Goal: Task Accomplishment & Management: Complete application form

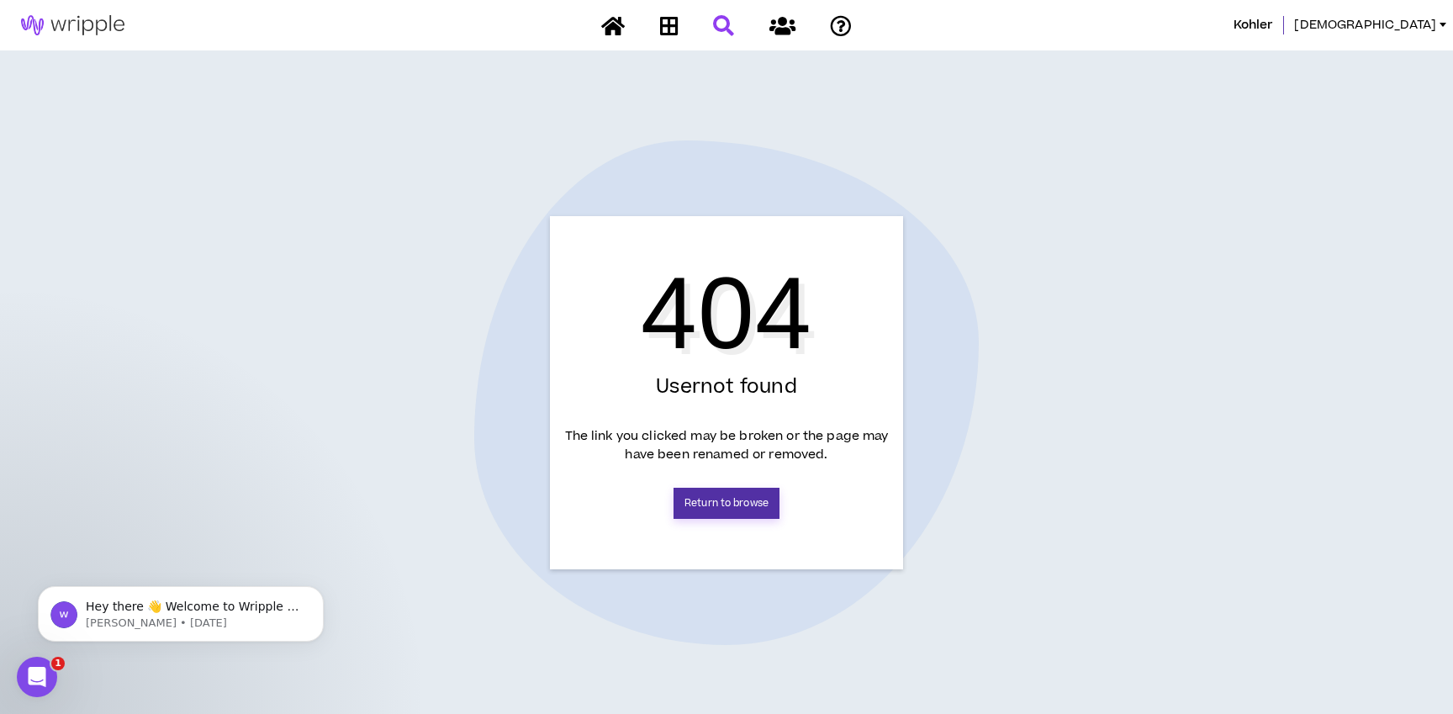
click at [753, 500] on link "Return to browse" at bounding box center [726, 503] width 106 height 31
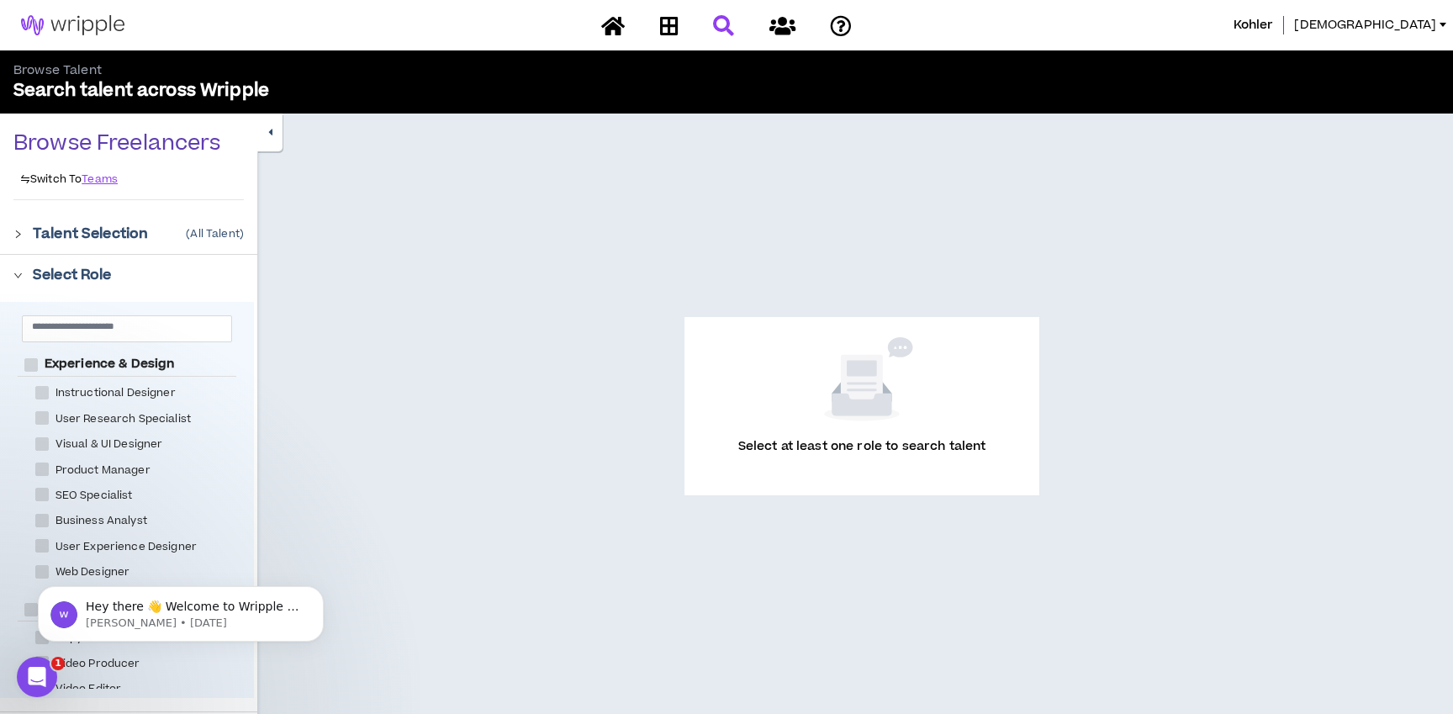
scroll to position [1, 0]
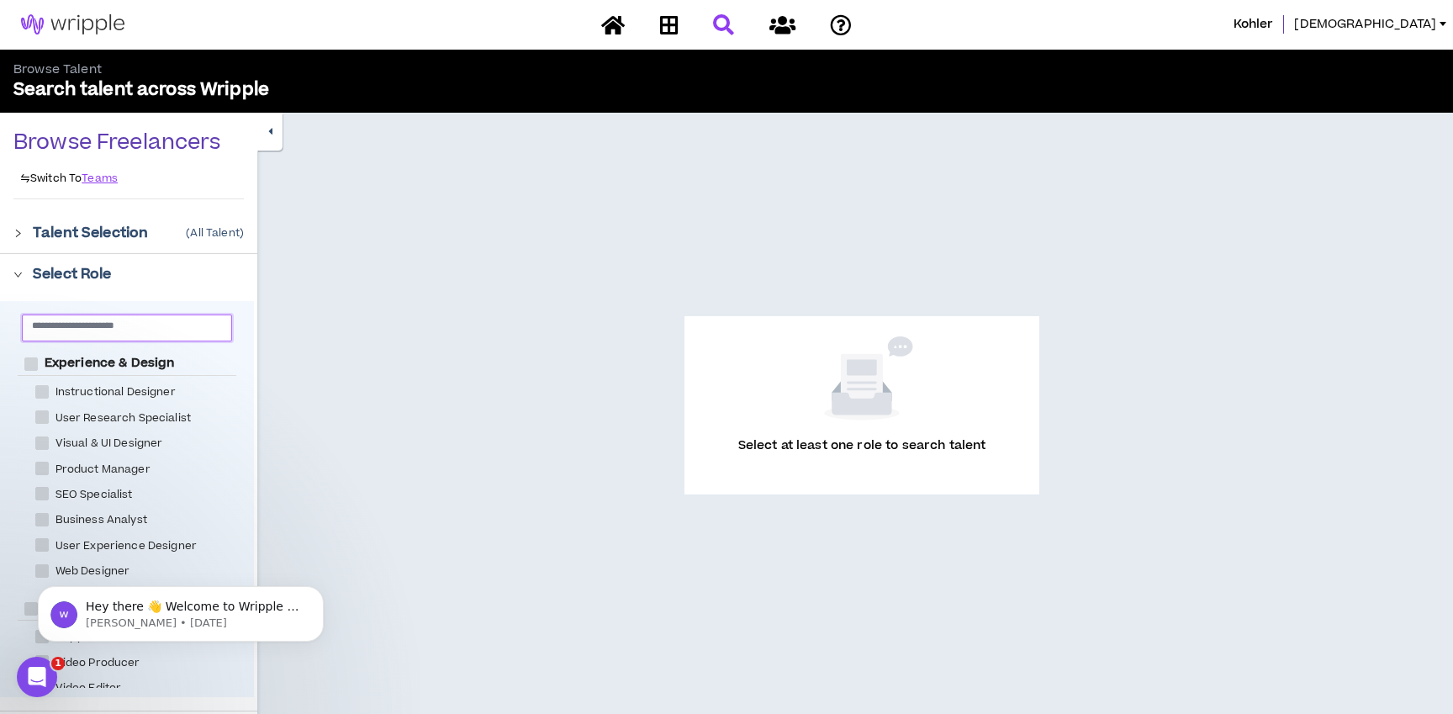
click at [155, 331] on input "text" at bounding box center [120, 325] width 177 height 13
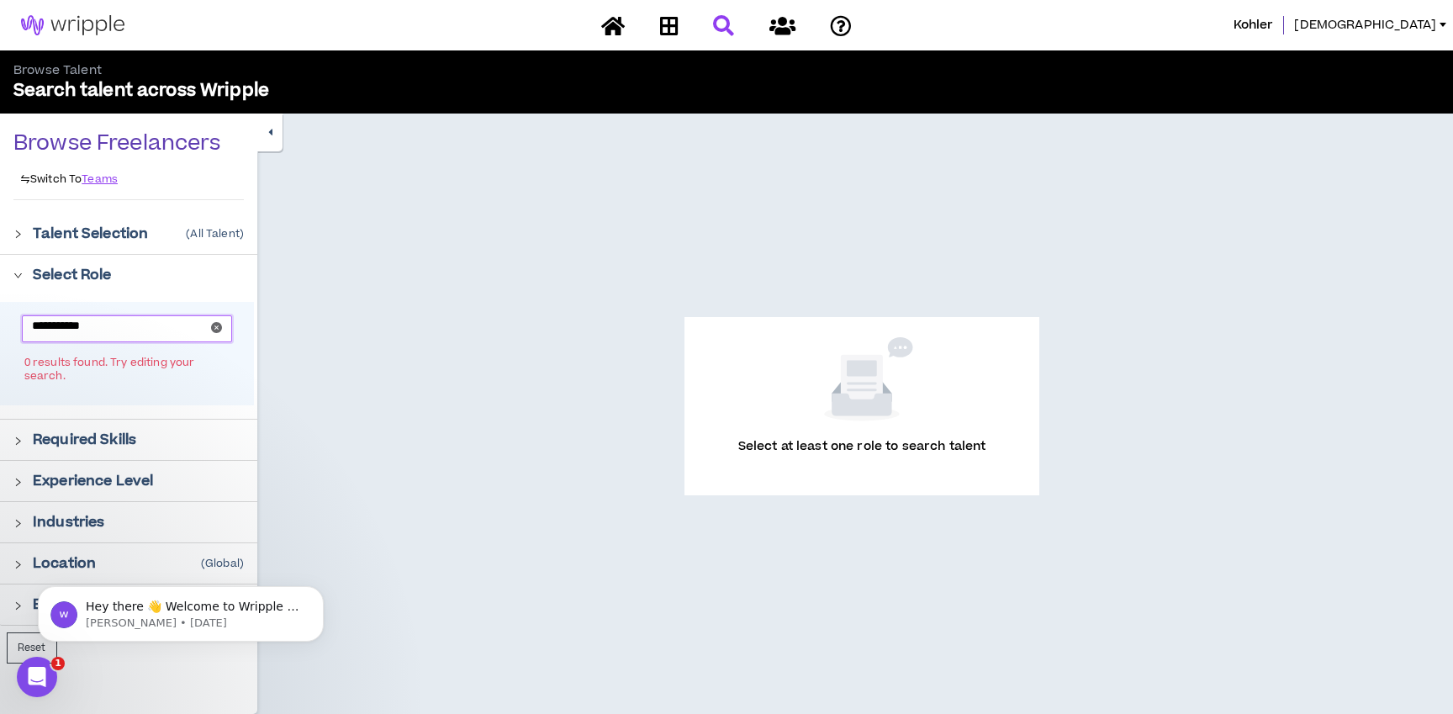
scroll to position [0, 0]
click at [146, 328] on input "**********" at bounding box center [120, 326] width 177 height 13
drag, startPoint x: 146, startPoint y: 328, endPoint x: 81, endPoint y: 325, distance: 65.6
click at [81, 325] on input "**********" at bounding box center [120, 326] width 177 height 13
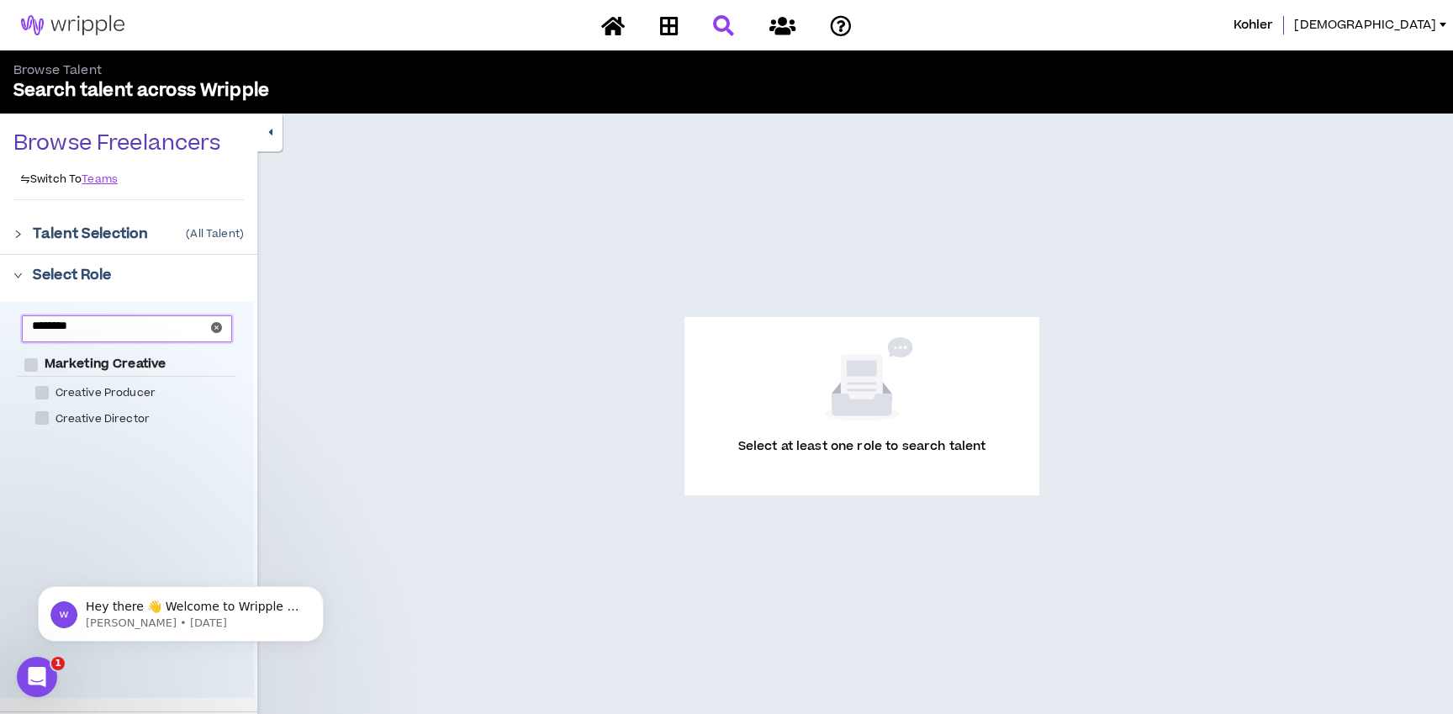
type input "********"
click at [127, 391] on span "Creative Producer" at bounding box center [106, 393] width 114 height 16
checkbox Producer "****"
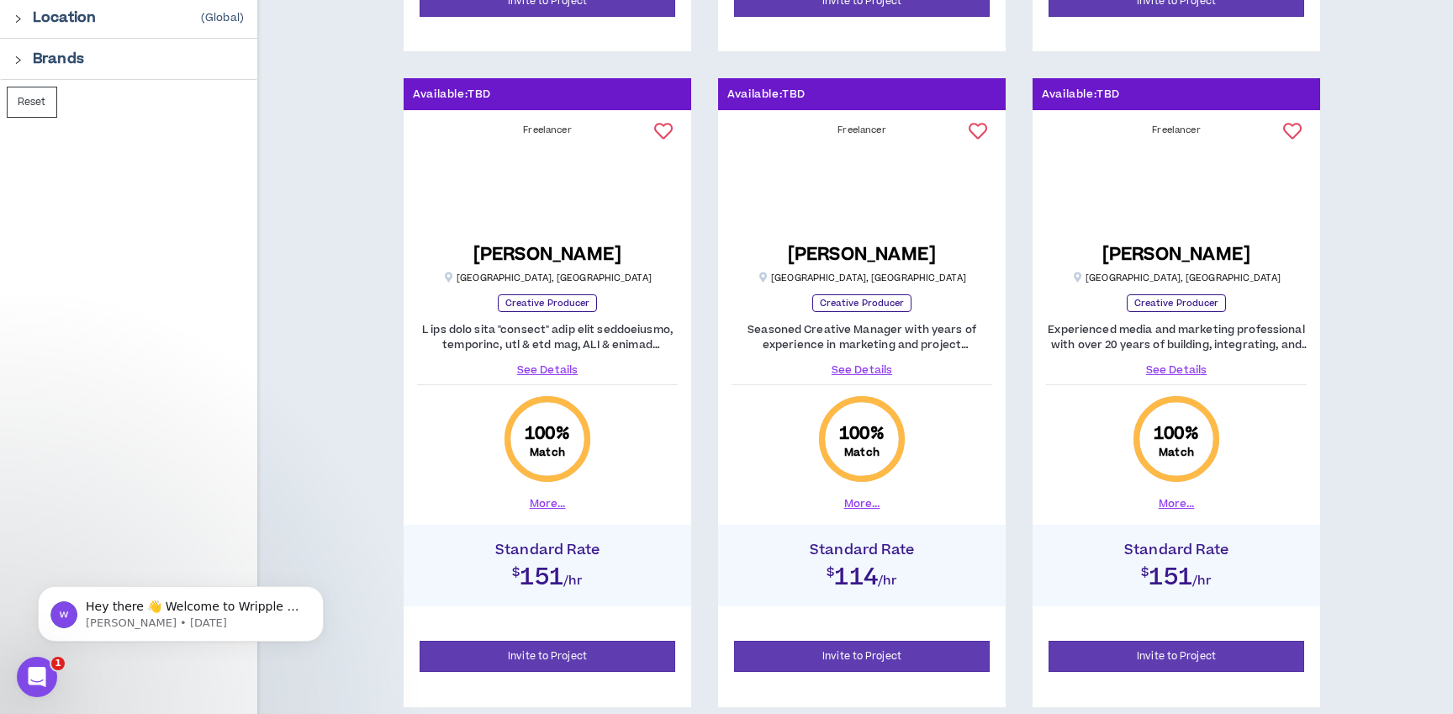
scroll to position [862, 0]
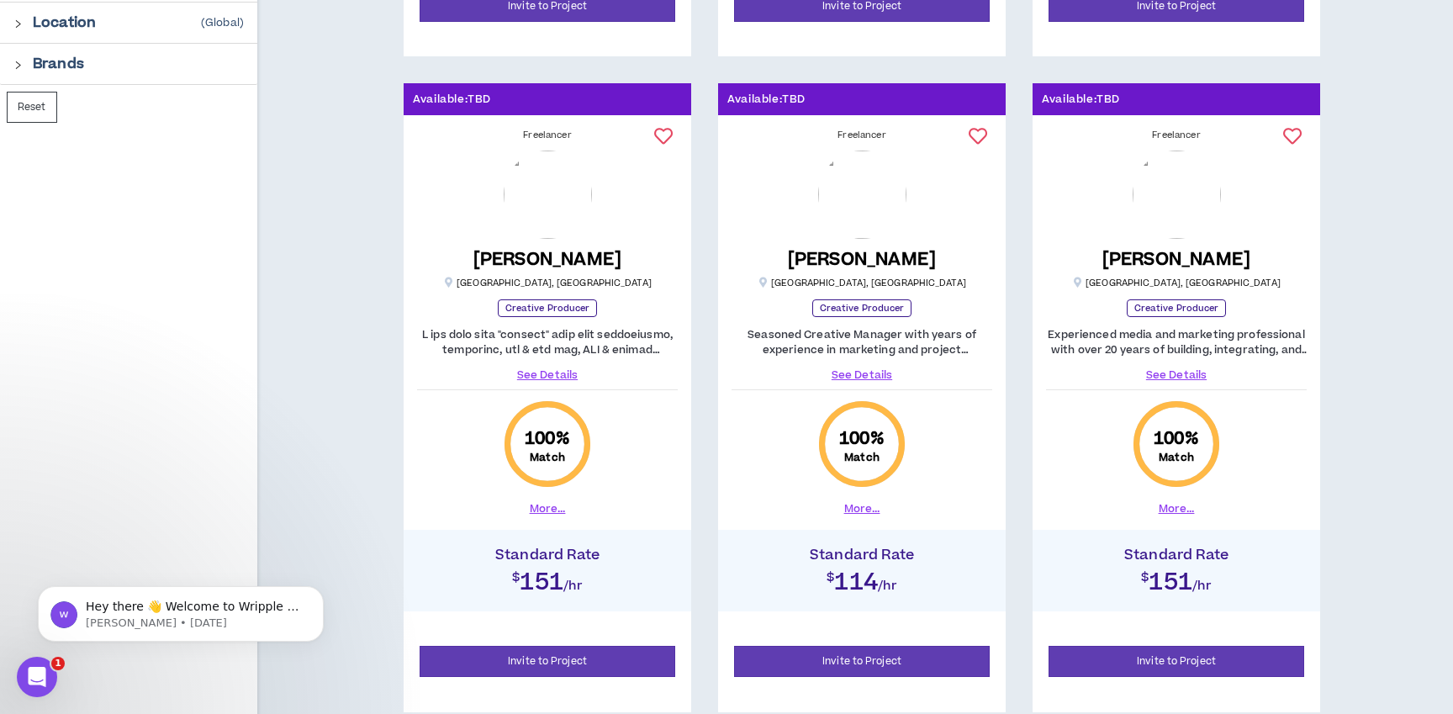
click at [866, 373] on link "See Details" at bounding box center [861, 374] width 261 height 15
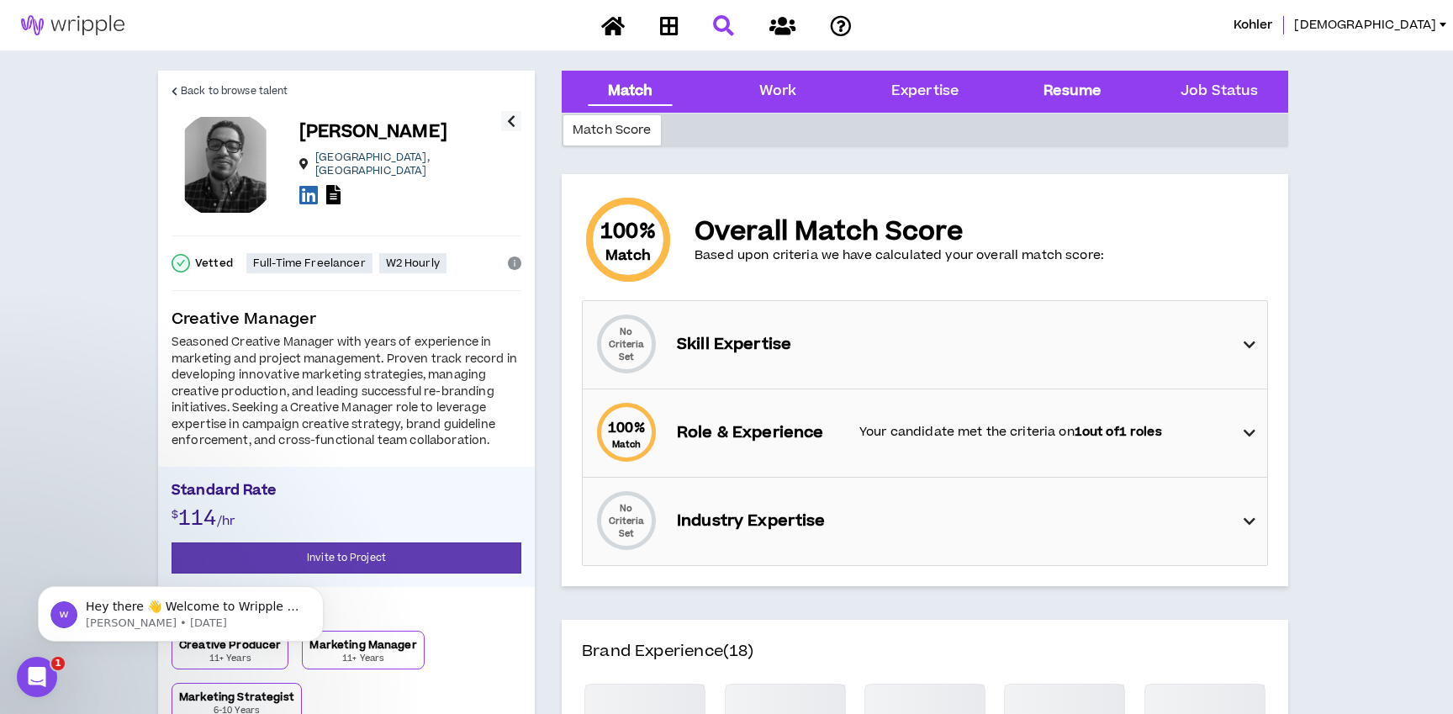
click at [1091, 94] on div "Resume" at bounding box center [1071, 92] width 57 height 22
click at [1236, 427] on div "100 % Match Role & Experience Your candidate met the criteria on 1 out of 1 rol…" at bounding box center [930, 432] width 674 height 87
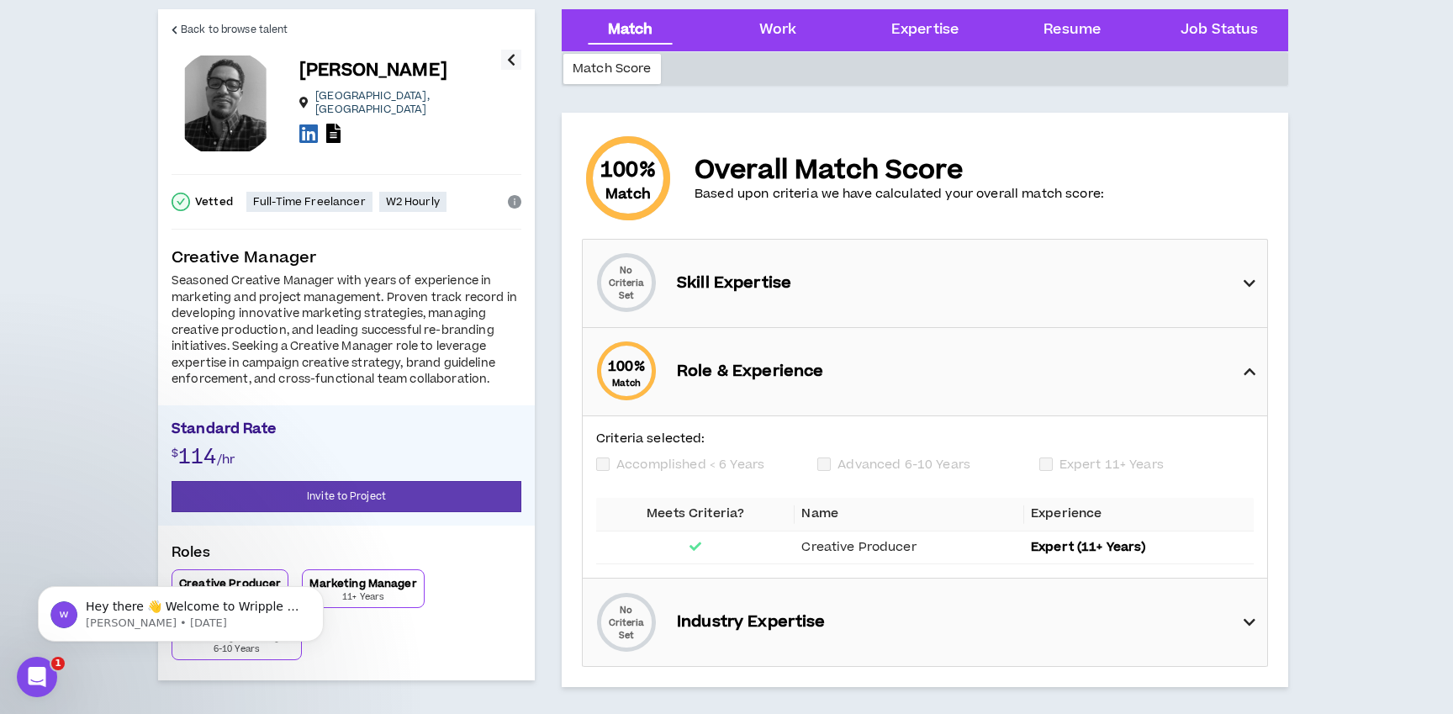
scroll to position [59, 0]
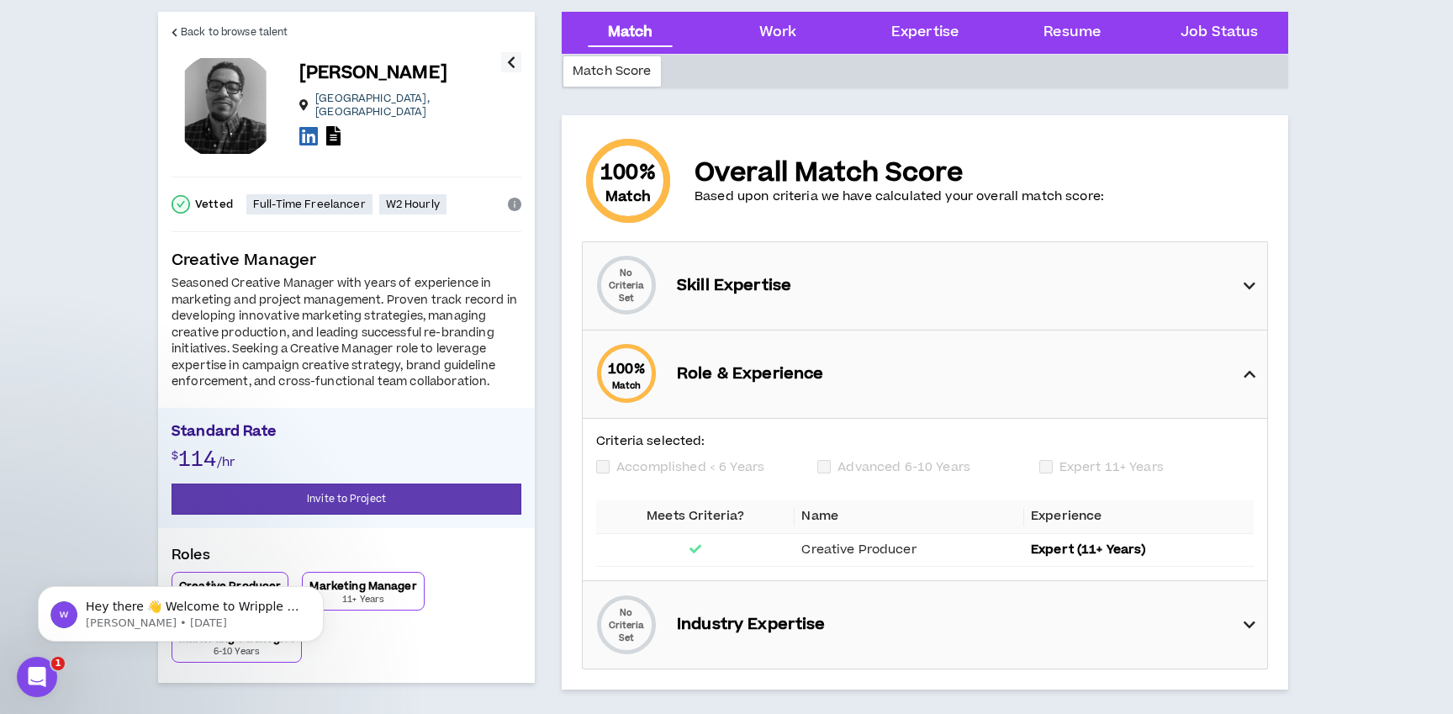
click at [1253, 380] on icon at bounding box center [1250, 374] width 12 height 20
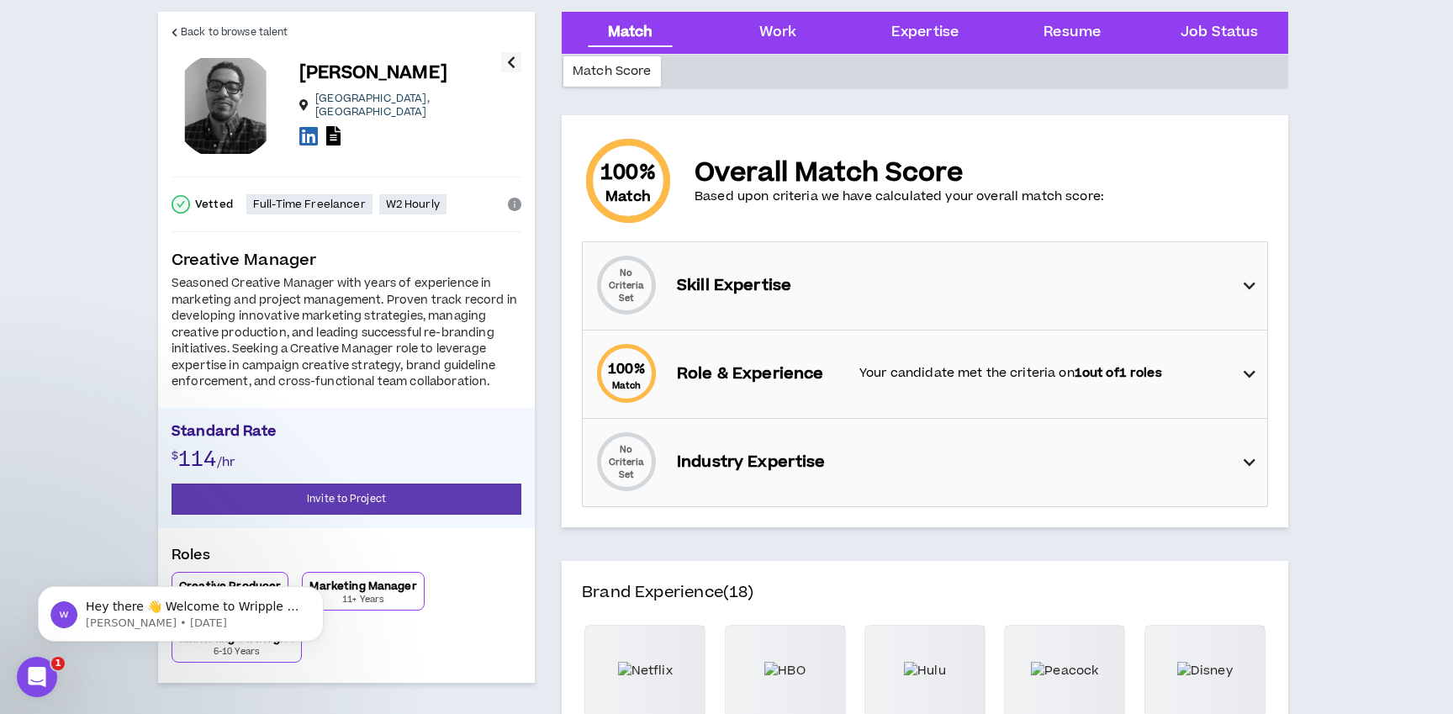
scroll to position [58, 0]
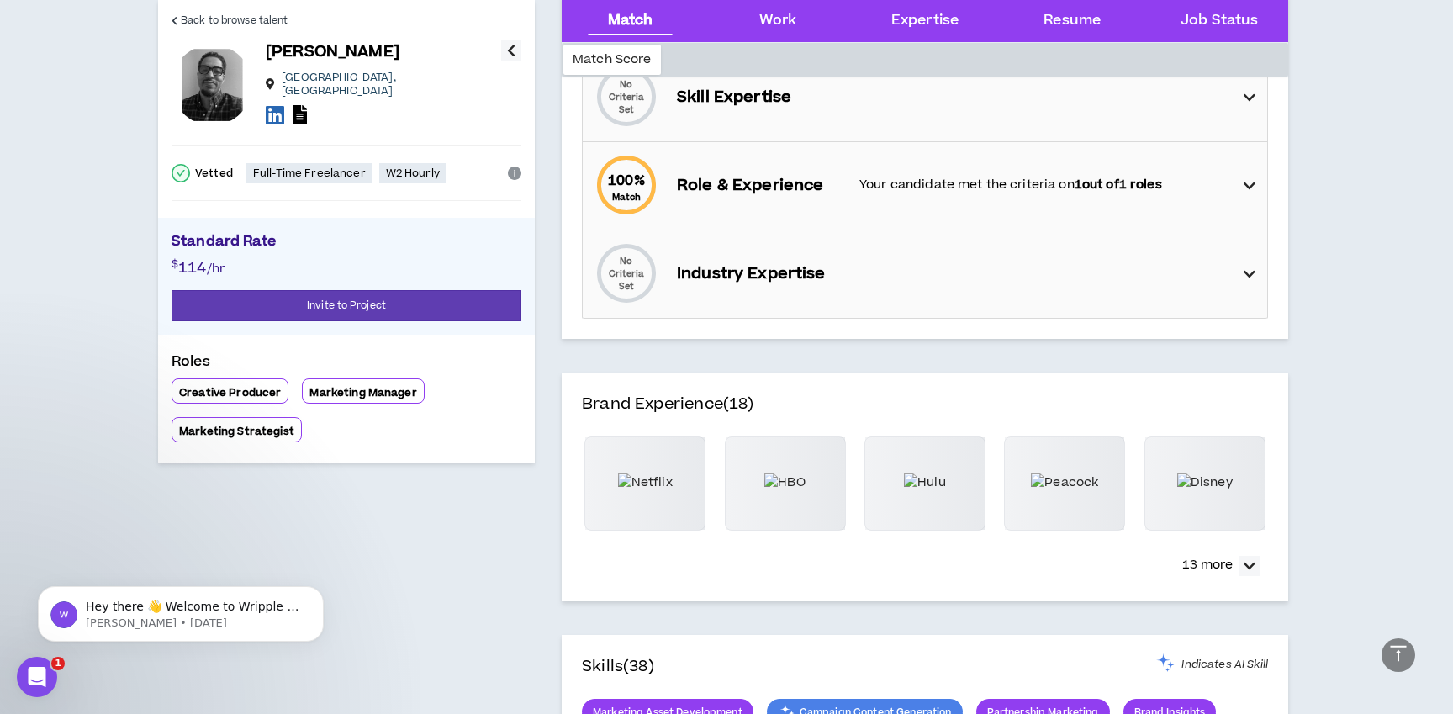
scroll to position [0, 0]
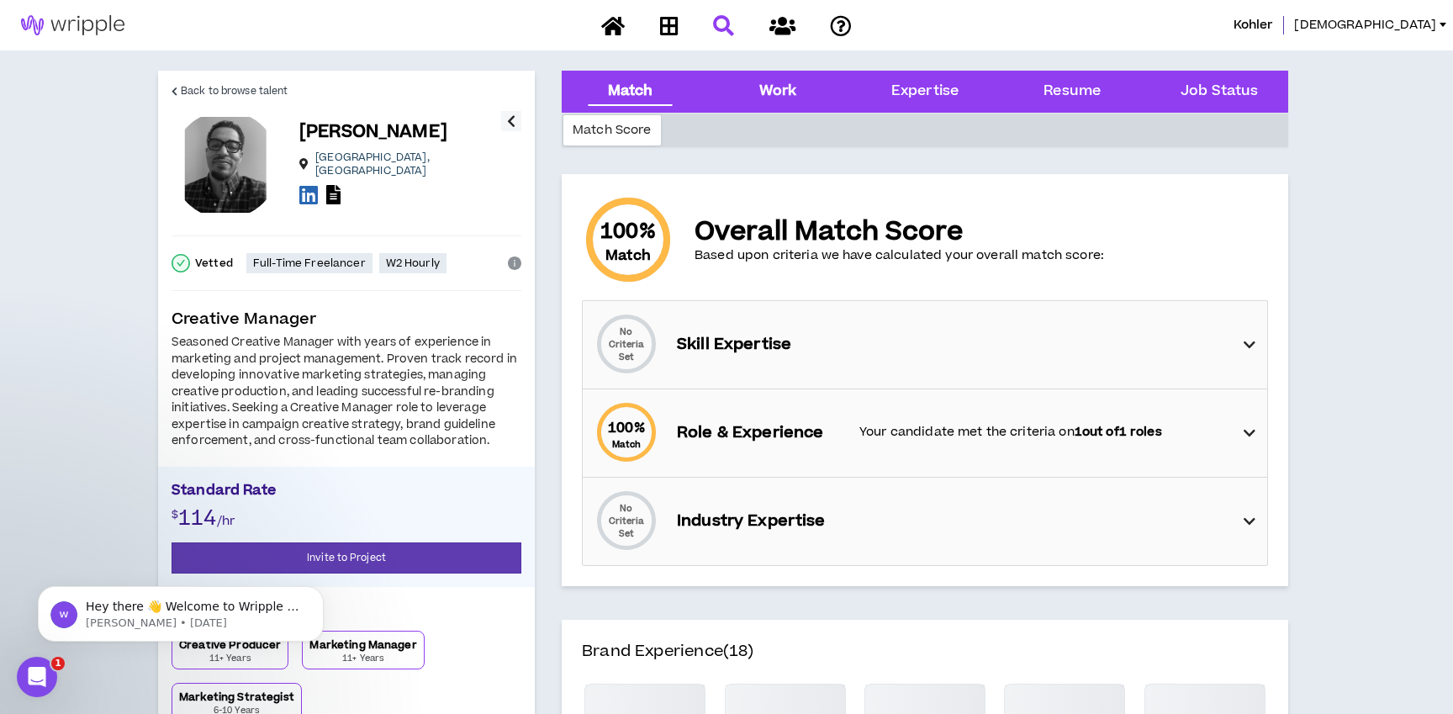
click at [783, 91] on div "Work" at bounding box center [778, 92] width 38 height 22
click at [784, 95] on div "Work" at bounding box center [778, 92] width 38 height 22
click at [782, 95] on div "Work" at bounding box center [778, 92] width 38 height 22
click at [924, 89] on div "Expertise" at bounding box center [924, 92] width 67 height 22
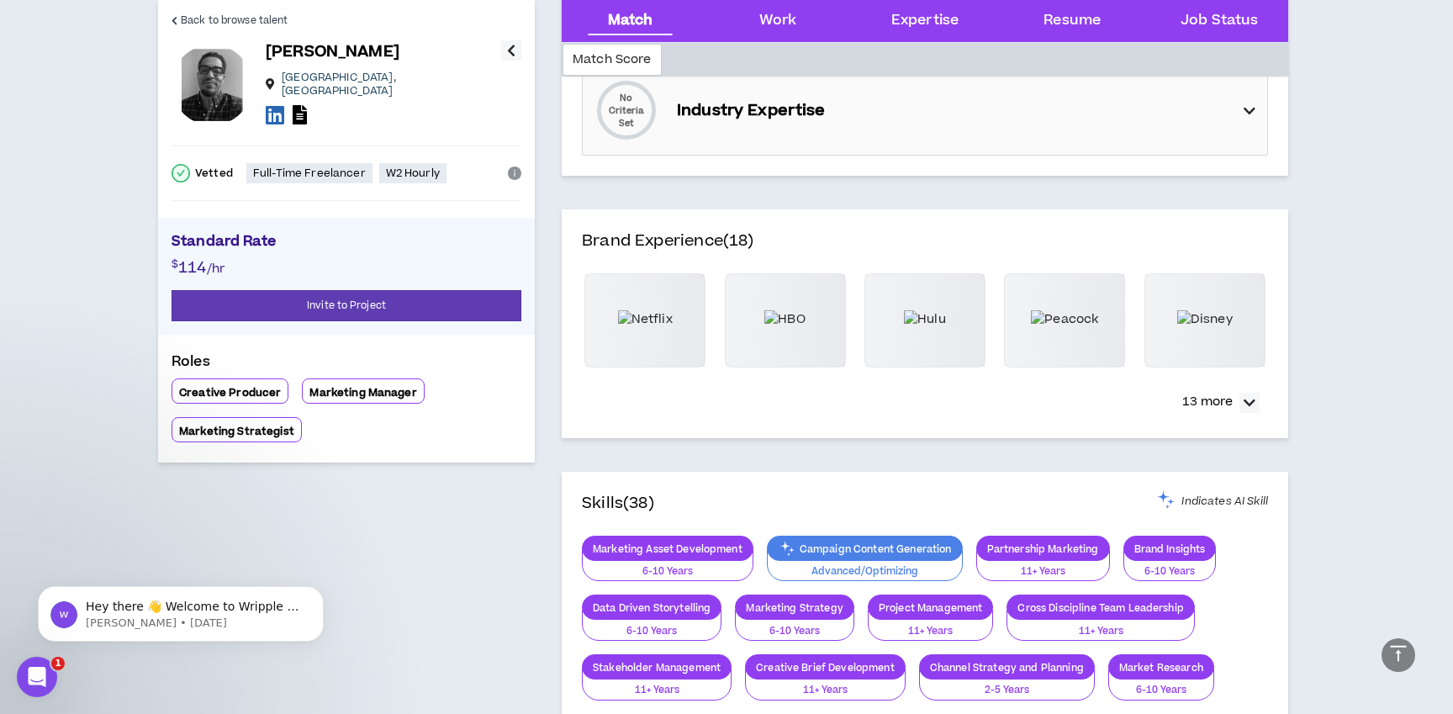
scroll to position [407, 0]
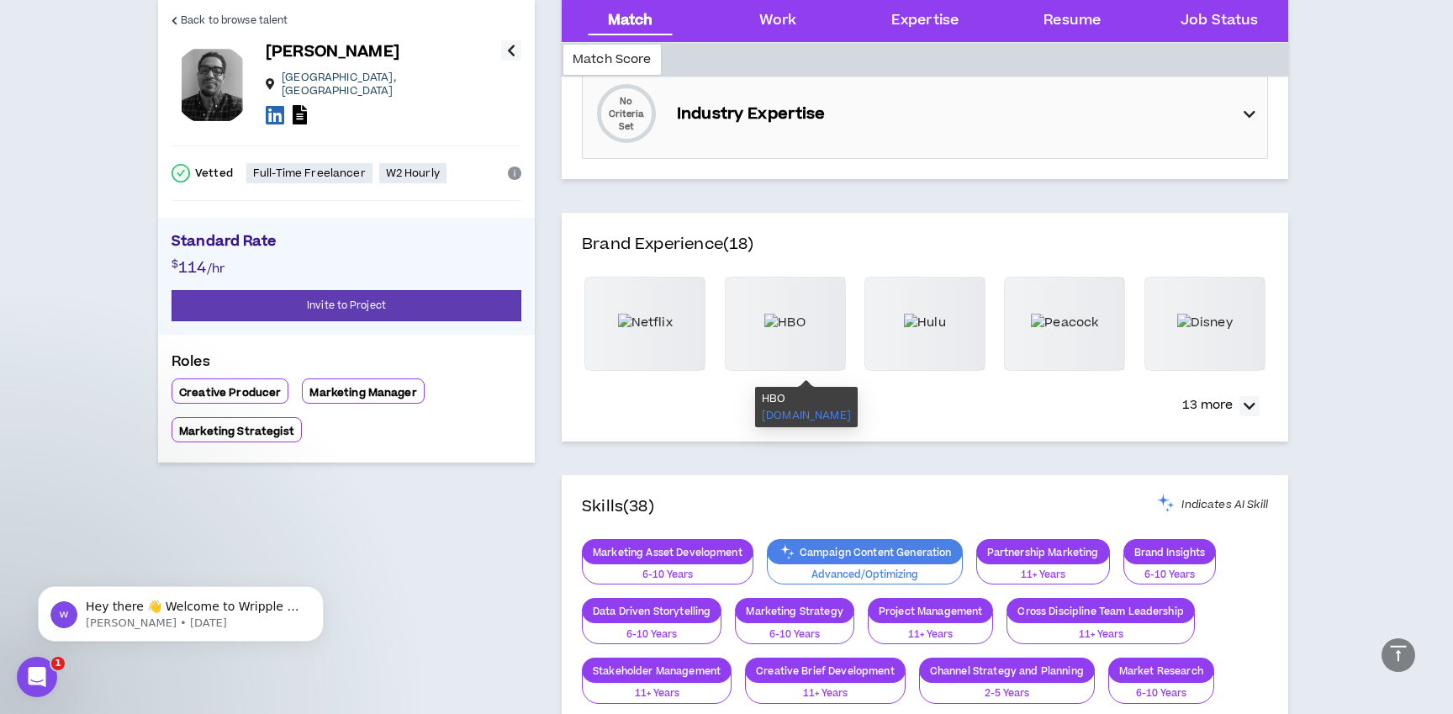
click at [800, 326] on img at bounding box center [784, 323] width 40 height 18
click at [1251, 399] on icon "button" at bounding box center [1250, 406] width 12 height 20
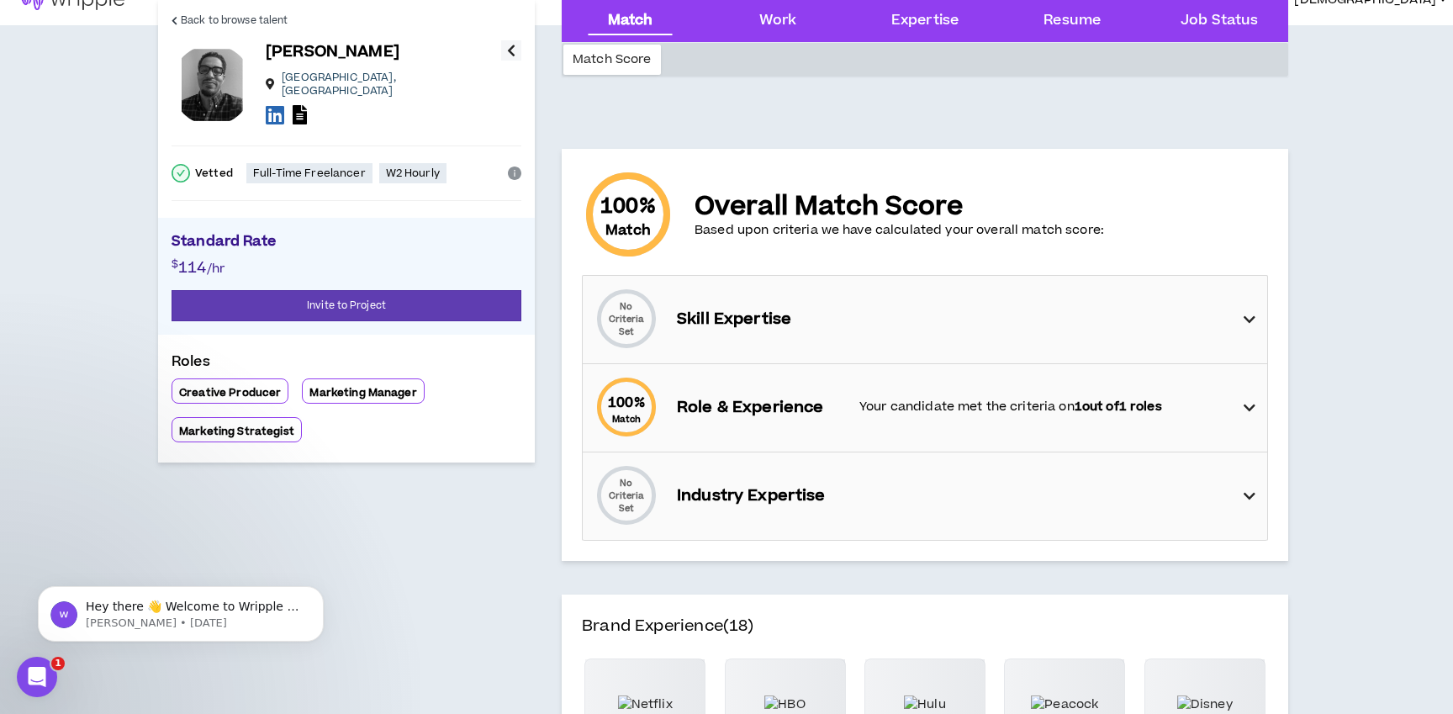
scroll to position [0, 0]
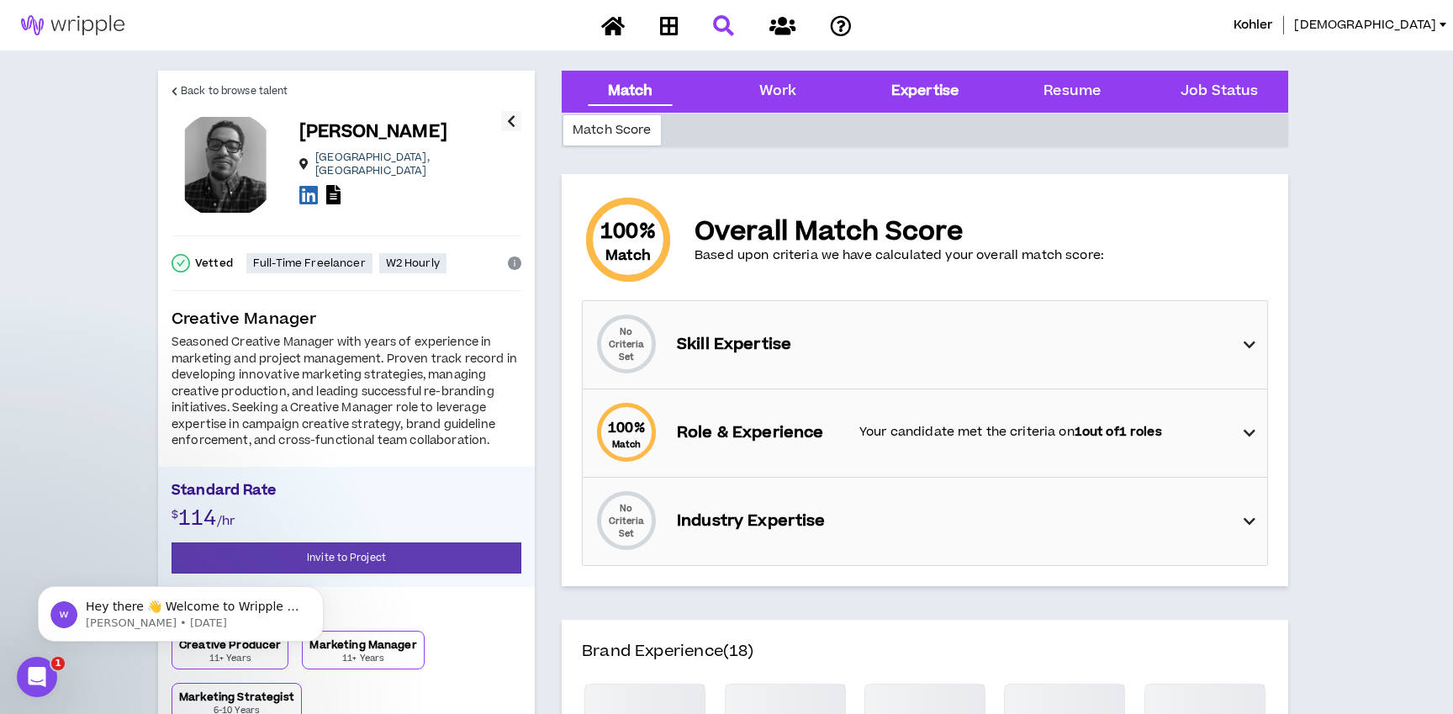
click at [917, 92] on div "Expertise" at bounding box center [924, 92] width 67 height 22
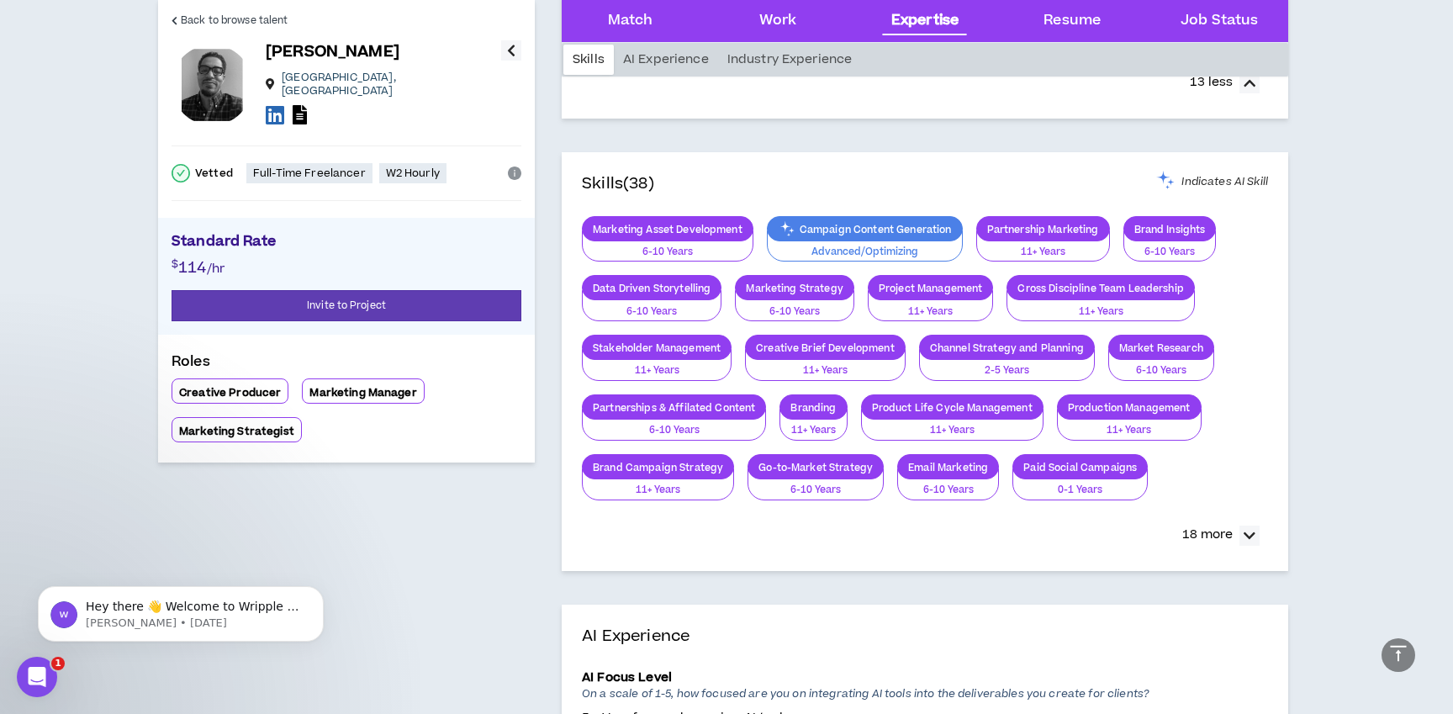
scroll to position [1096, 0]
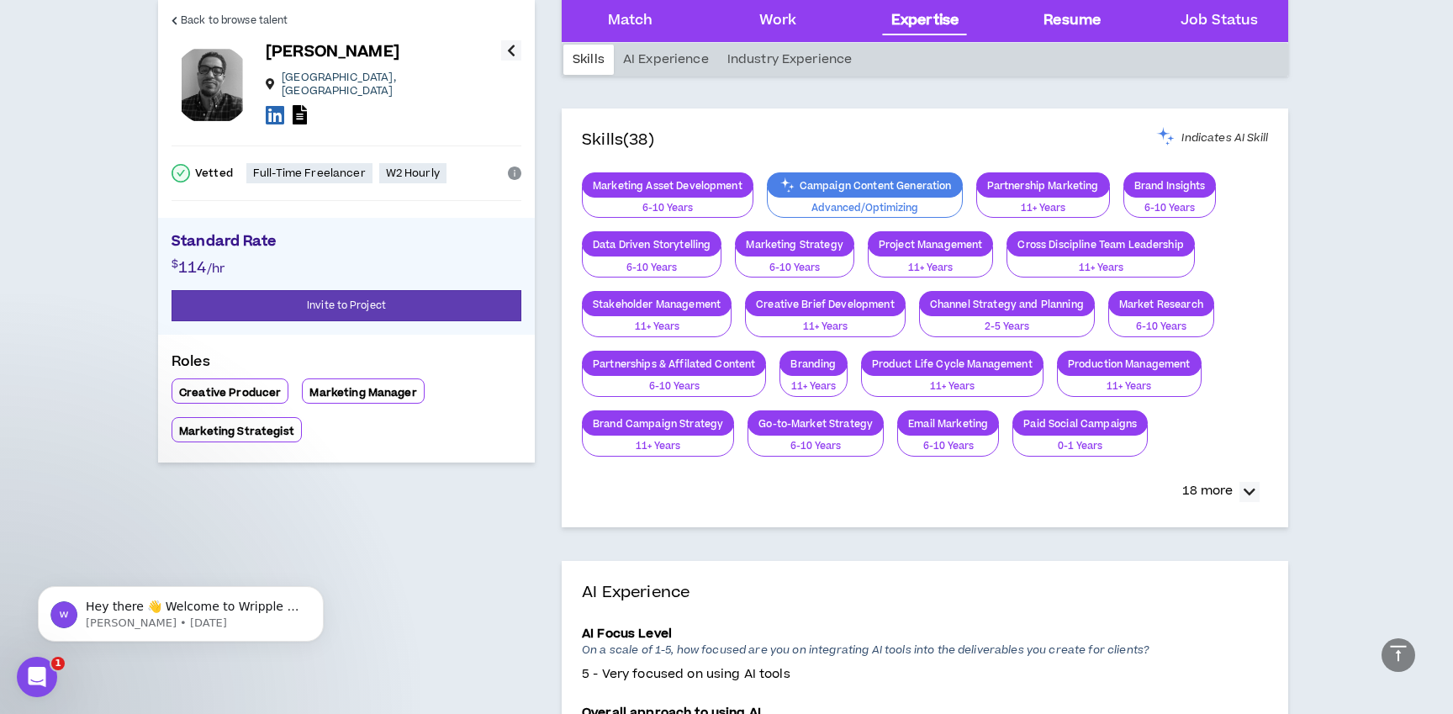
click at [1063, 16] on div "Resume" at bounding box center [1071, 21] width 57 height 22
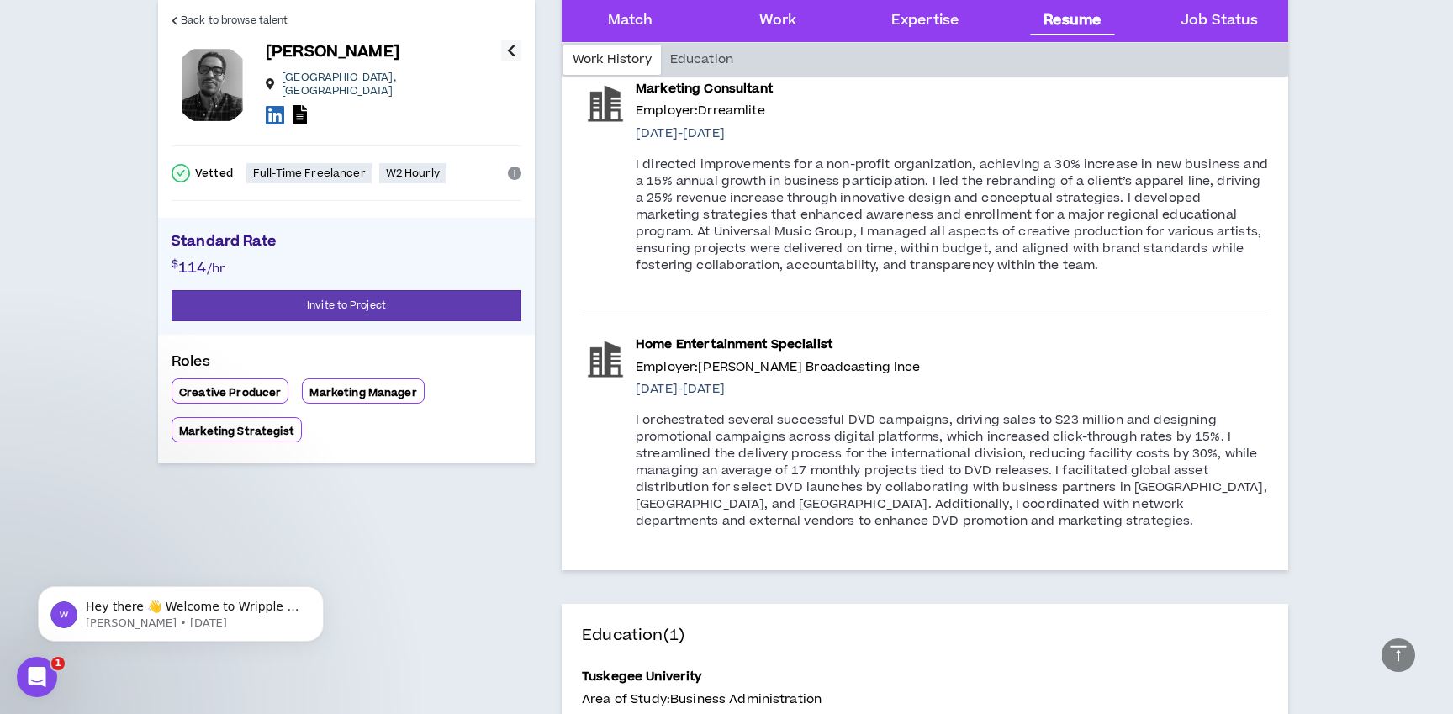
scroll to position [2511, 0]
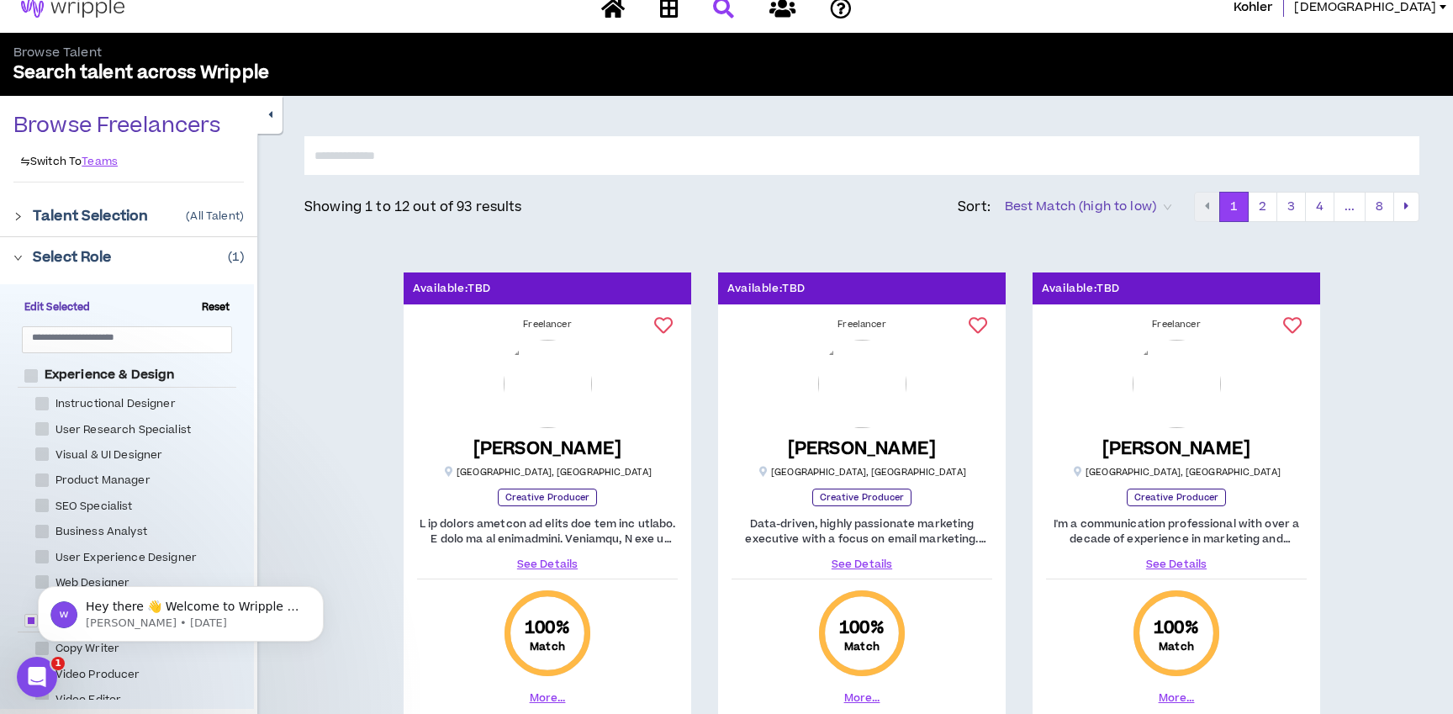
scroll to position [27, 0]
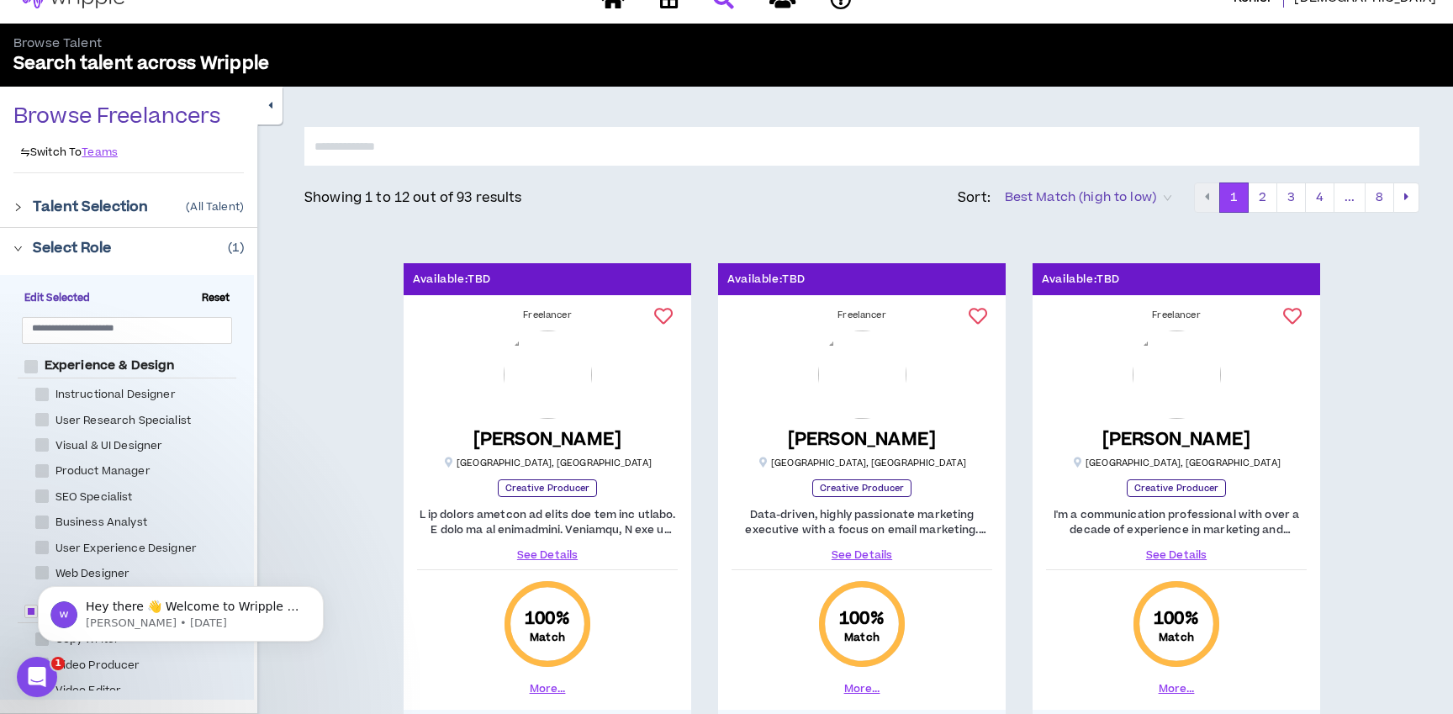
click at [20, 245] on icon "right" at bounding box center [17, 248] width 9 height 9
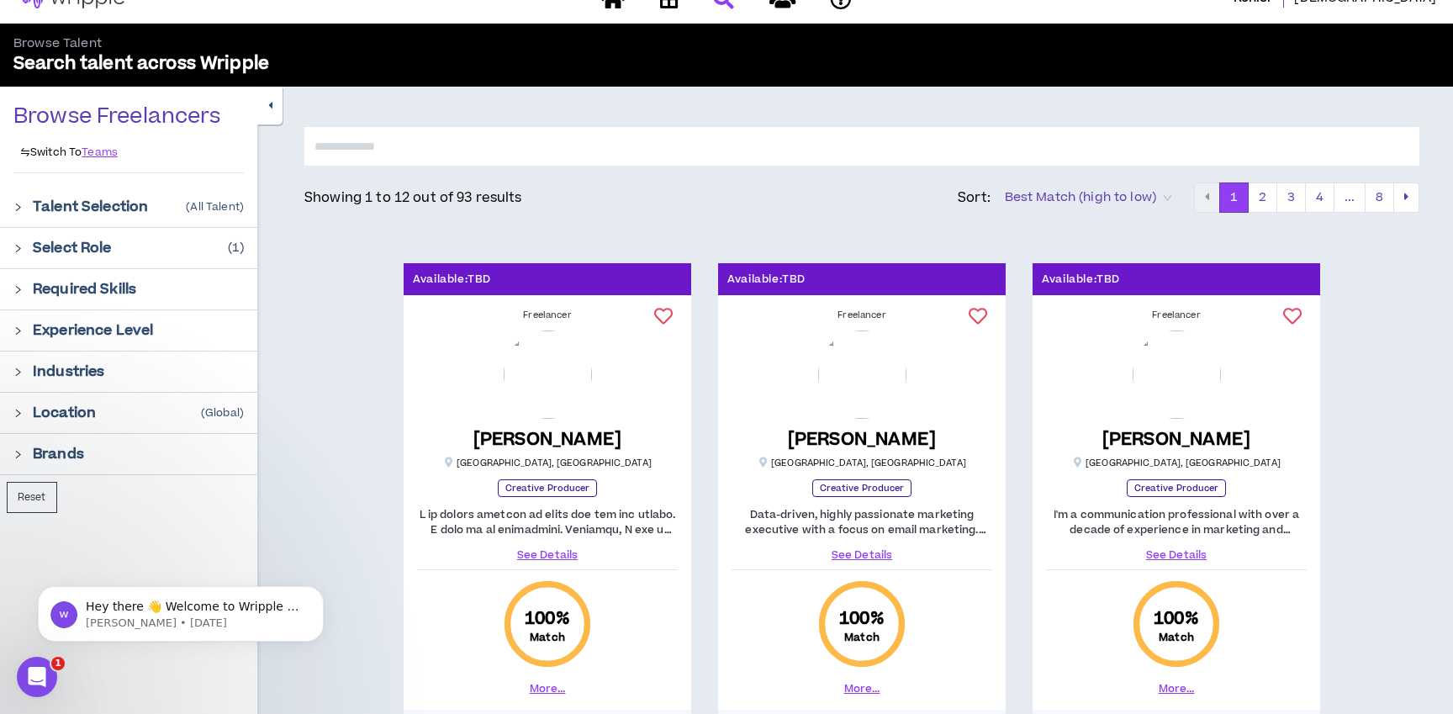
click at [18, 409] on icon "right" at bounding box center [17, 413] width 9 height 9
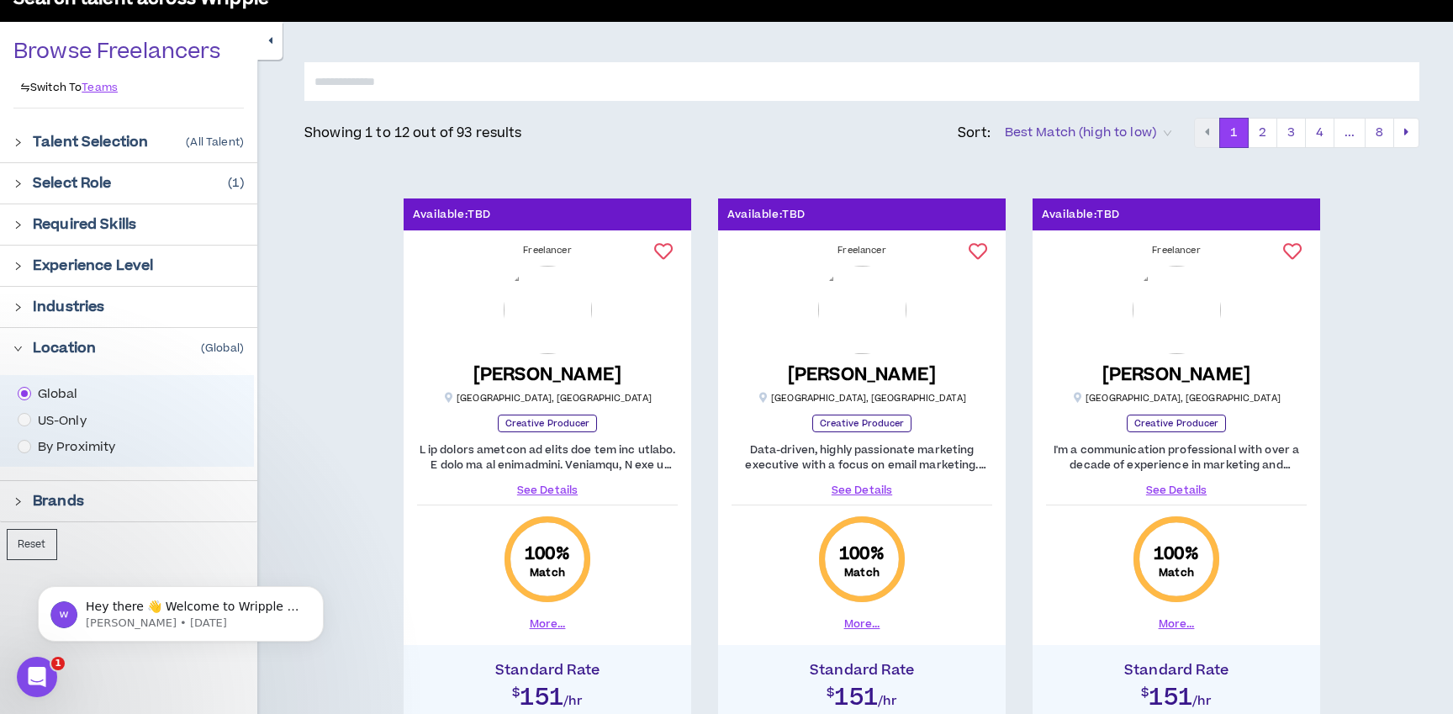
scroll to position [95, 0]
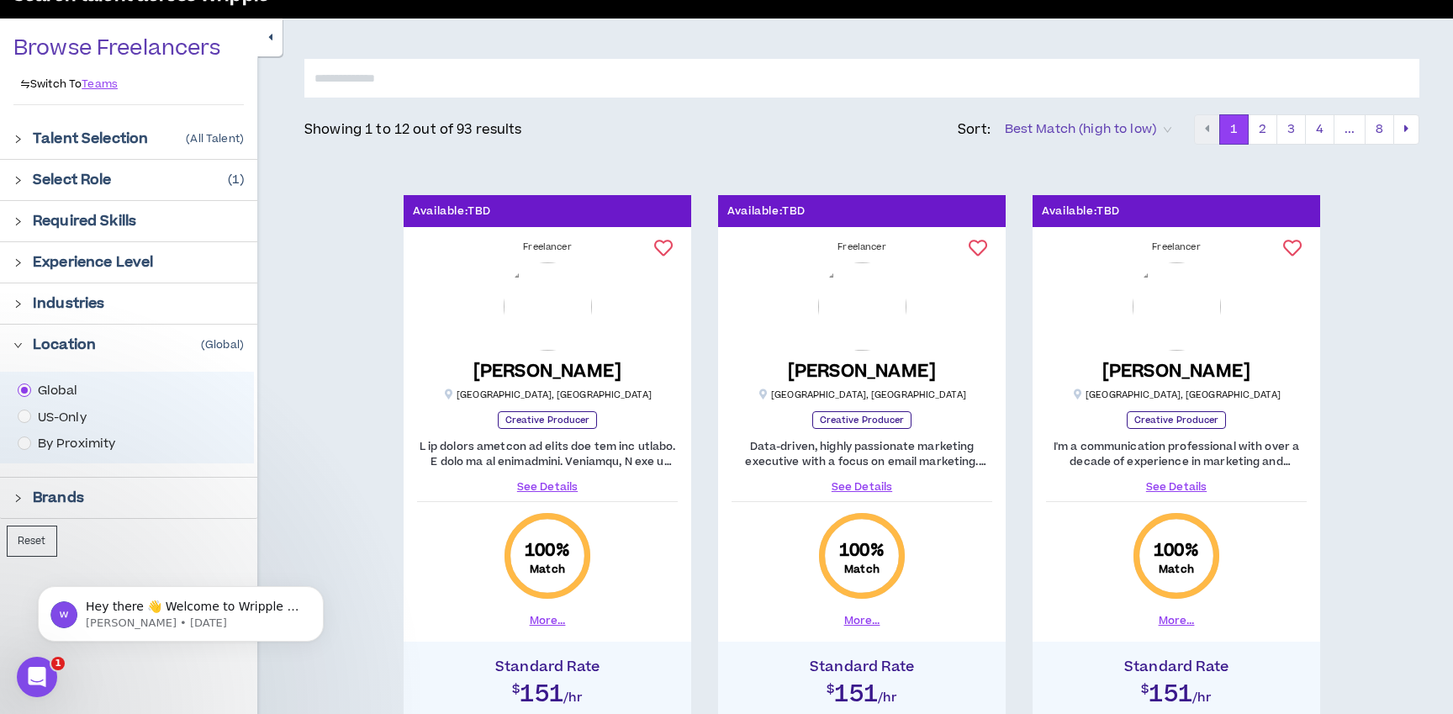
click at [31, 415] on span "US-Only" at bounding box center [62, 418] width 62 height 18
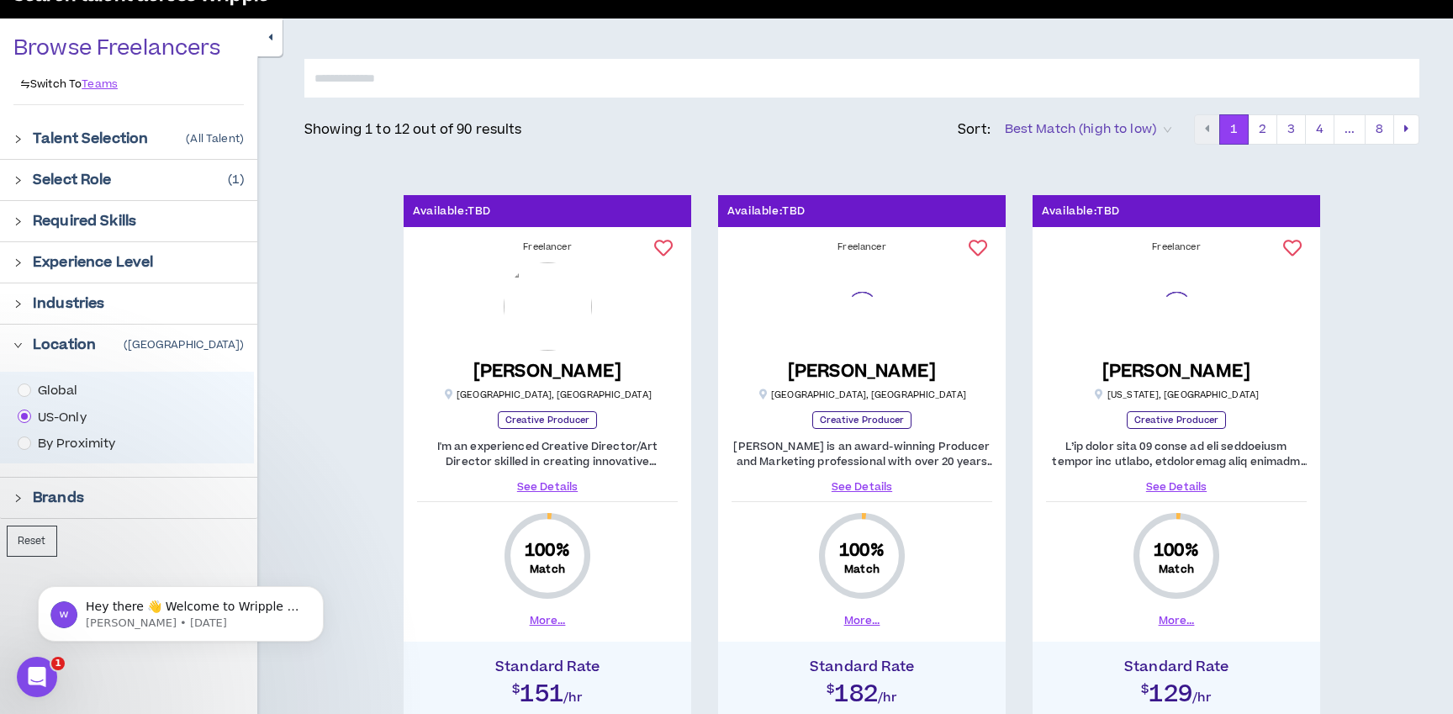
click at [32, 441] on span "By Proximity" at bounding box center [77, 444] width 92 height 18
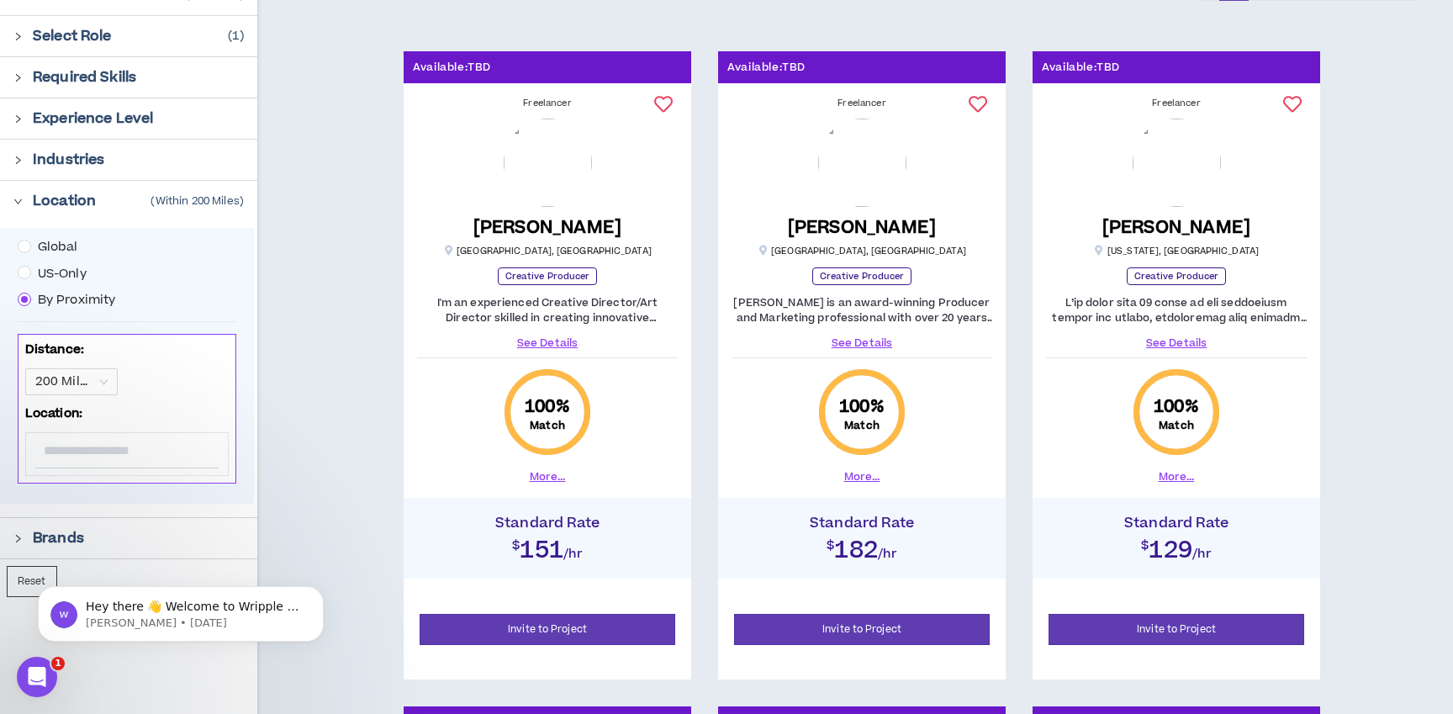
scroll to position [241, 0]
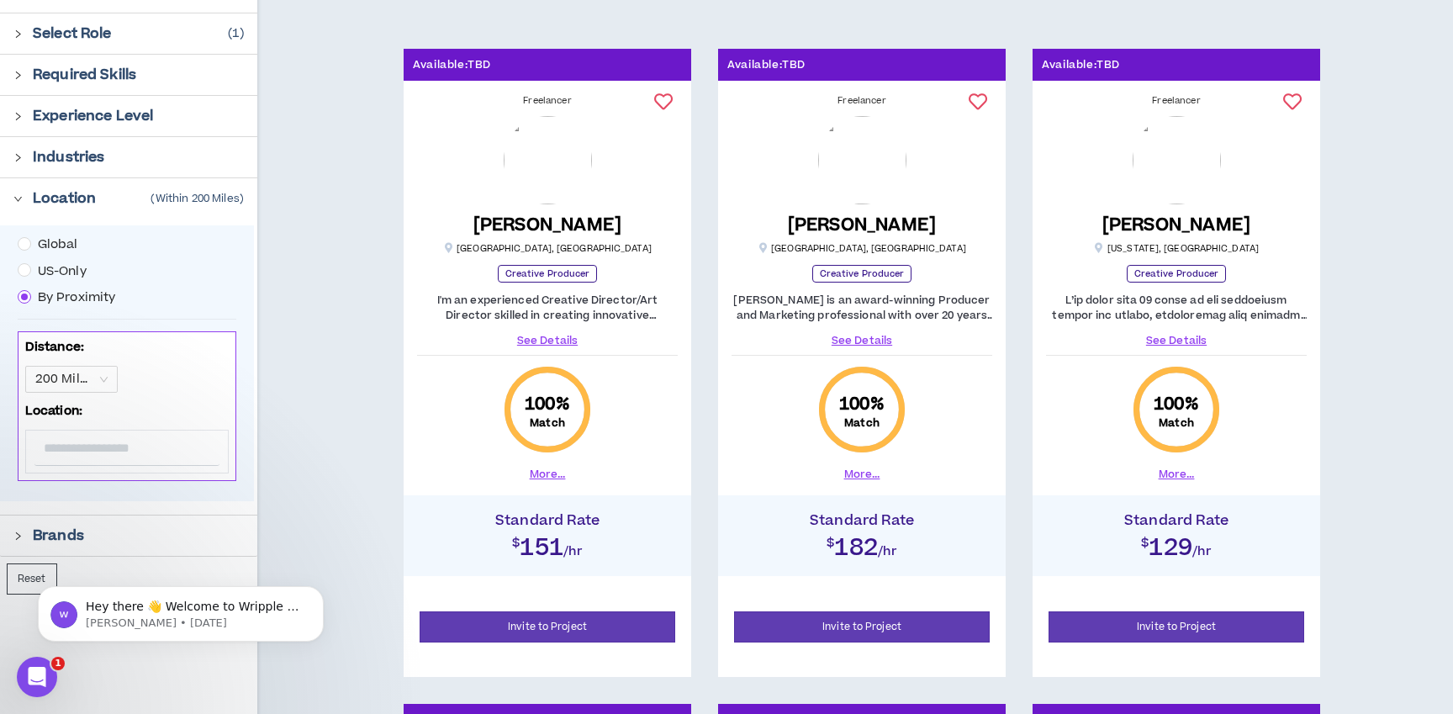
click at [96, 441] on input "text" at bounding box center [126, 447] width 185 height 35
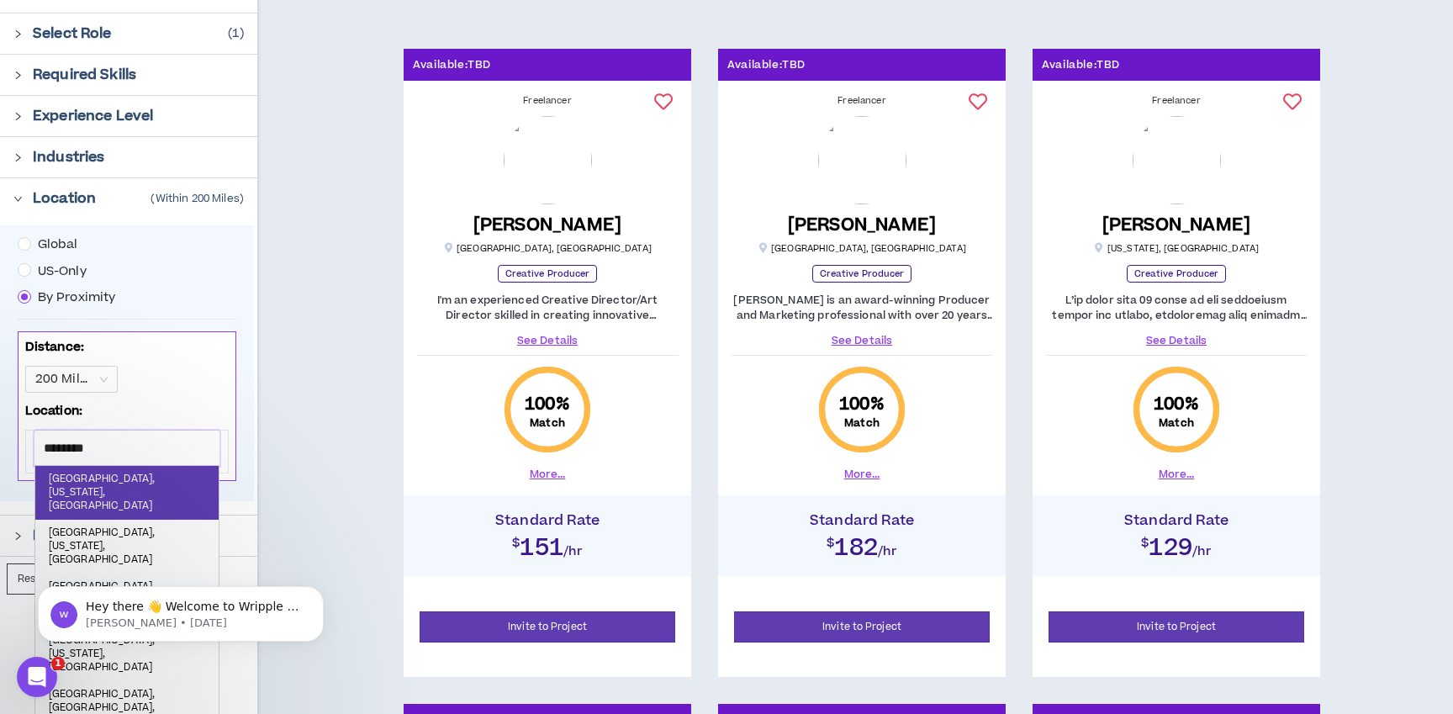
type input "*********"
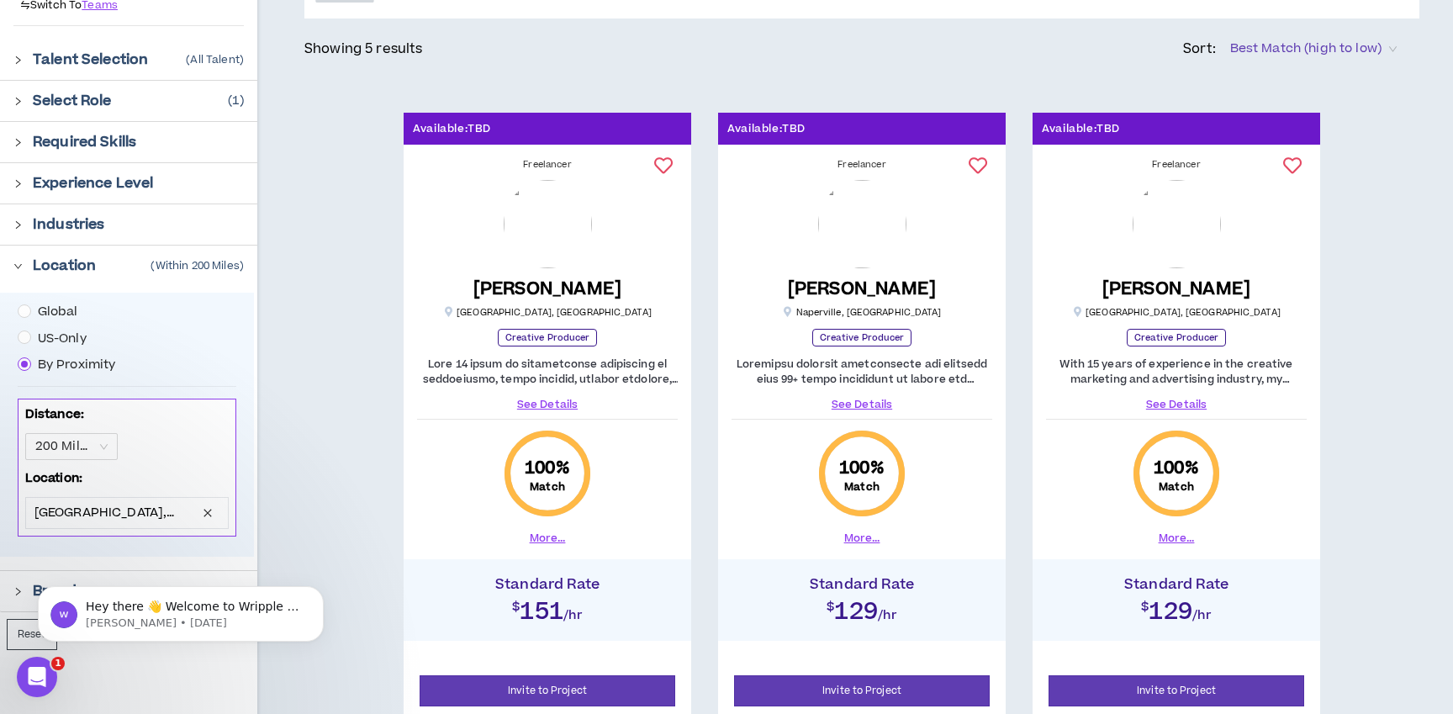
scroll to position [171, 0]
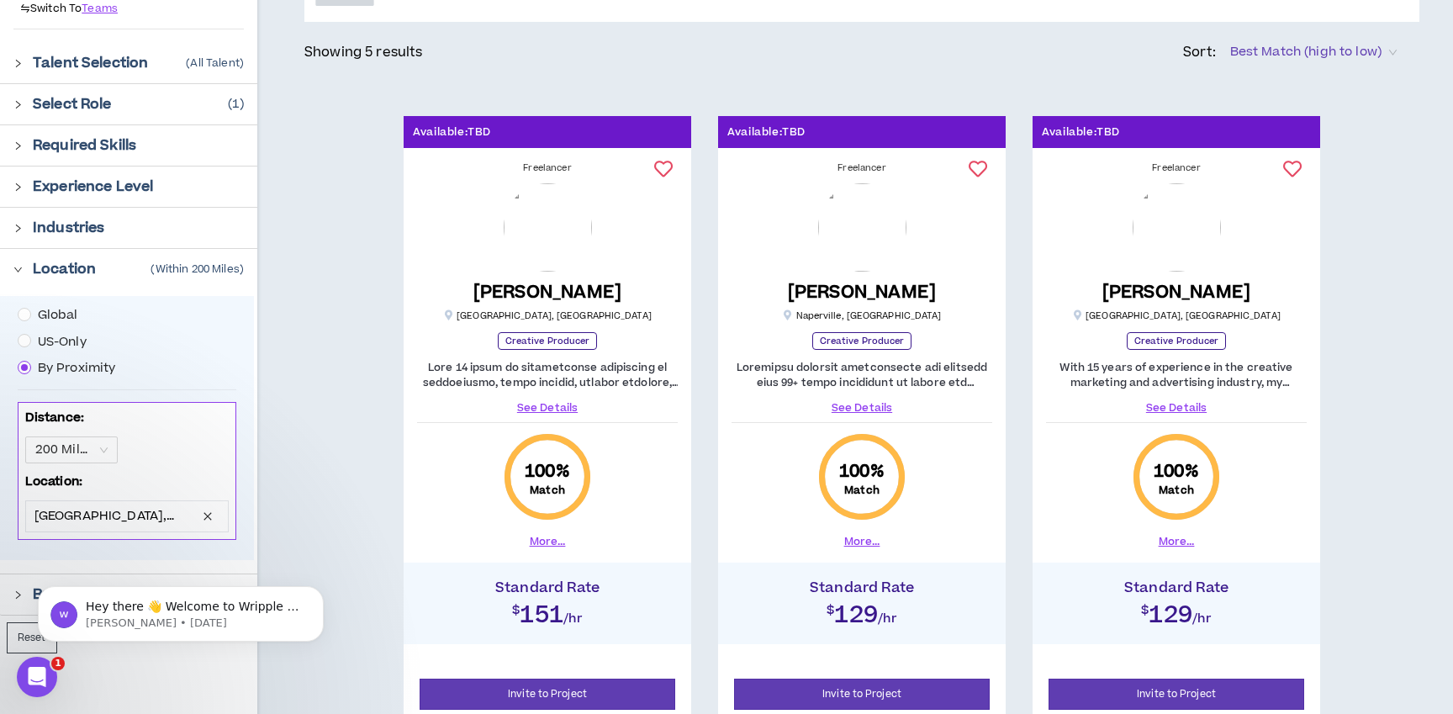
click at [531, 403] on link "See Details" at bounding box center [547, 407] width 261 height 15
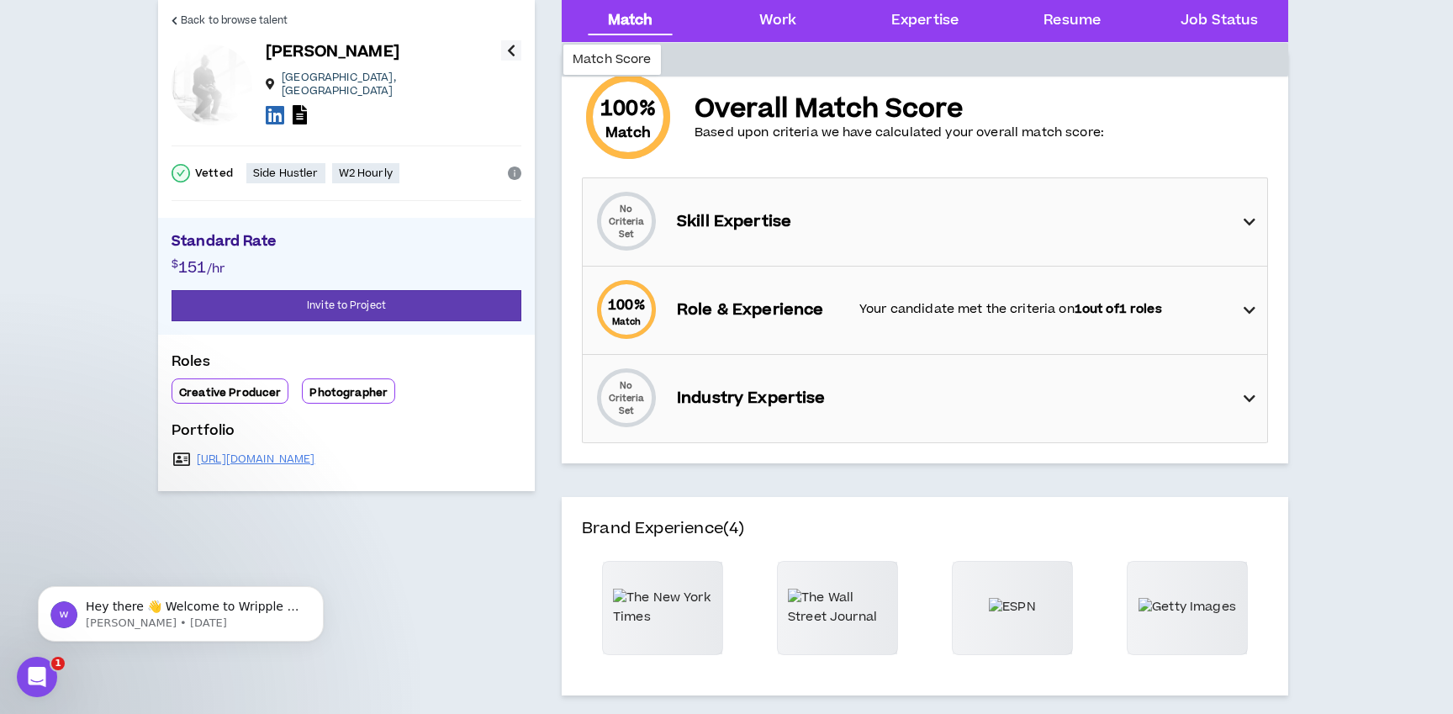
scroll to position [118, 0]
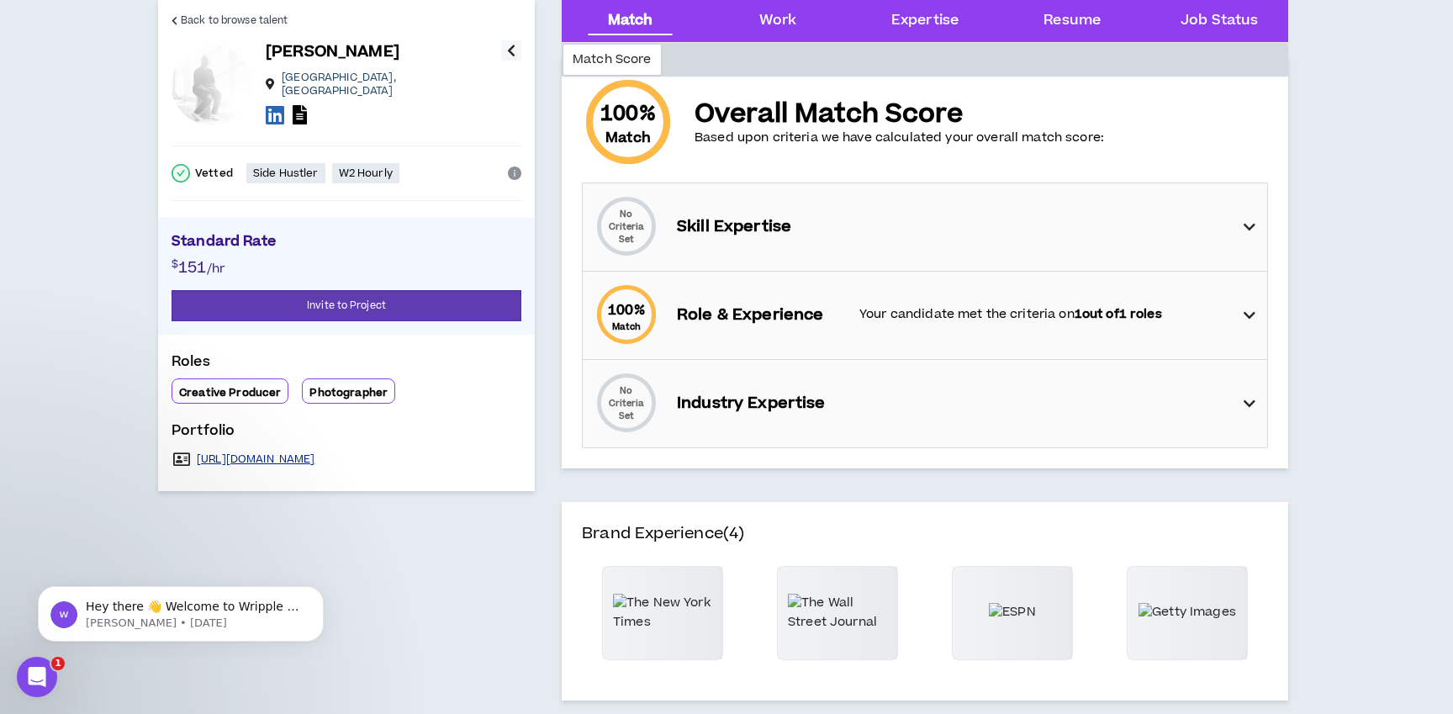
click at [283, 452] on link "[URL][DOMAIN_NAME]" at bounding box center [256, 458] width 119 height 13
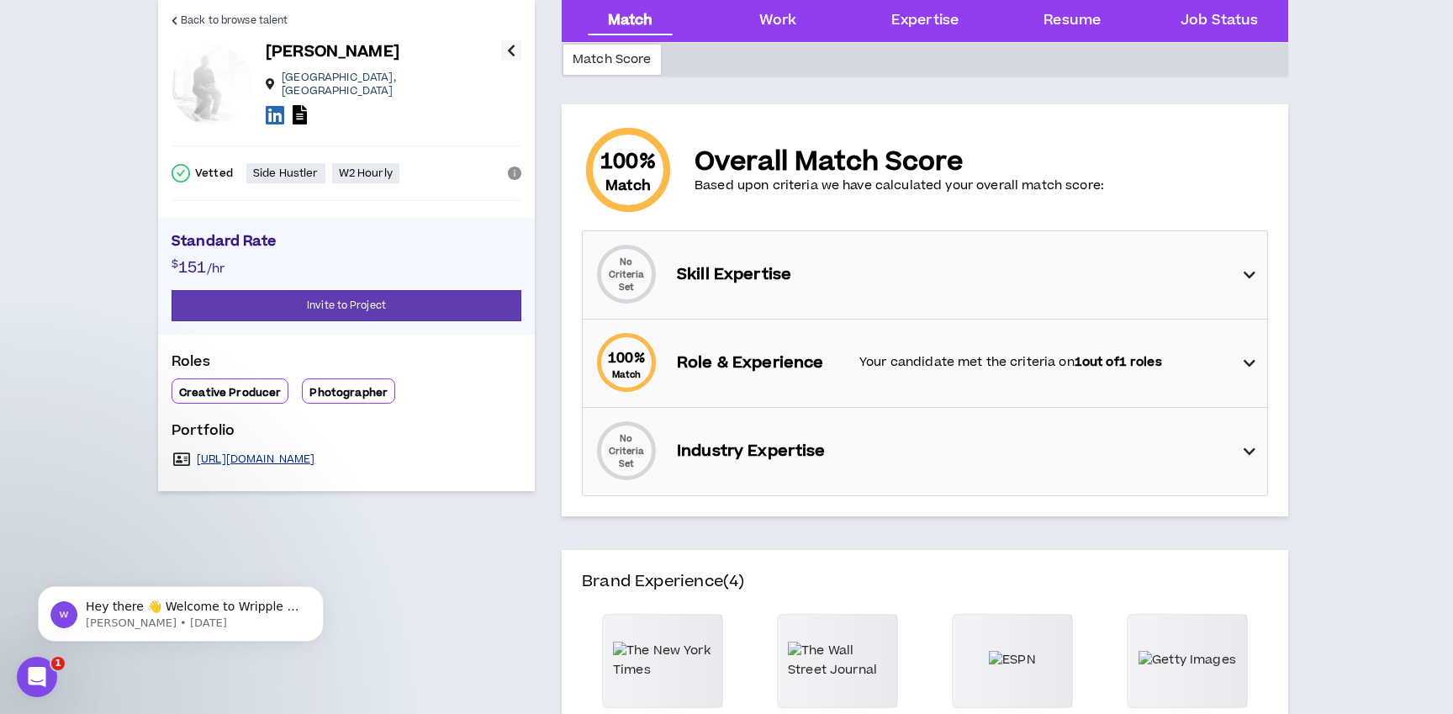
scroll to position [0, 0]
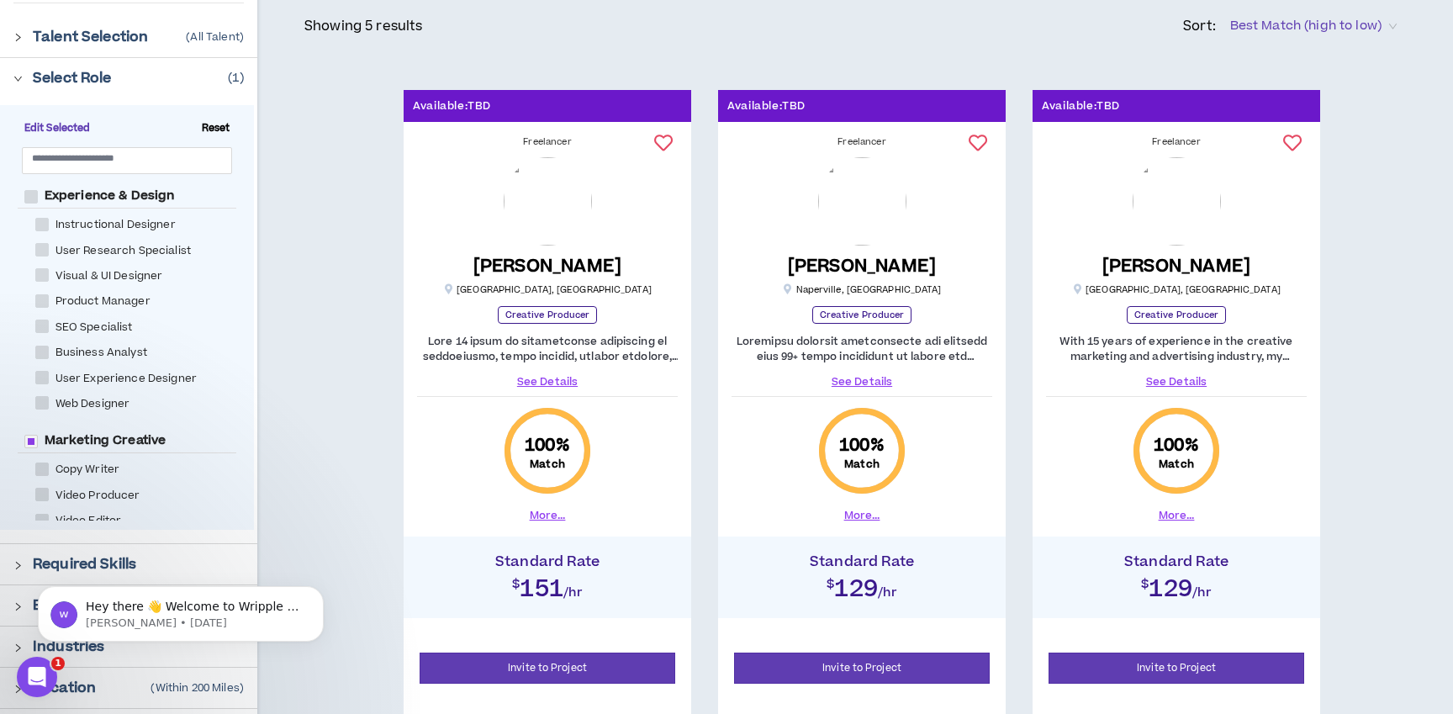
scroll to position [200, 0]
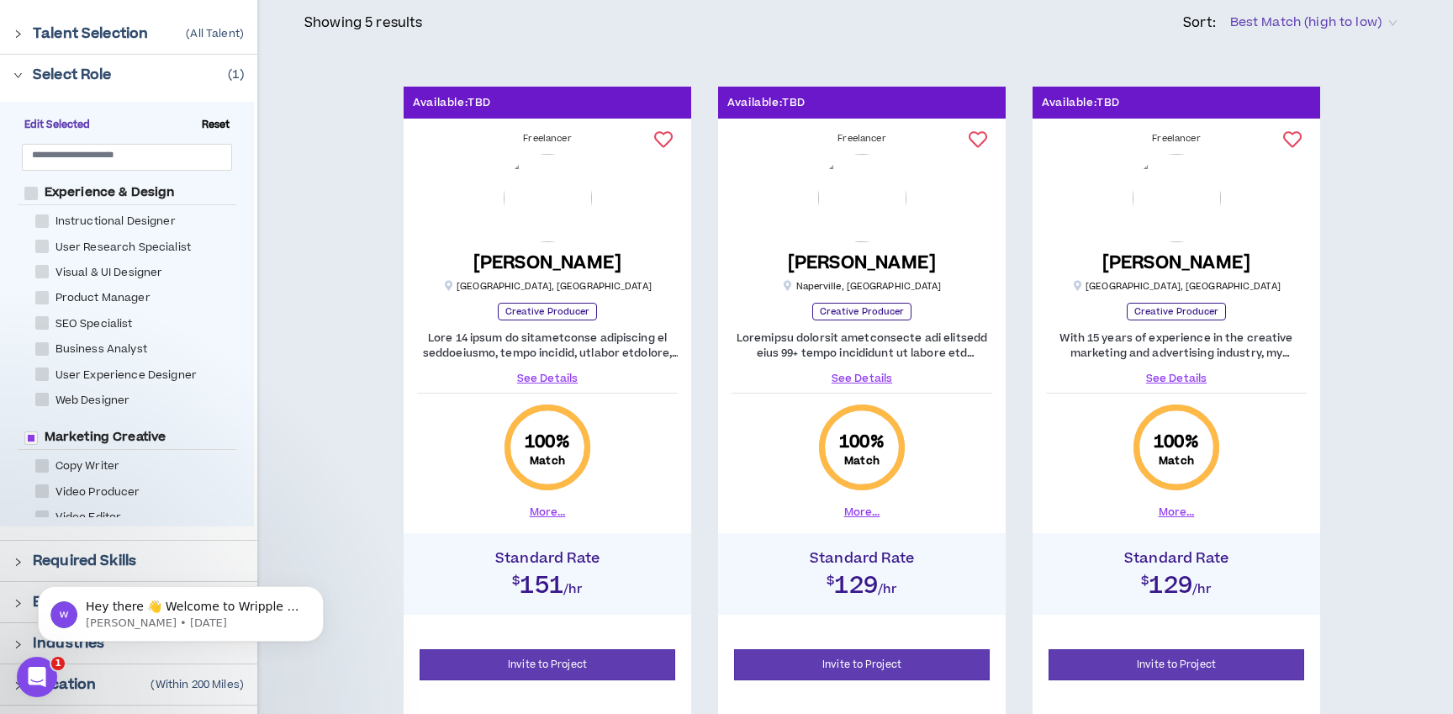
click at [878, 379] on link "See Details" at bounding box center [861, 378] width 261 height 15
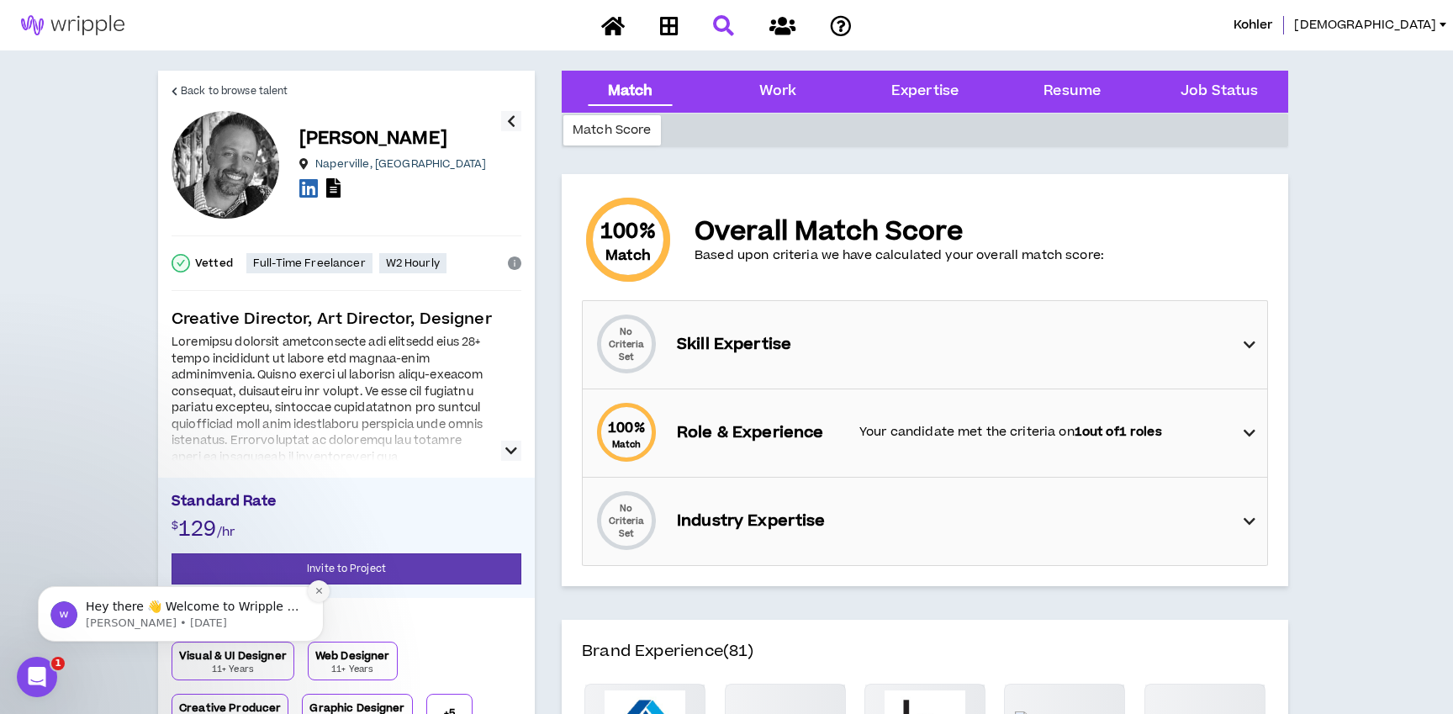
click at [323, 585] on button "Dismiss notification" at bounding box center [319, 591] width 22 height 22
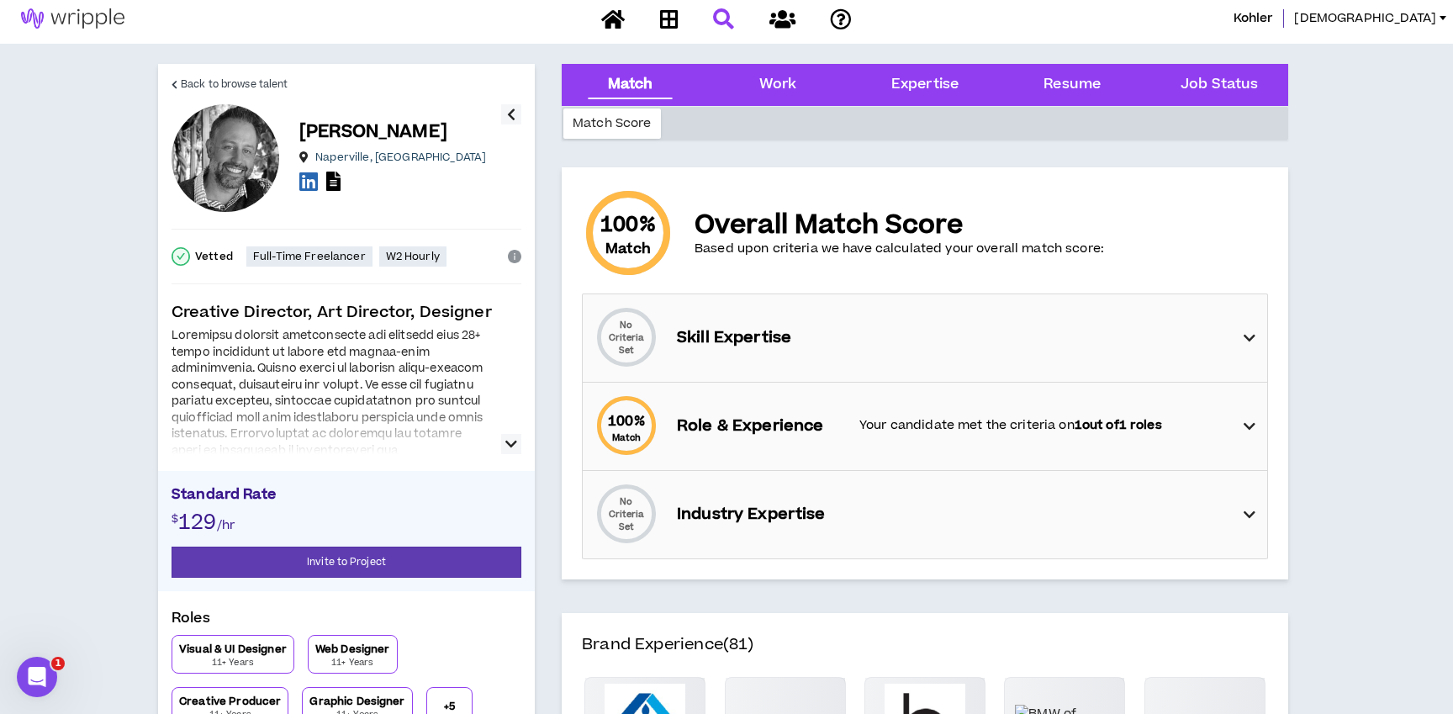
scroll to position [5, 0]
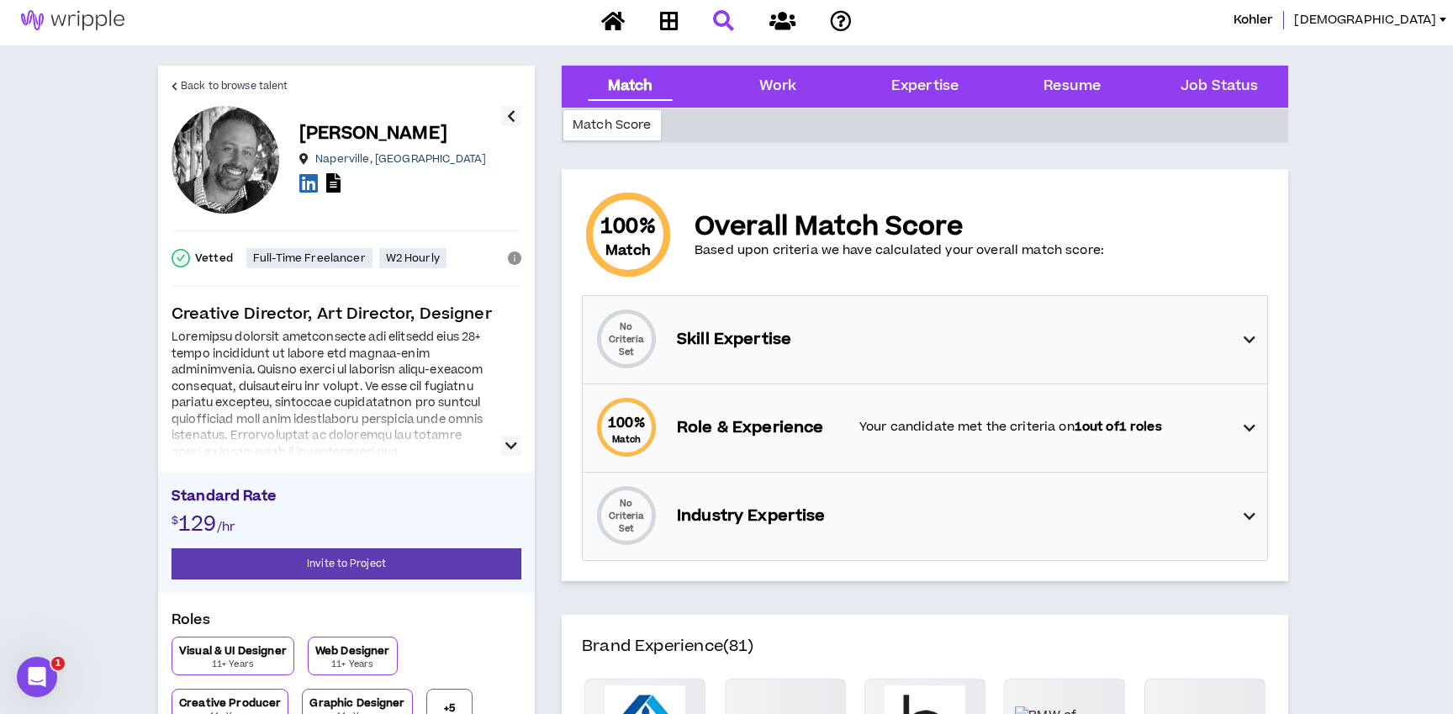
click at [1218, 335] on div "No Criteria Set Skill Expertise" at bounding box center [930, 339] width 674 height 87
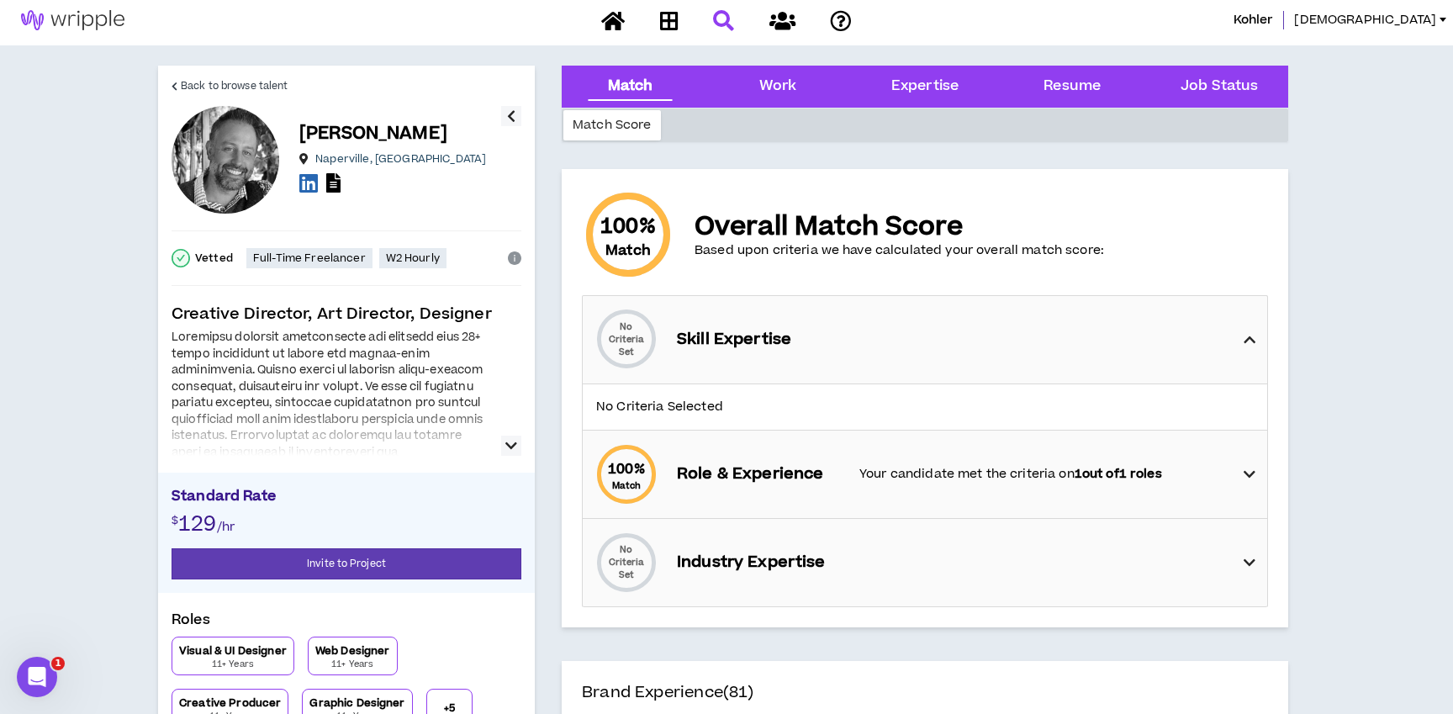
click at [1199, 462] on div "100 % Match Role & Experience Your candidate met the criteria on 1 out of 1 rol…" at bounding box center [930, 473] width 674 height 87
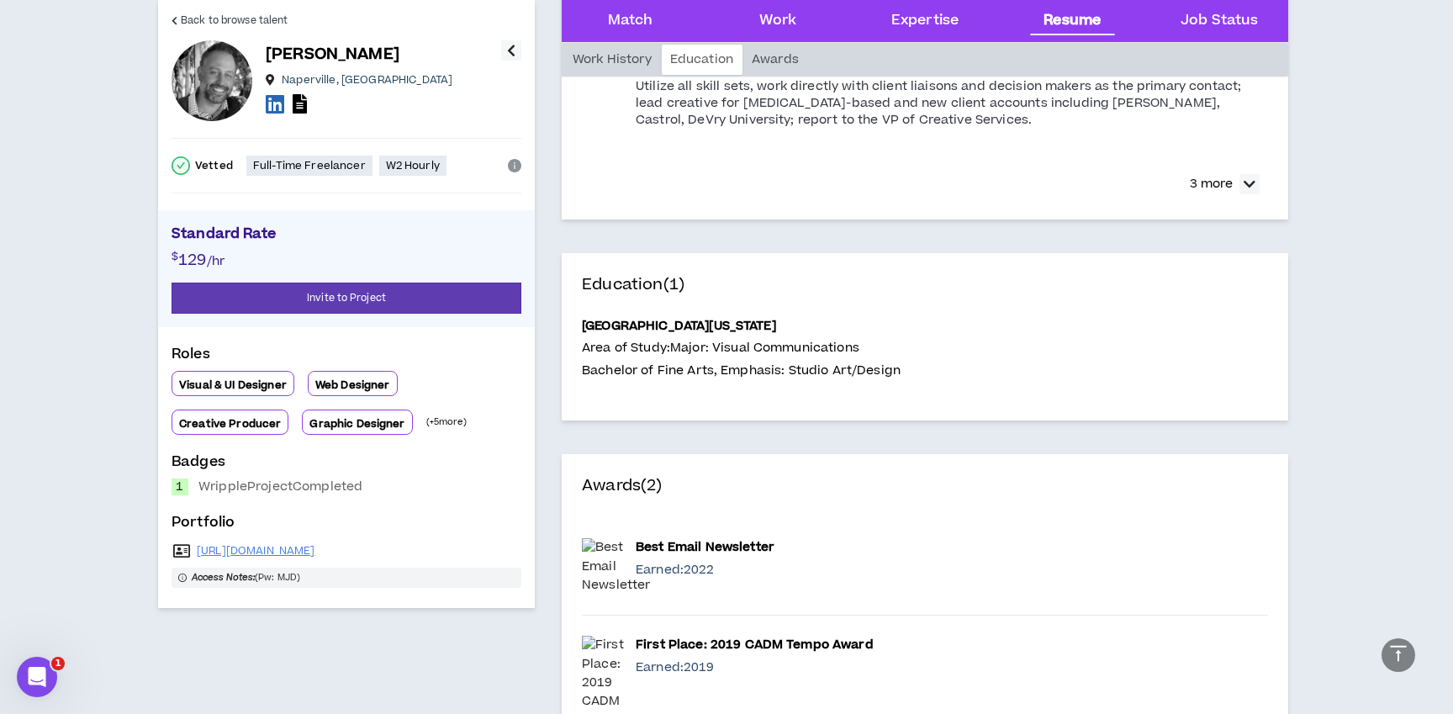
scroll to position [4301, 0]
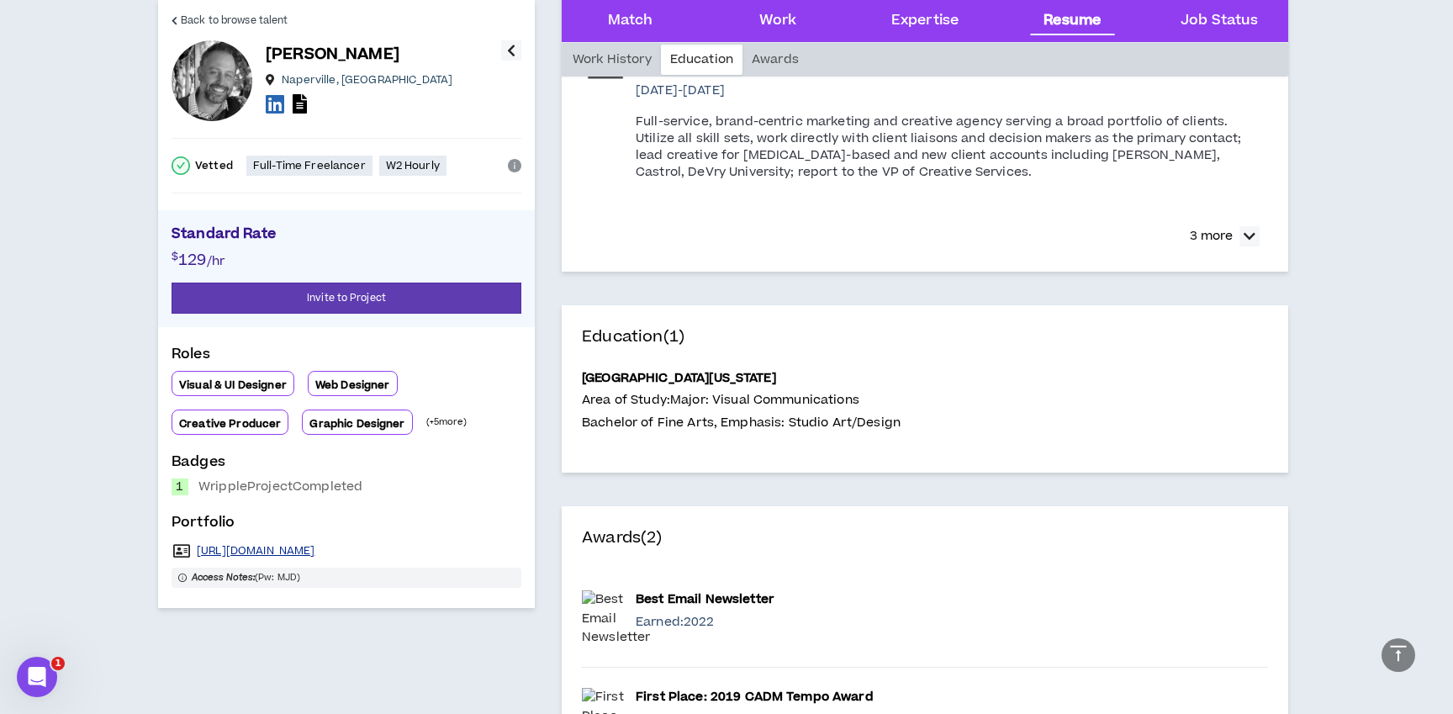
click at [312, 552] on link "[URL][DOMAIN_NAME]" at bounding box center [256, 550] width 119 height 13
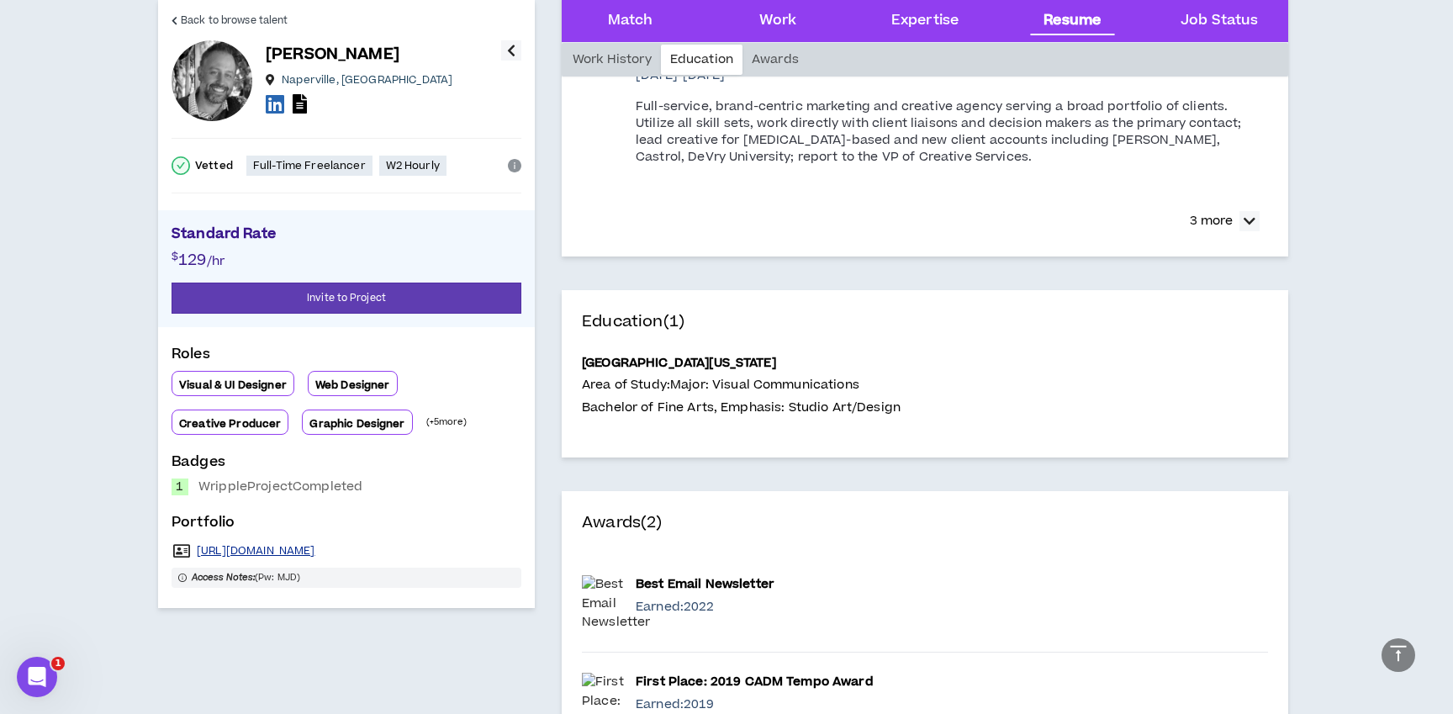
scroll to position [4317, 0]
click at [507, 47] on icon "button" at bounding box center [511, 50] width 8 height 20
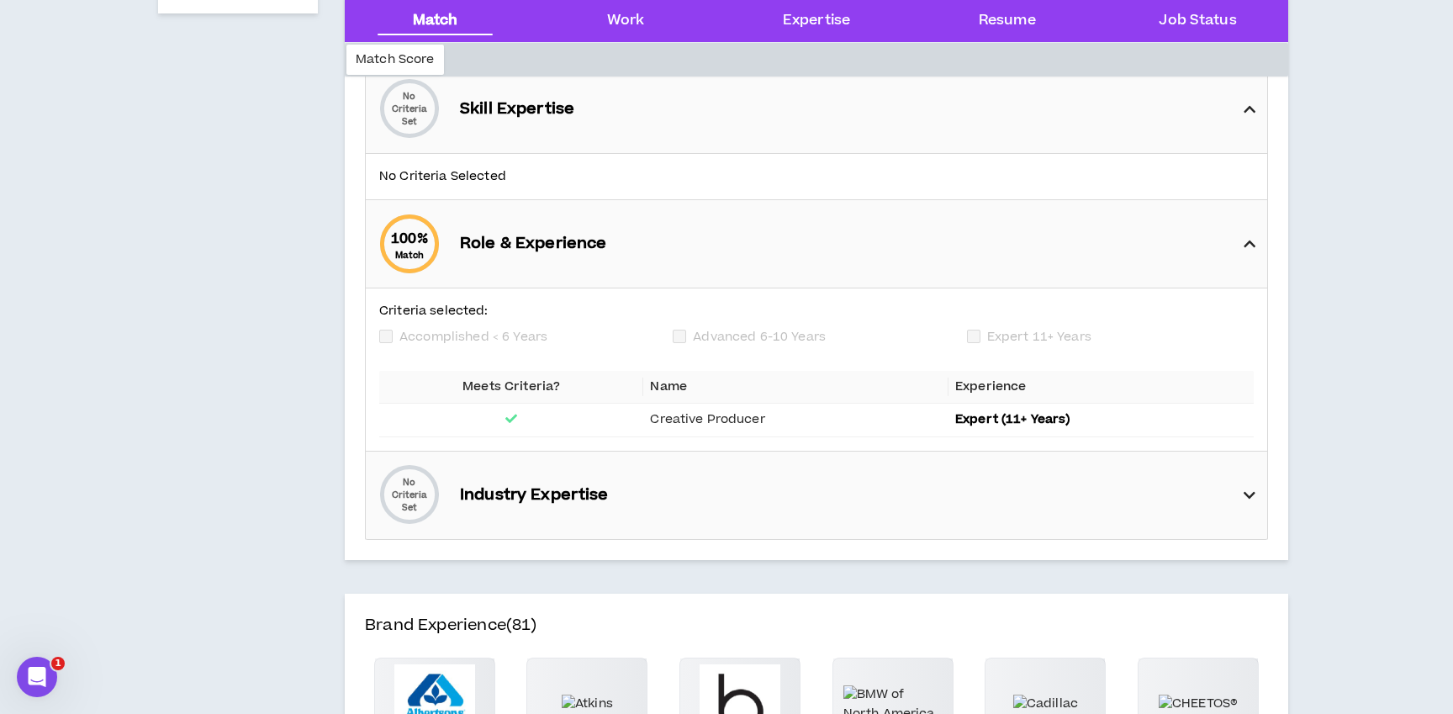
scroll to position [0, 0]
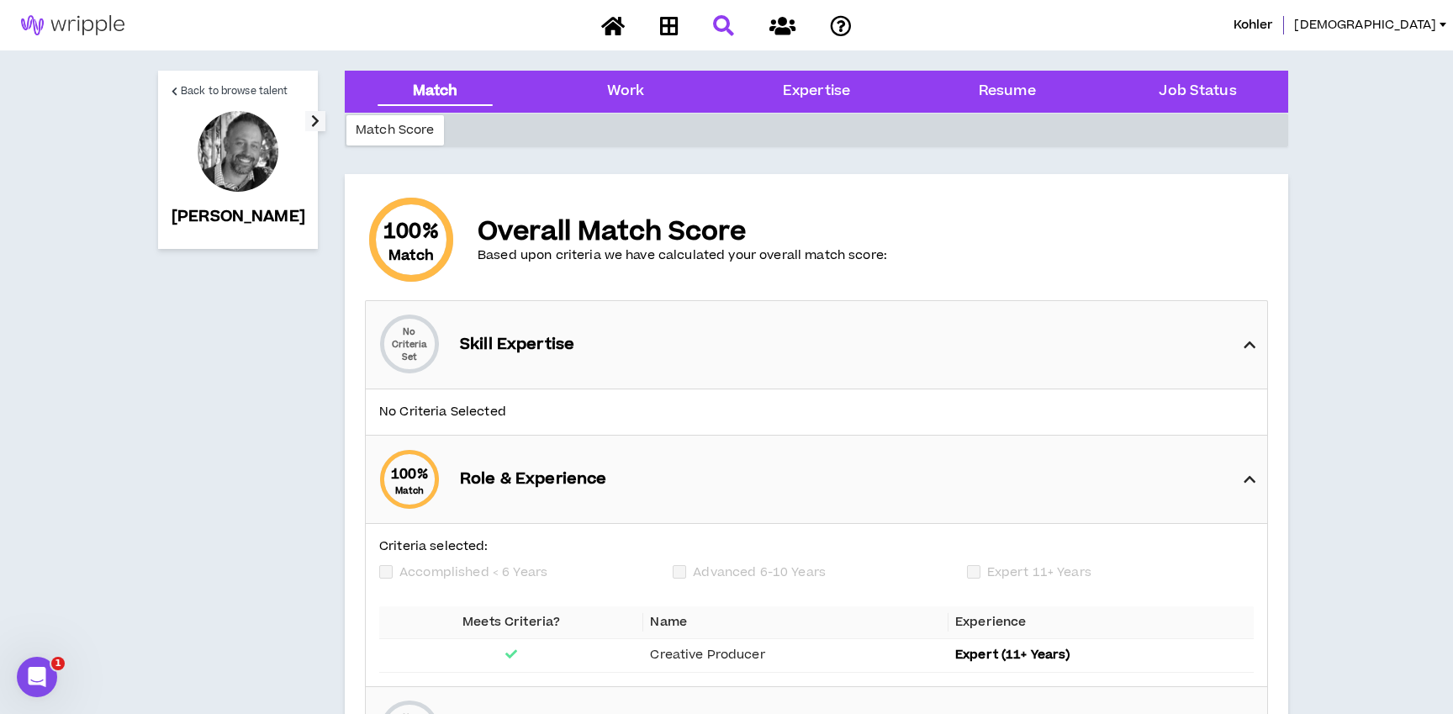
click at [425, 83] on div "Match" at bounding box center [435, 92] width 45 height 22
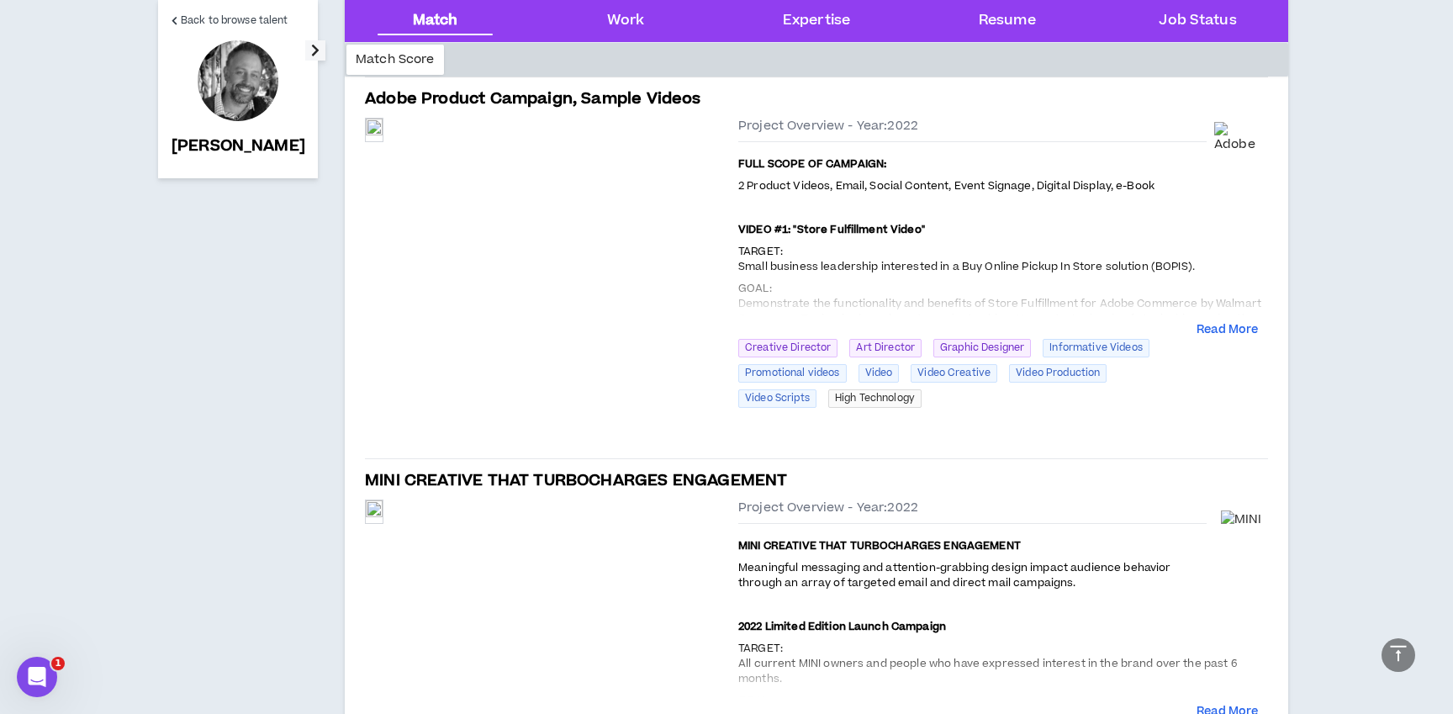
scroll to position [1431, 0]
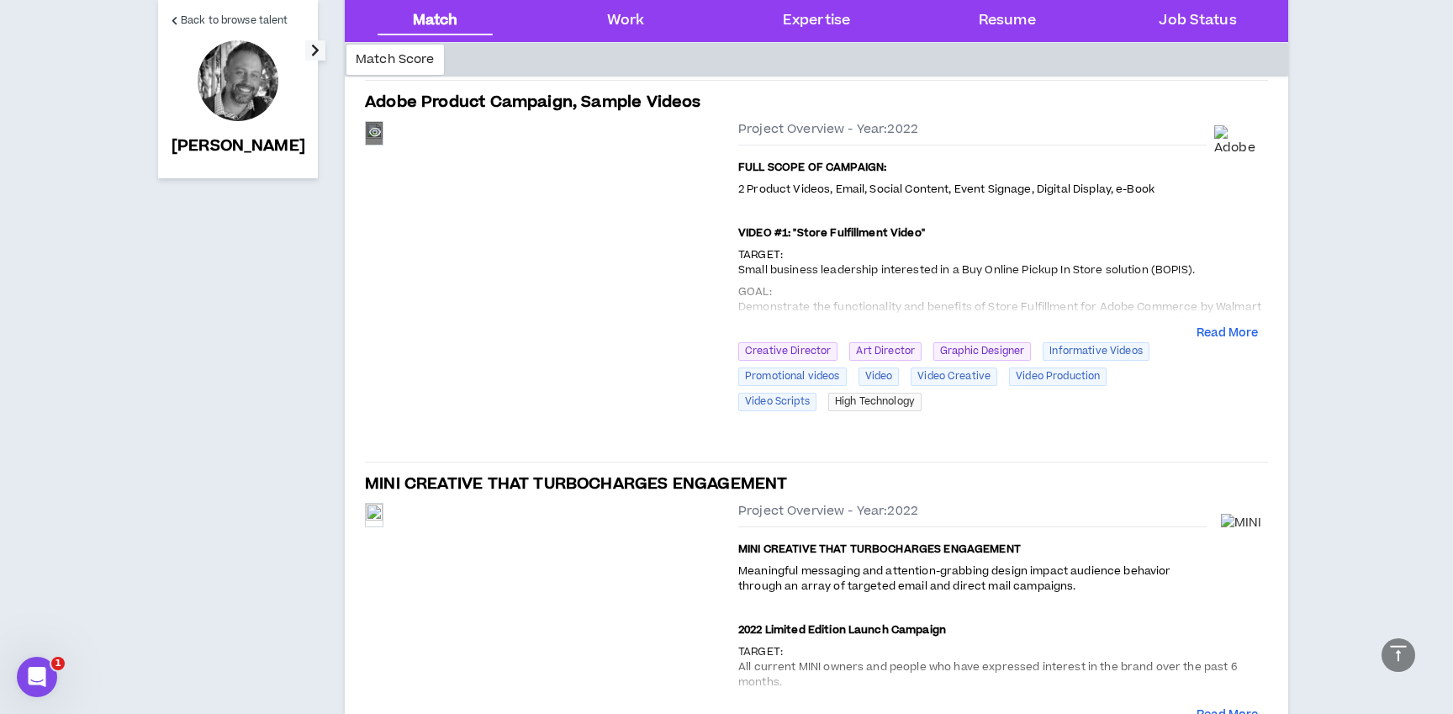
click at [383, 142] on div "Preview" at bounding box center [374, 133] width 17 height 18
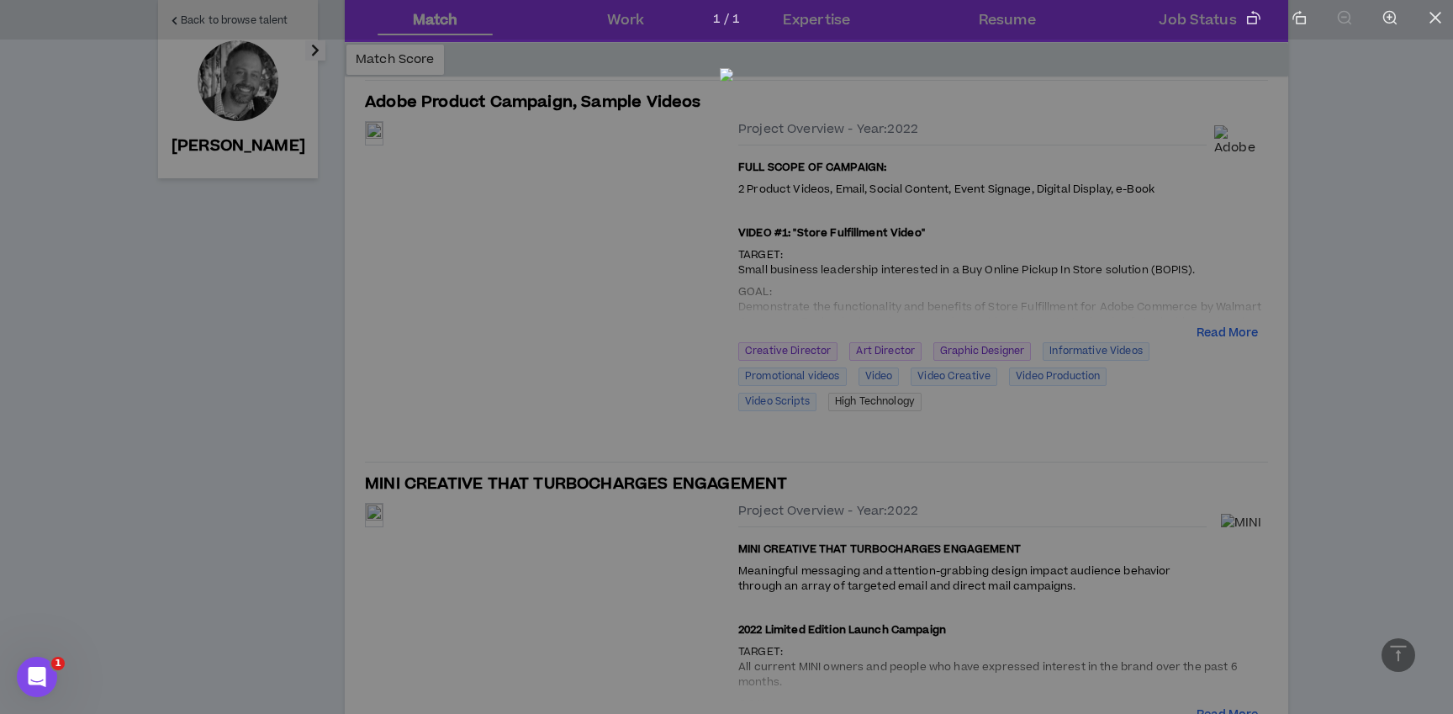
click at [733, 386] on img at bounding box center [726, 353] width 13 height 571
drag, startPoint x: 747, startPoint y: 386, endPoint x: 756, endPoint y: 280, distance: 106.3
click at [742, 280] on img at bounding box center [734, 248] width 13 height 571
drag, startPoint x: 752, startPoint y: 285, endPoint x: 726, endPoint y: 407, distance: 124.7
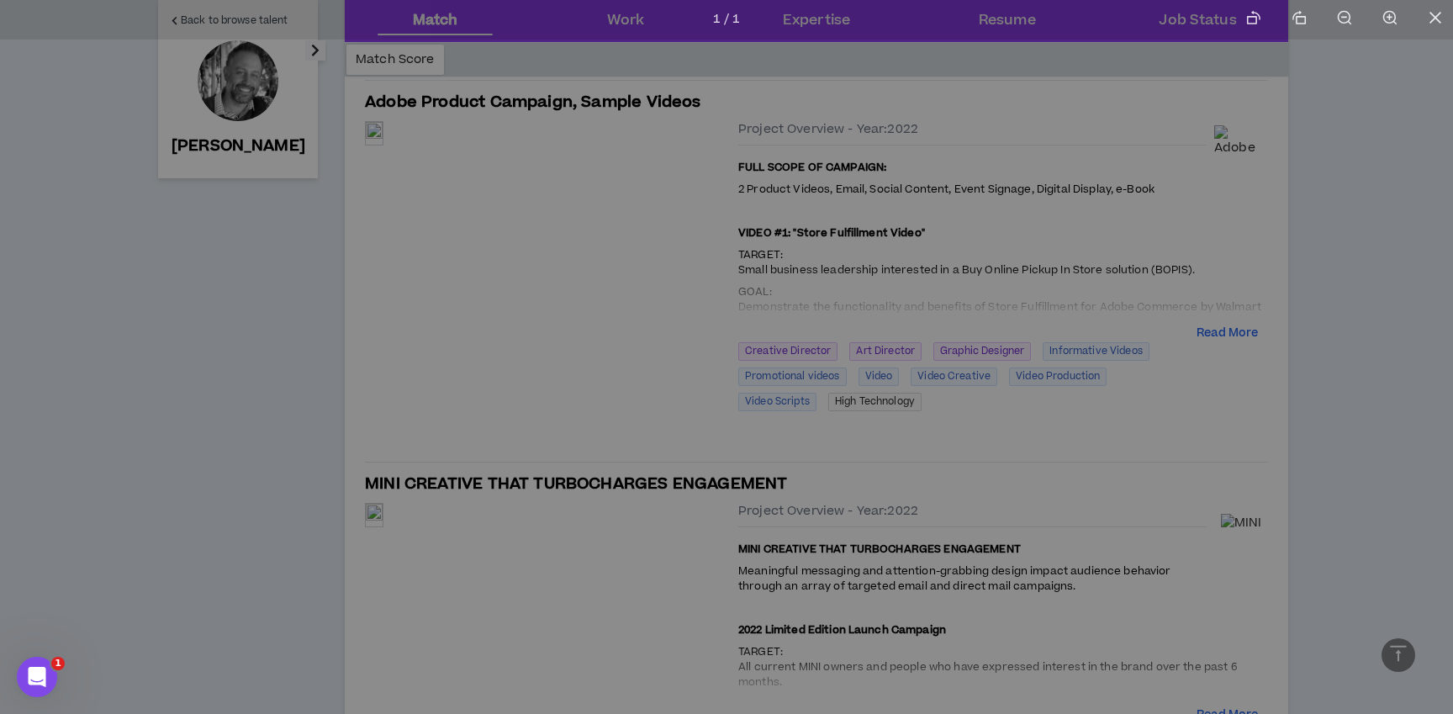
click at [709, 407] on img at bounding box center [699, 309] width 20 height 857
click at [1441, 17] on icon "close" at bounding box center [1435, 17] width 15 height 15
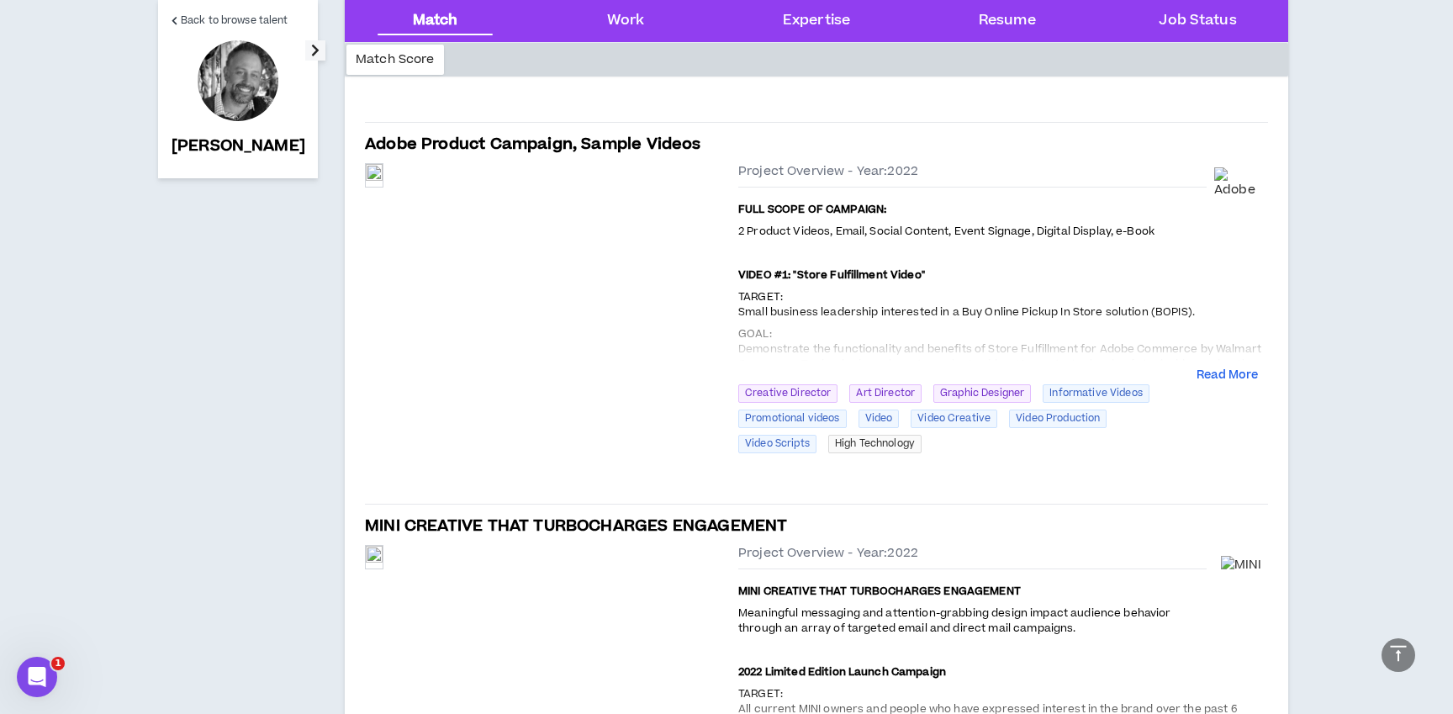
scroll to position [1402, 0]
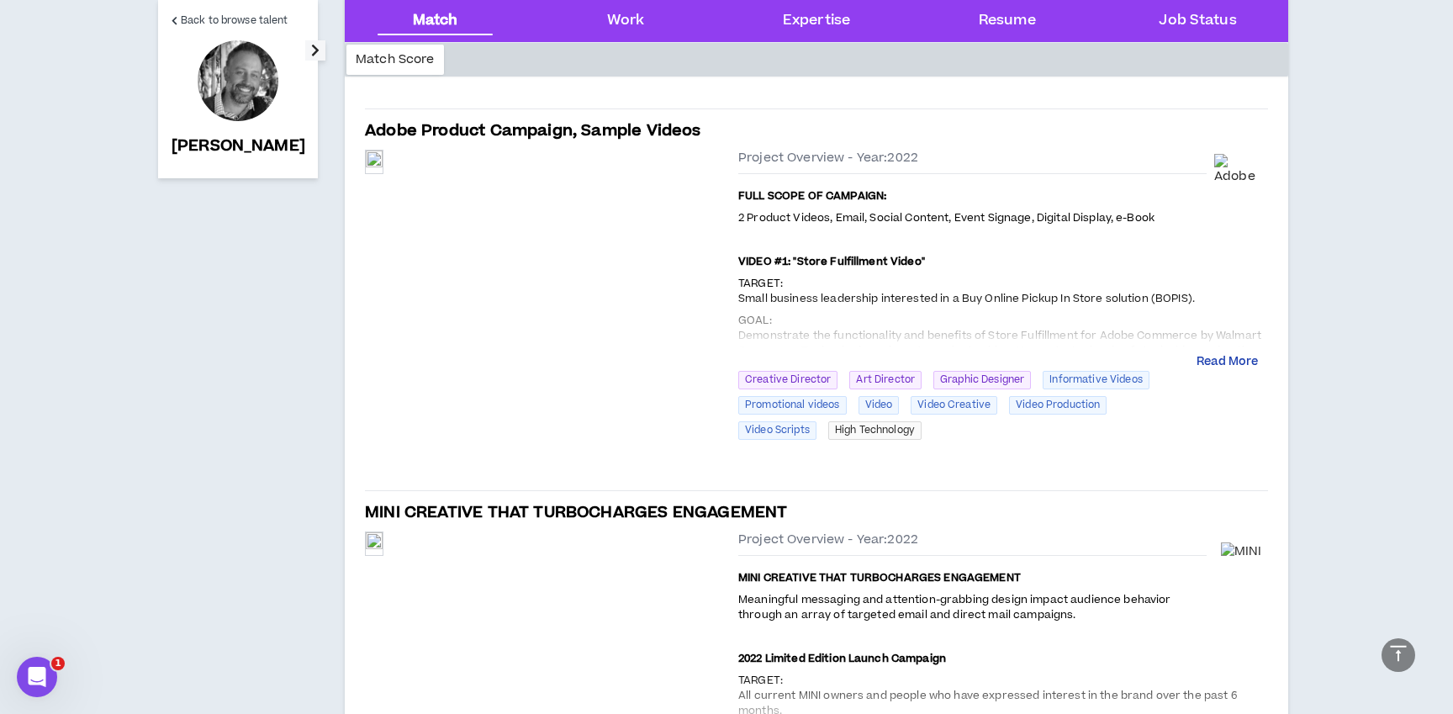
click at [1244, 360] on button "Read More" at bounding box center [1226, 362] width 61 height 17
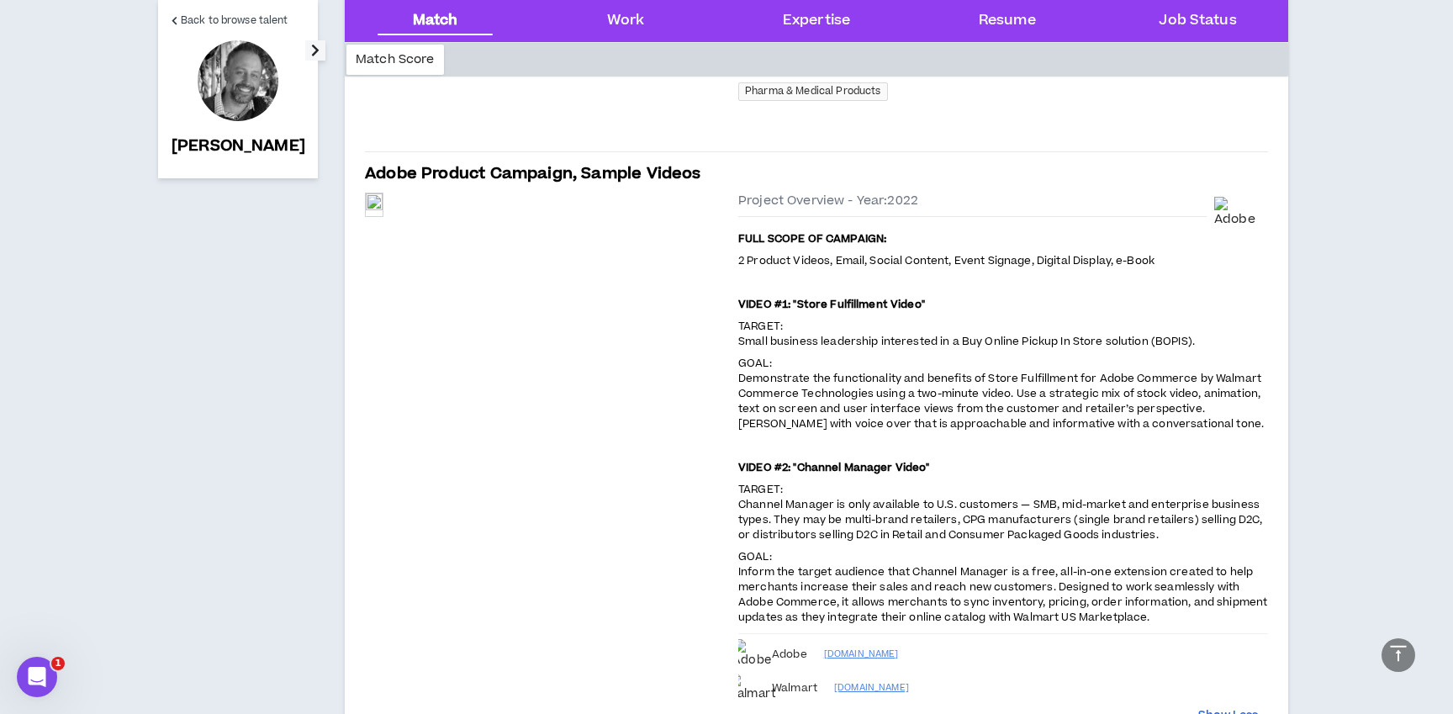
scroll to position [1349, 0]
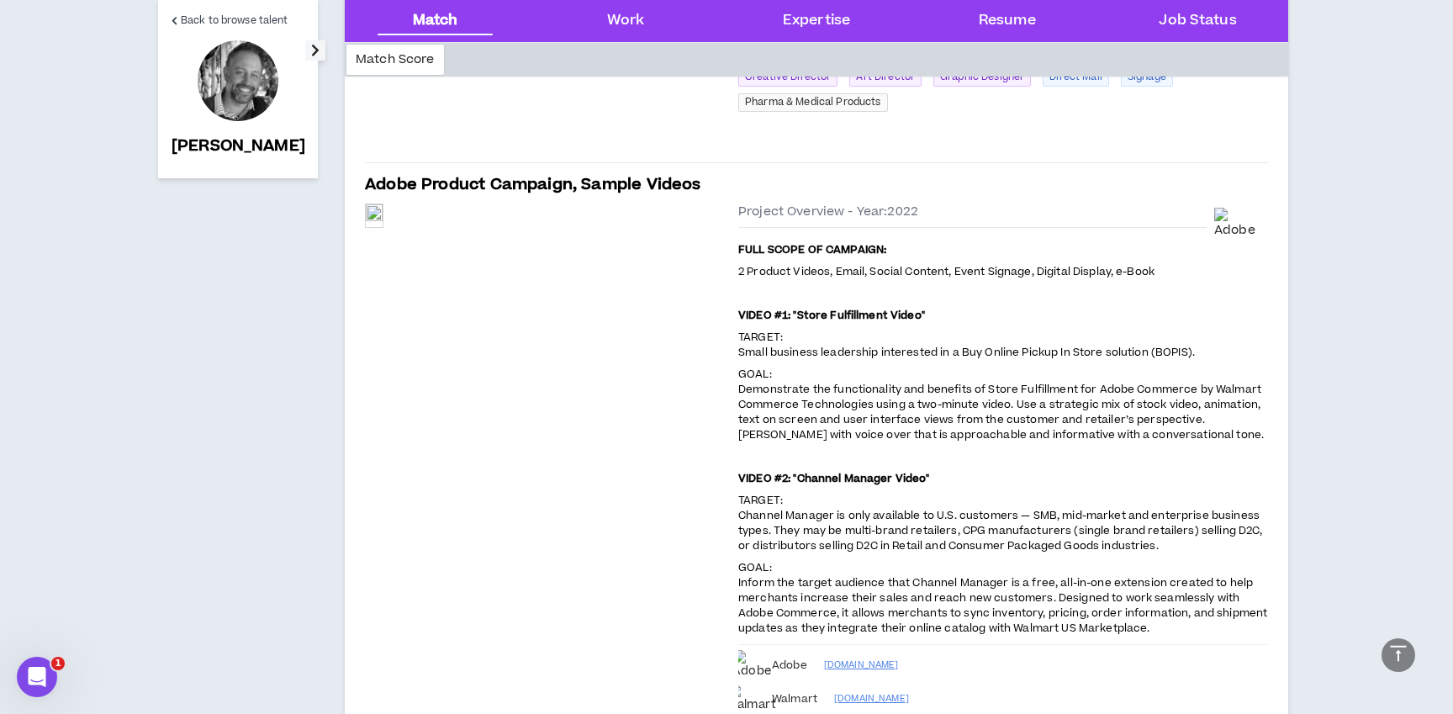
click at [857, 315] on strong "VIDEO #1: "Store Fulfillment Video"" at bounding box center [831, 315] width 187 height 15
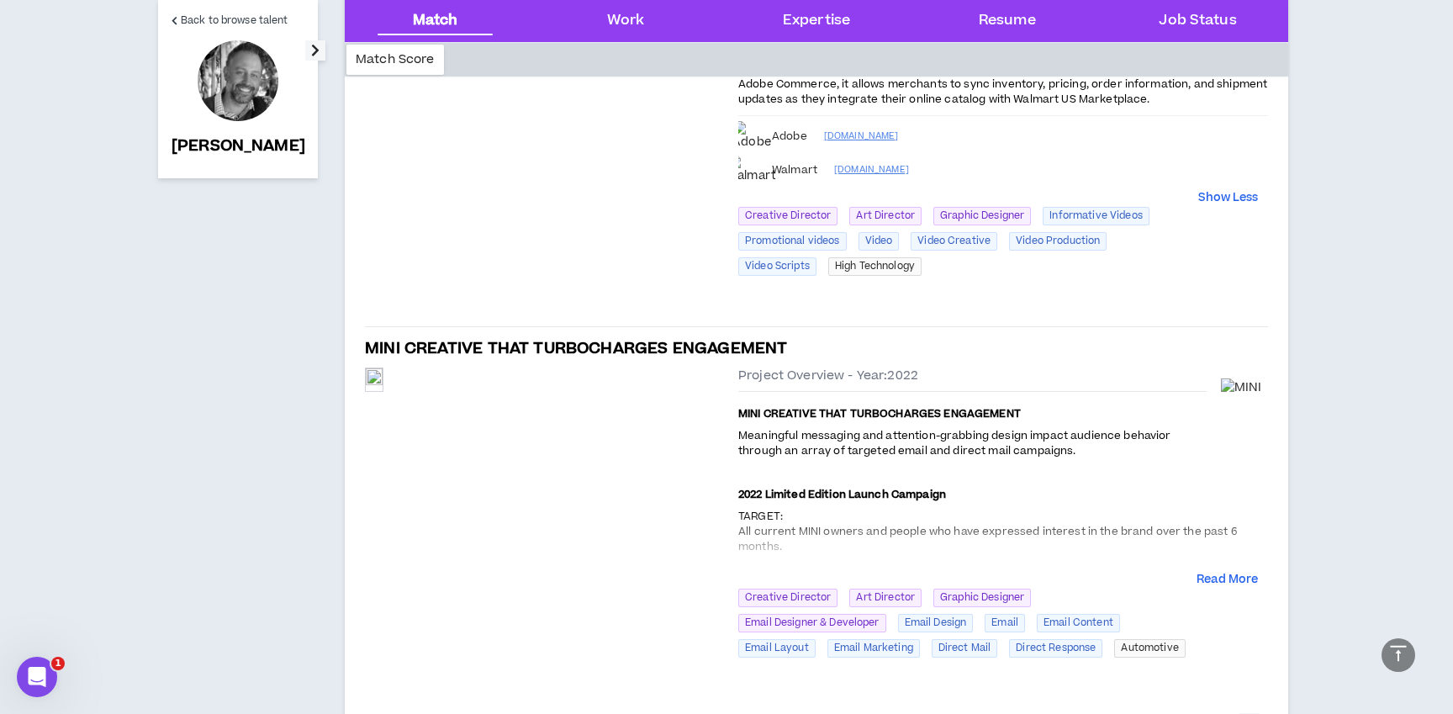
scroll to position [1881, 0]
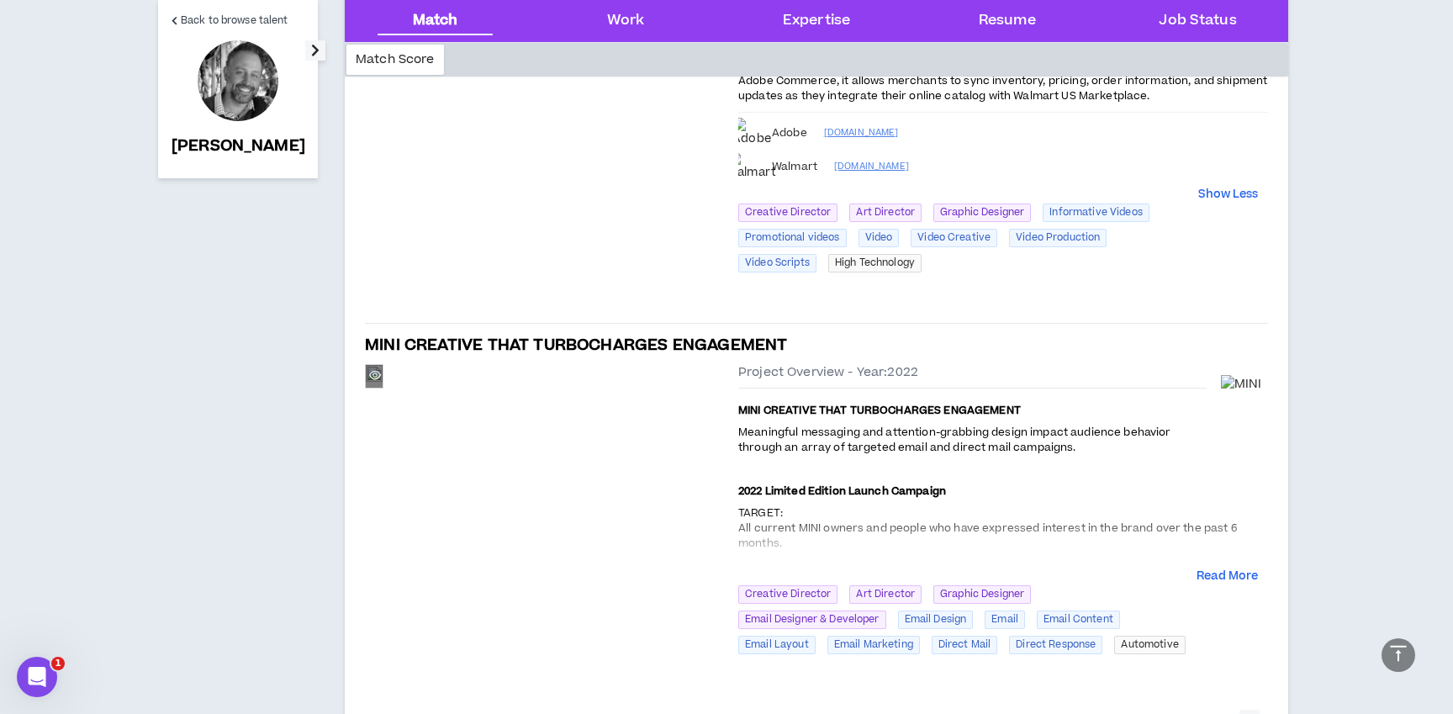
click at [383, 385] on div "Preview" at bounding box center [374, 376] width 17 height 18
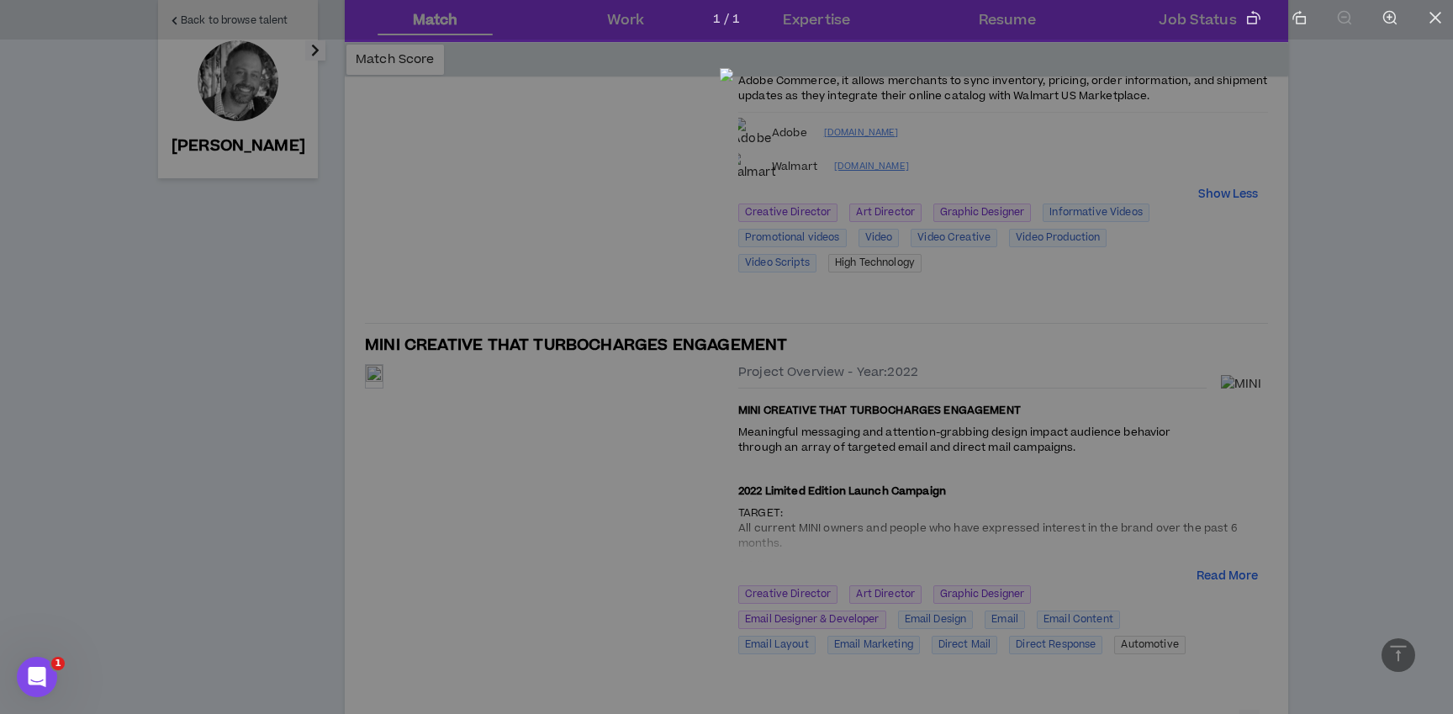
click at [720, 209] on img at bounding box center [726, 353] width 13 height 571
click at [194, 235] on div at bounding box center [726, 357] width 1453 height 714
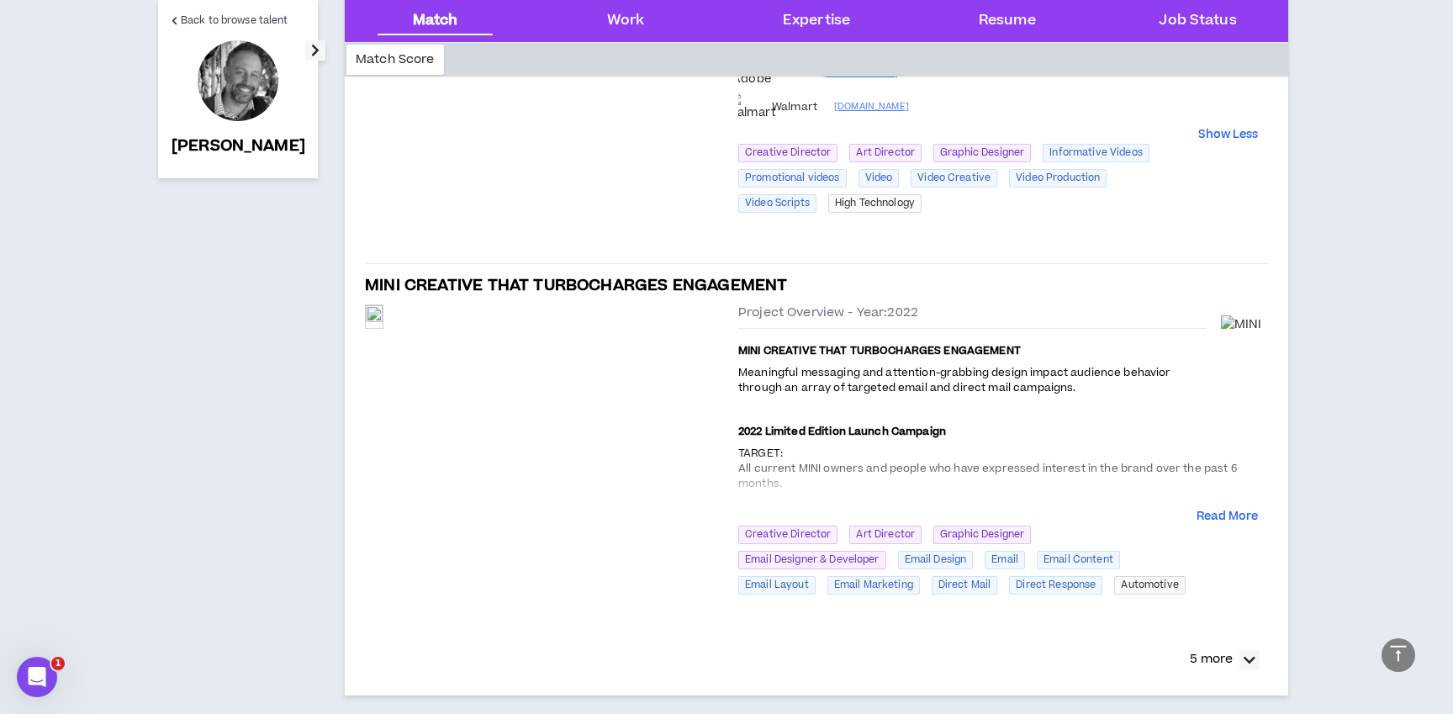
scroll to position [1941, 0]
click at [1247, 515] on button "Read More" at bounding box center [1226, 516] width 61 height 17
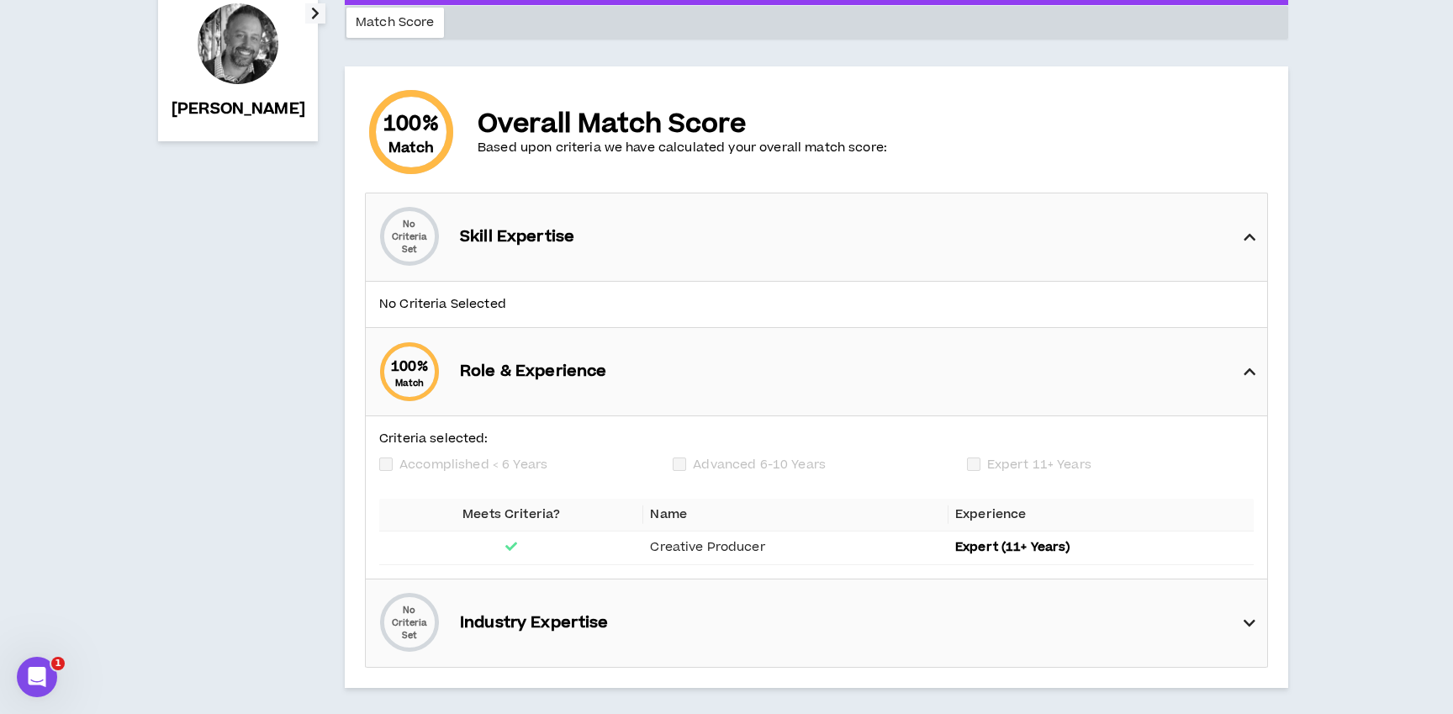
scroll to position [0, 0]
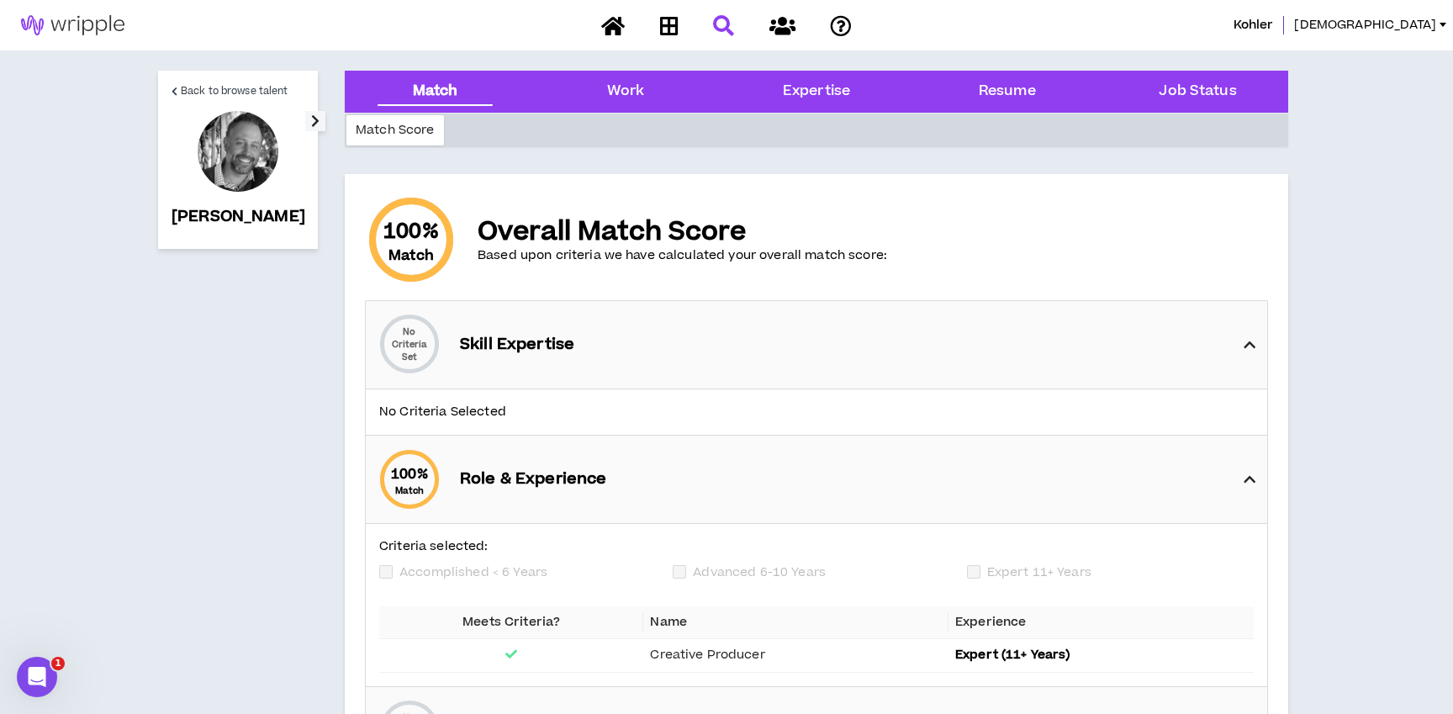
click at [209, 84] on span "Back to browse talent" at bounding box center [234, 91] width 107 height 16
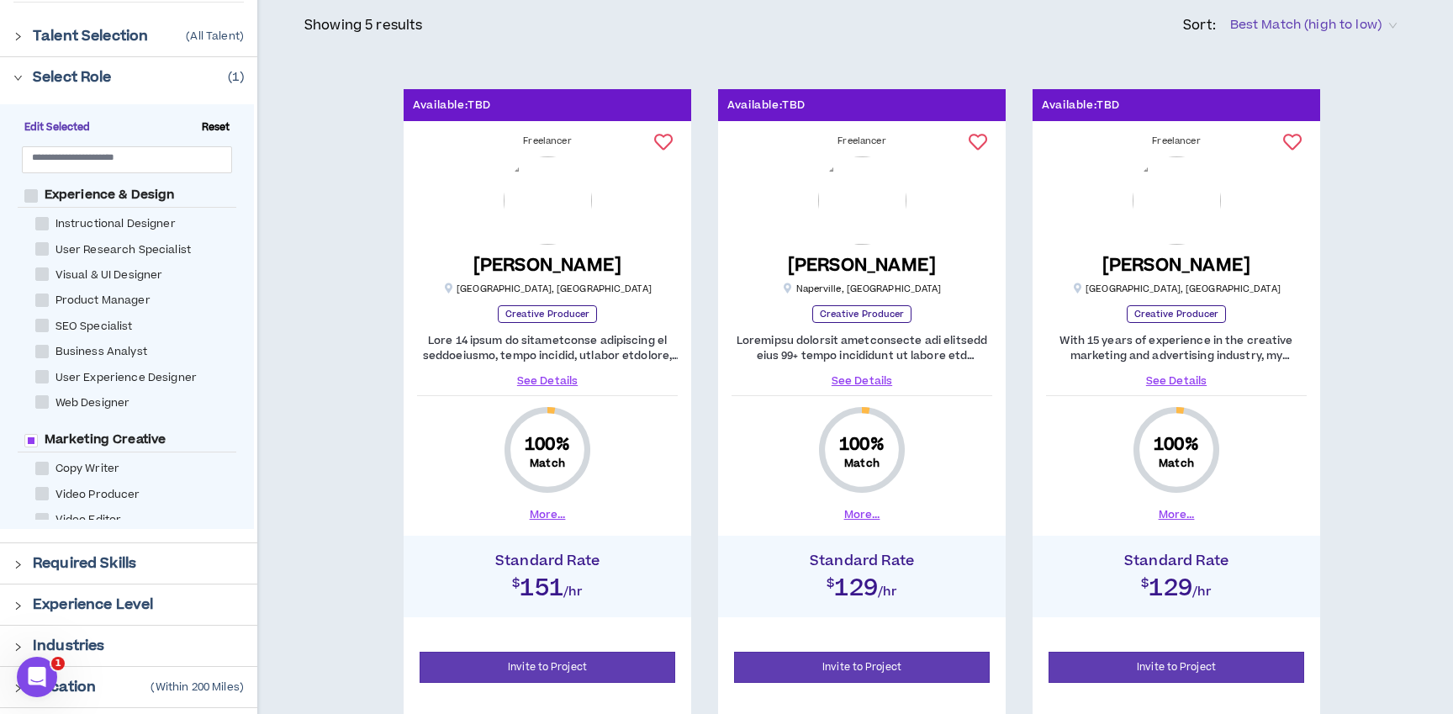
scroll to position [200, 0]
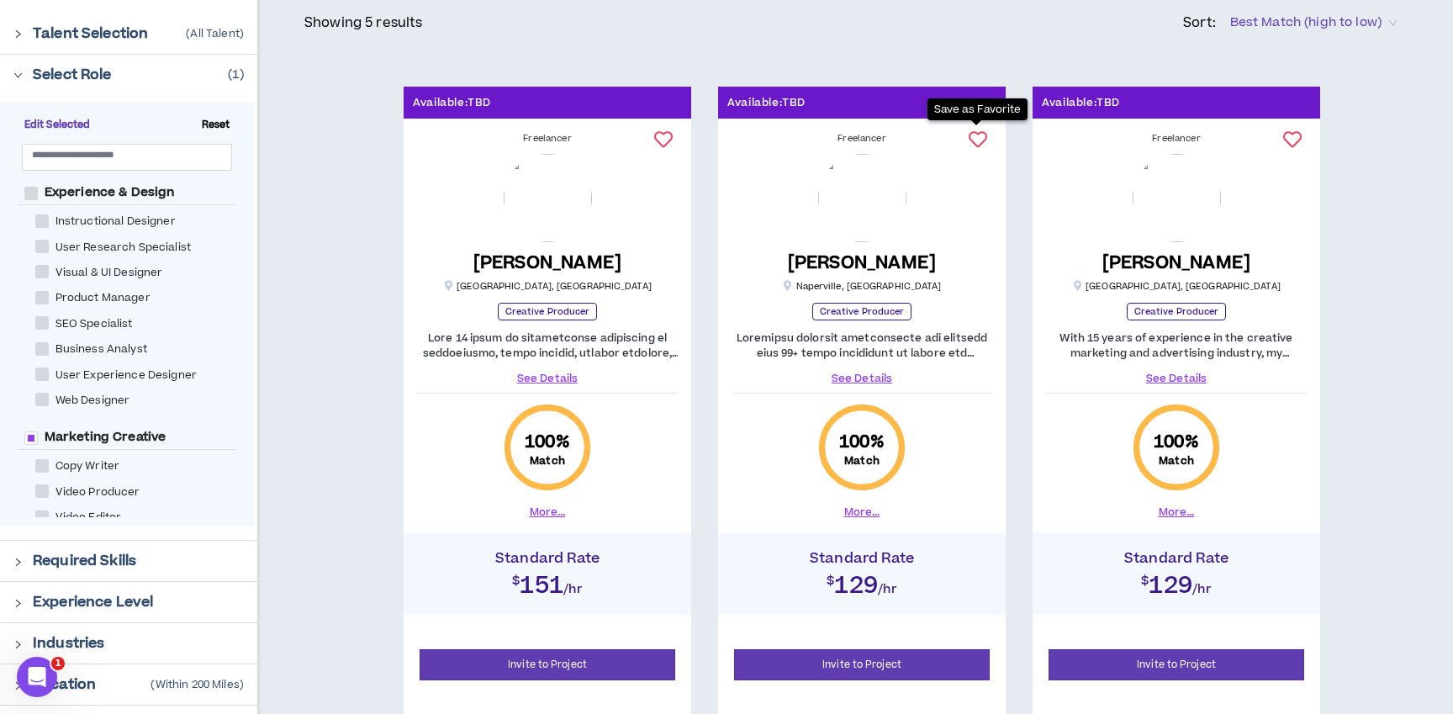
click at [977, 142] on icon at bounding box center [978, 139] width 18 height 18
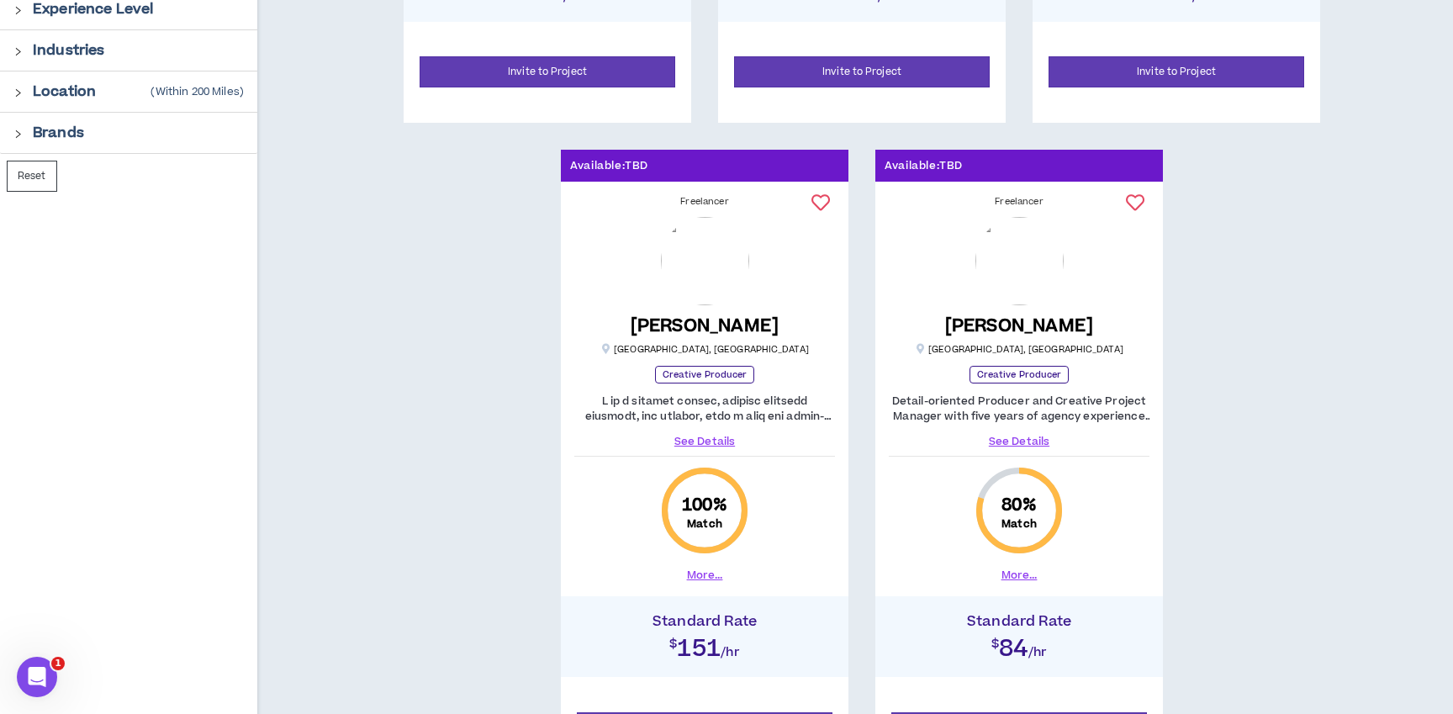
scroll to position [798, 0]
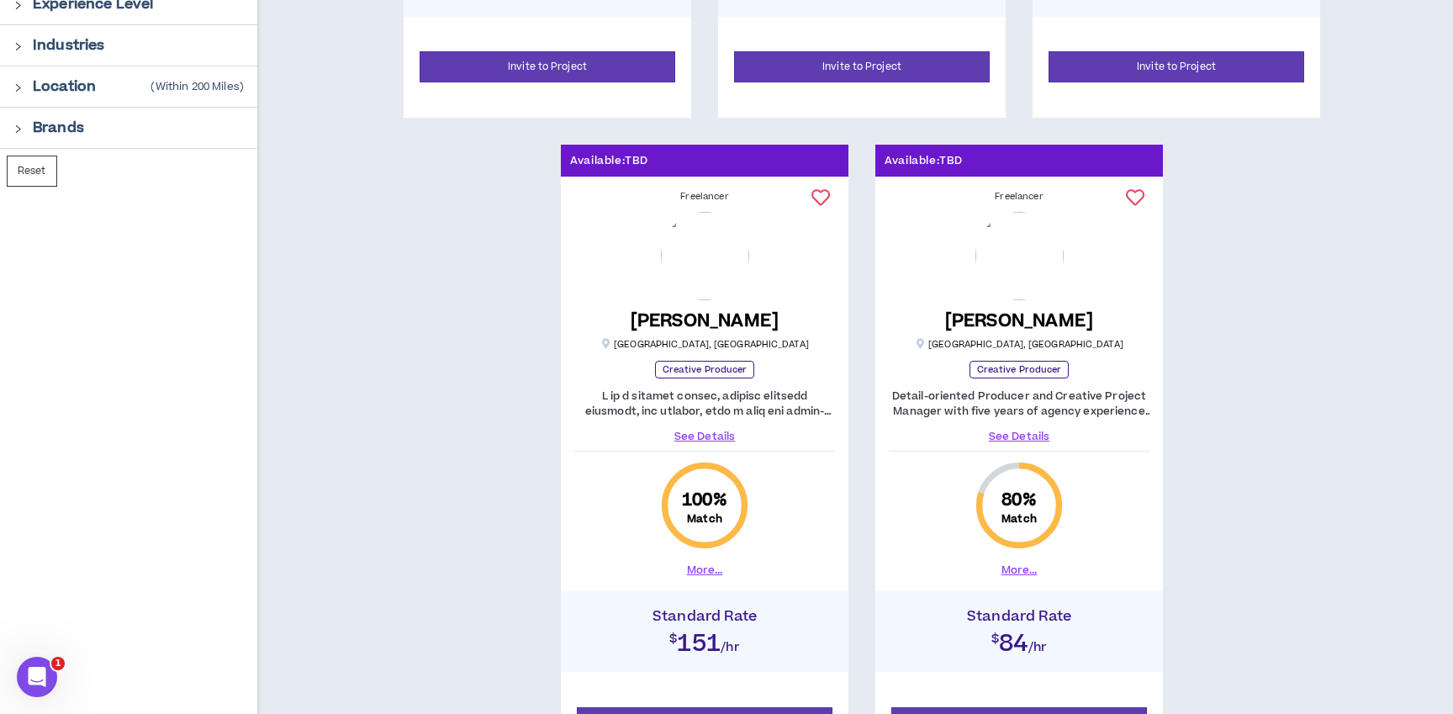
click at [695, 429] on link "See Details" at bounding box center [704, 436] width 261 height 15
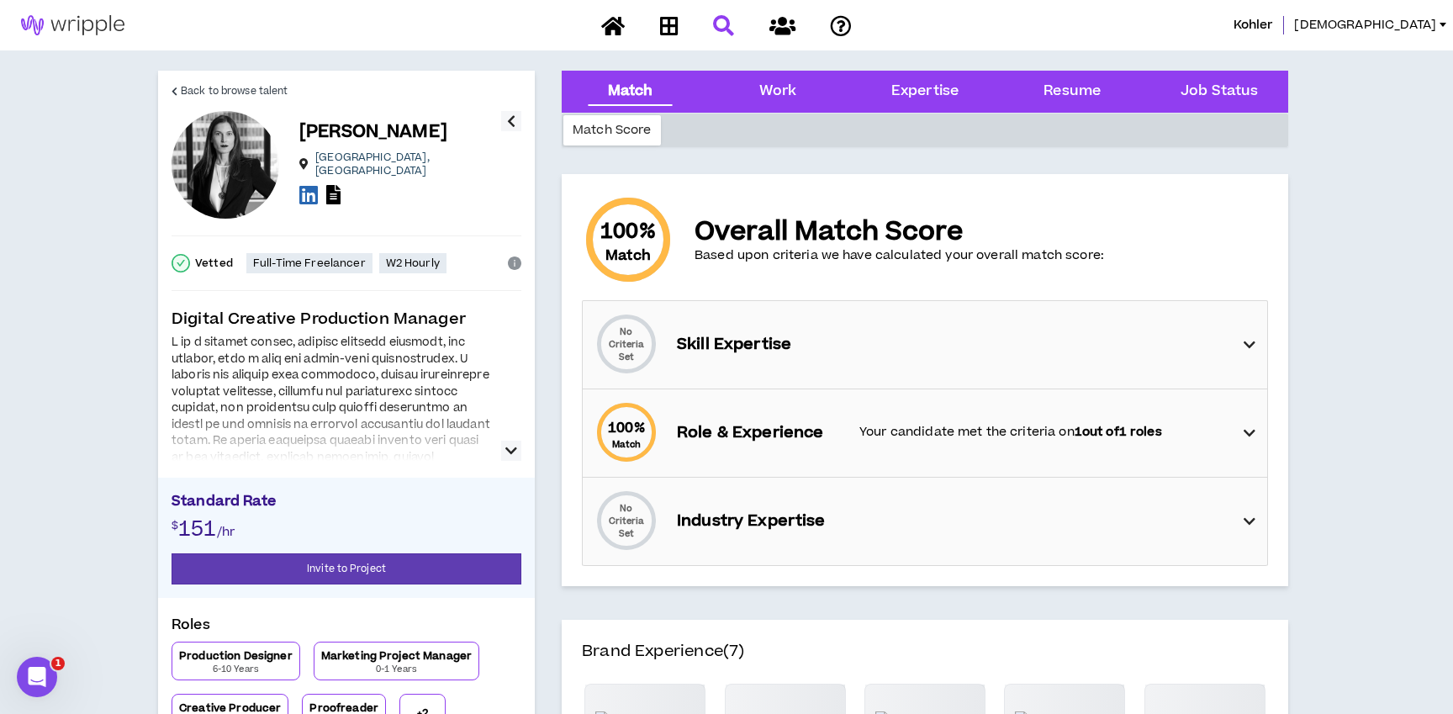
click at [501, 448] on button "button" at bounding box center [511, 451] width 20 height 20
click at [508, 445] on icon "button" at bounding box center [511, 451] width 12 height 20
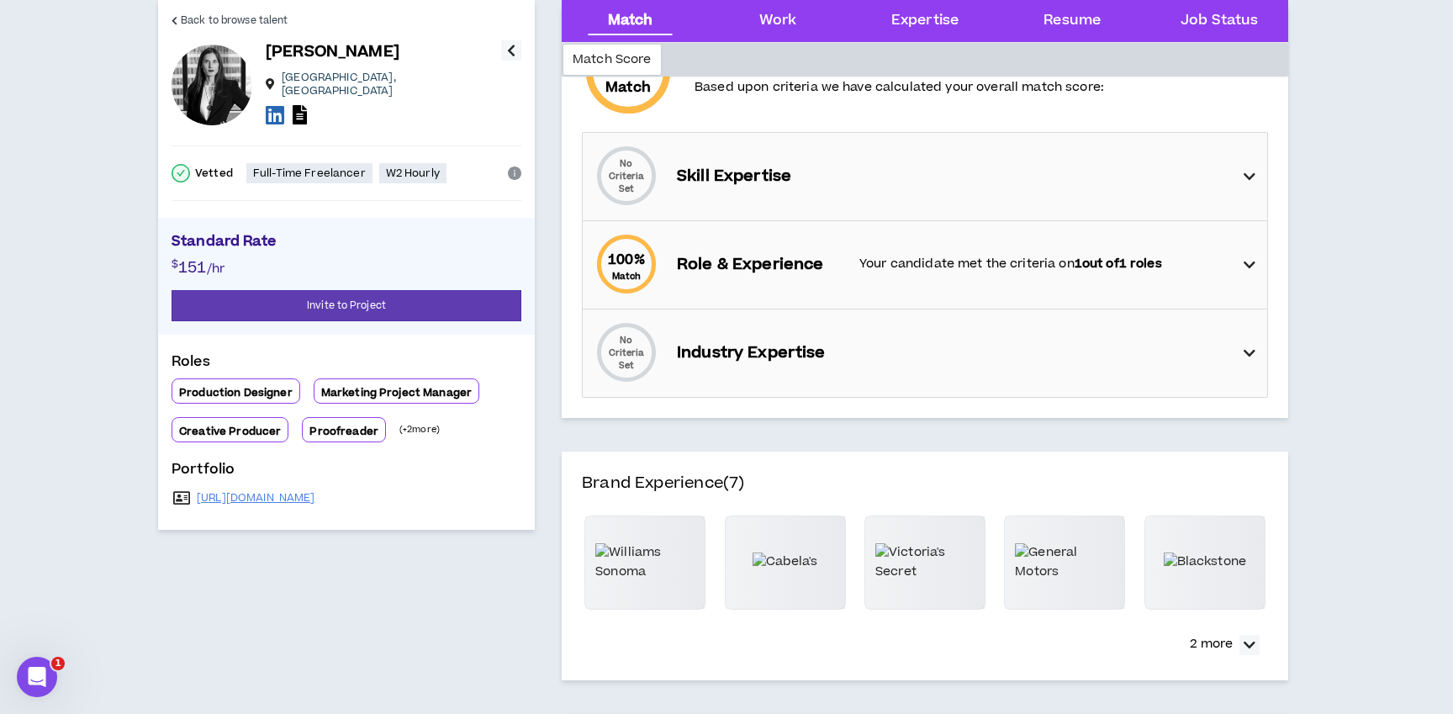
scroll to position [173, 0]
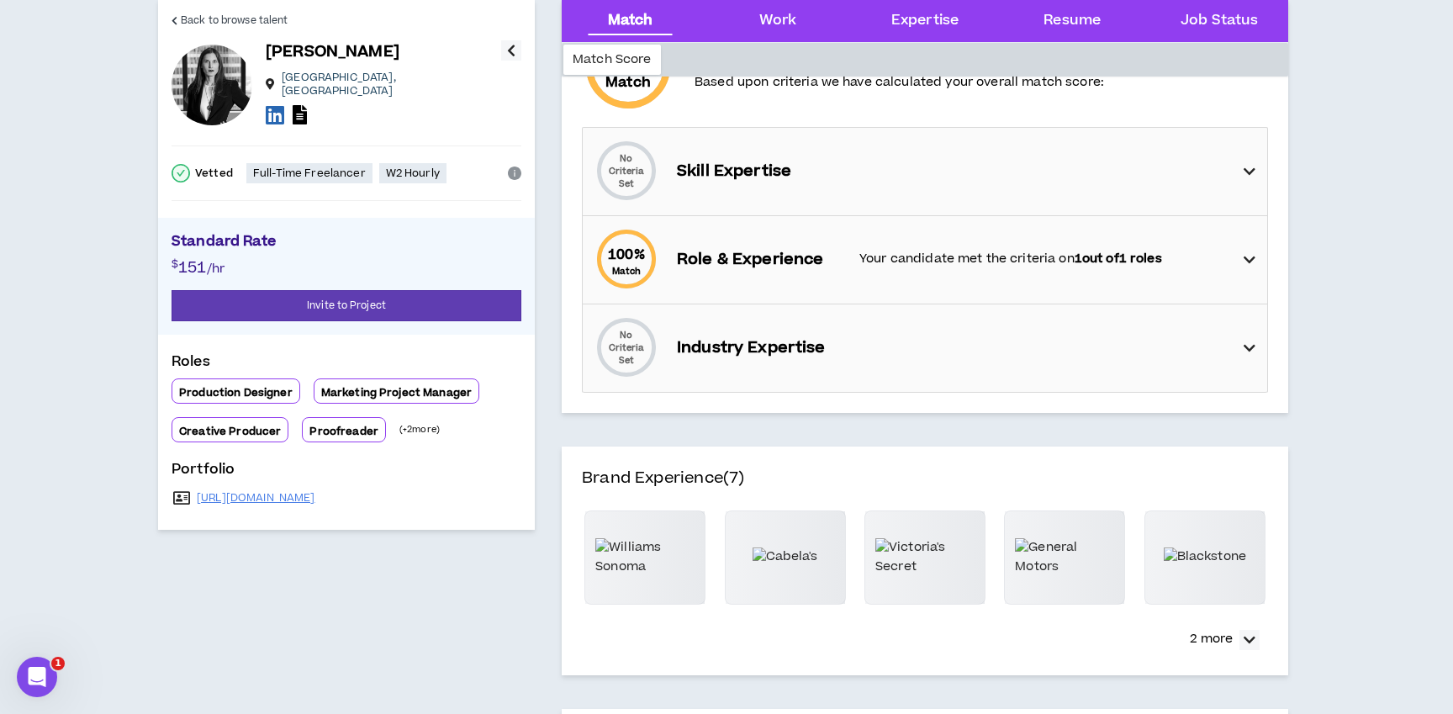
click at [521, 46] on div "Back to browse talent [PERSON_NAME] [GEOGRAPHIC_DATA] , [GEOGRAPHIC_DATA] Vette…" at bounding box center [346, 265] width 377 height 530
click at [515, 49] on button "button" at bounding box center [511, 50] width 20 height 20
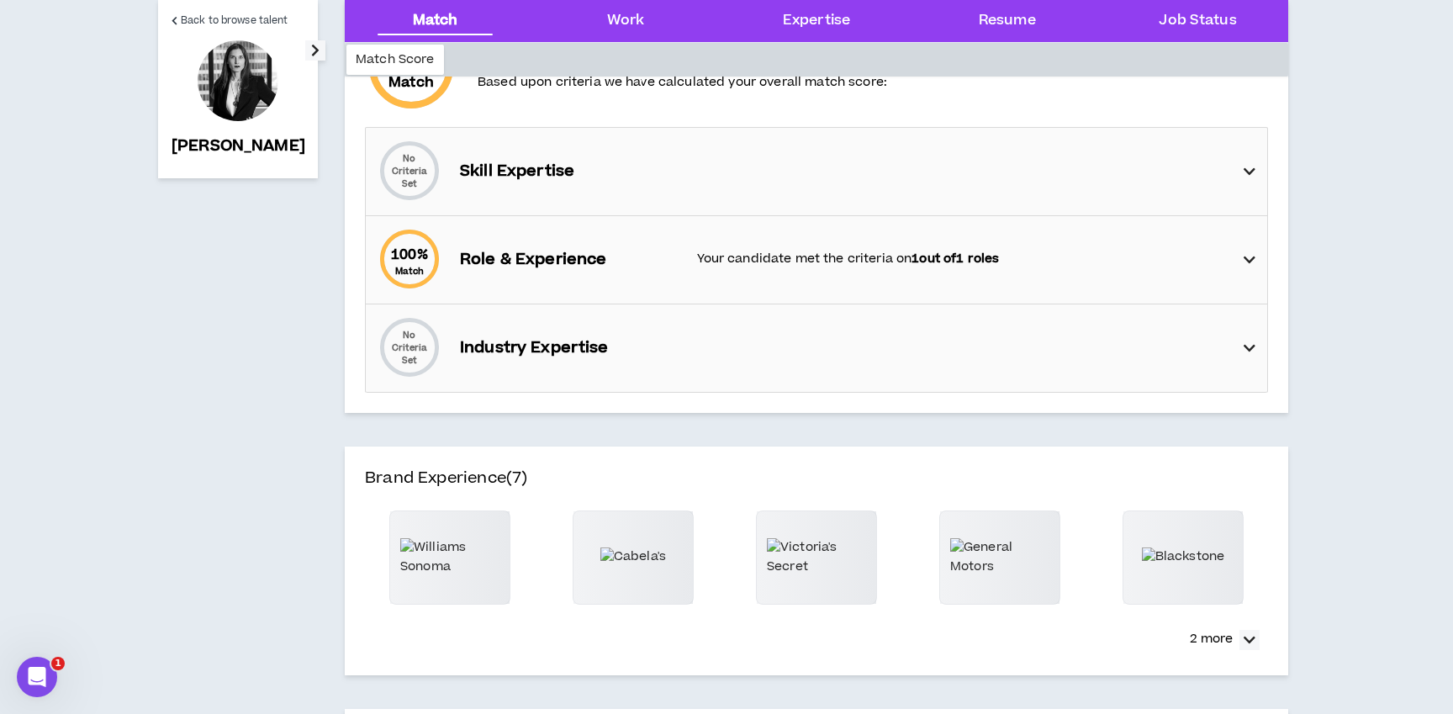
click at [311, 56] on icon "button" at bounding box center [315, 50] width 8 height 20
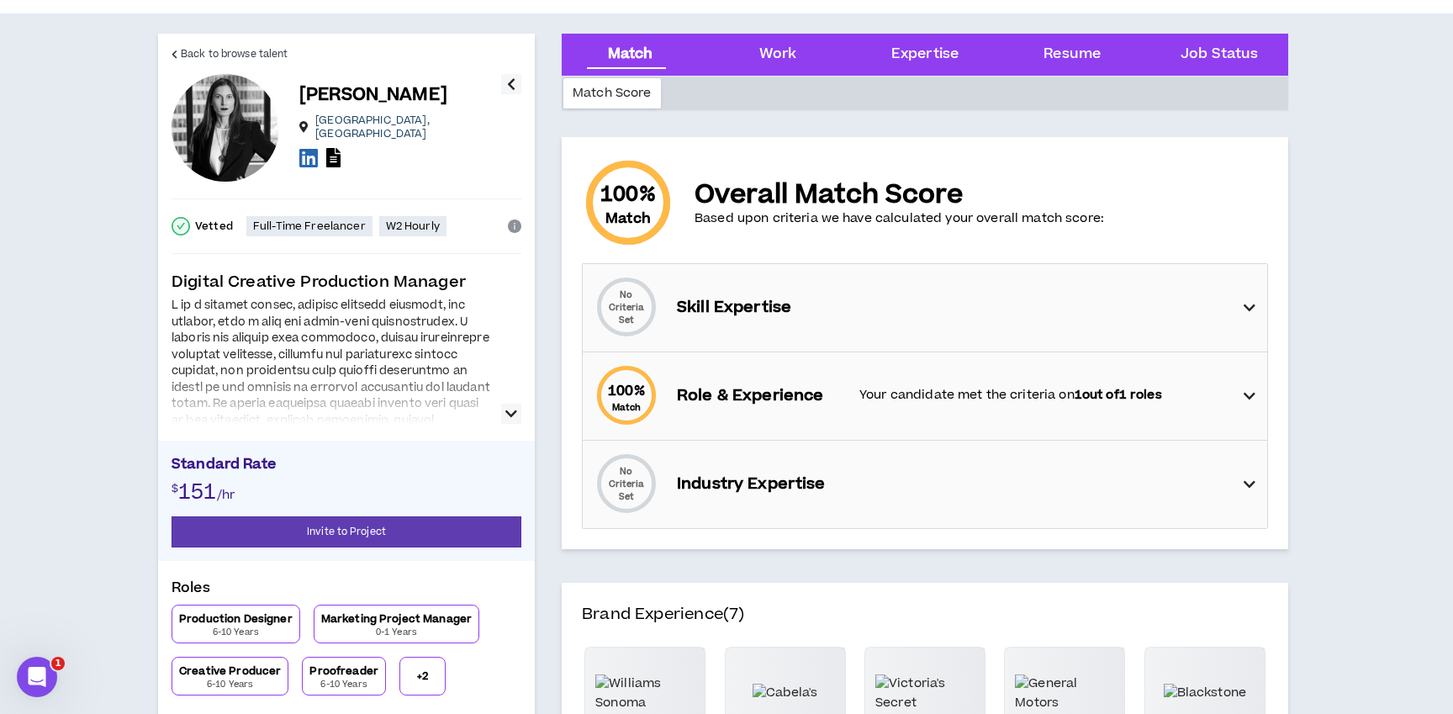
scroll to position [0, 0]
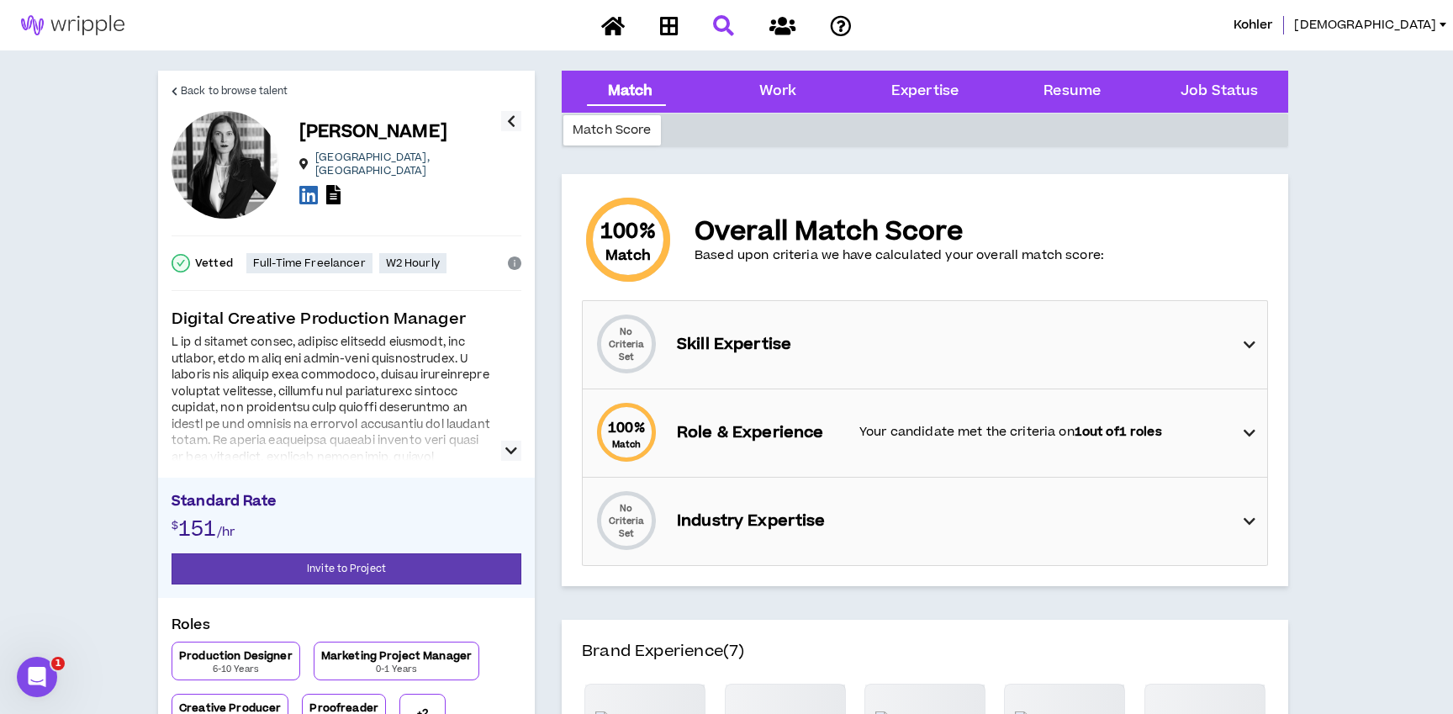
click at [510, 443] on icon "button" at bounding box center [511, 451] width 12 height 20
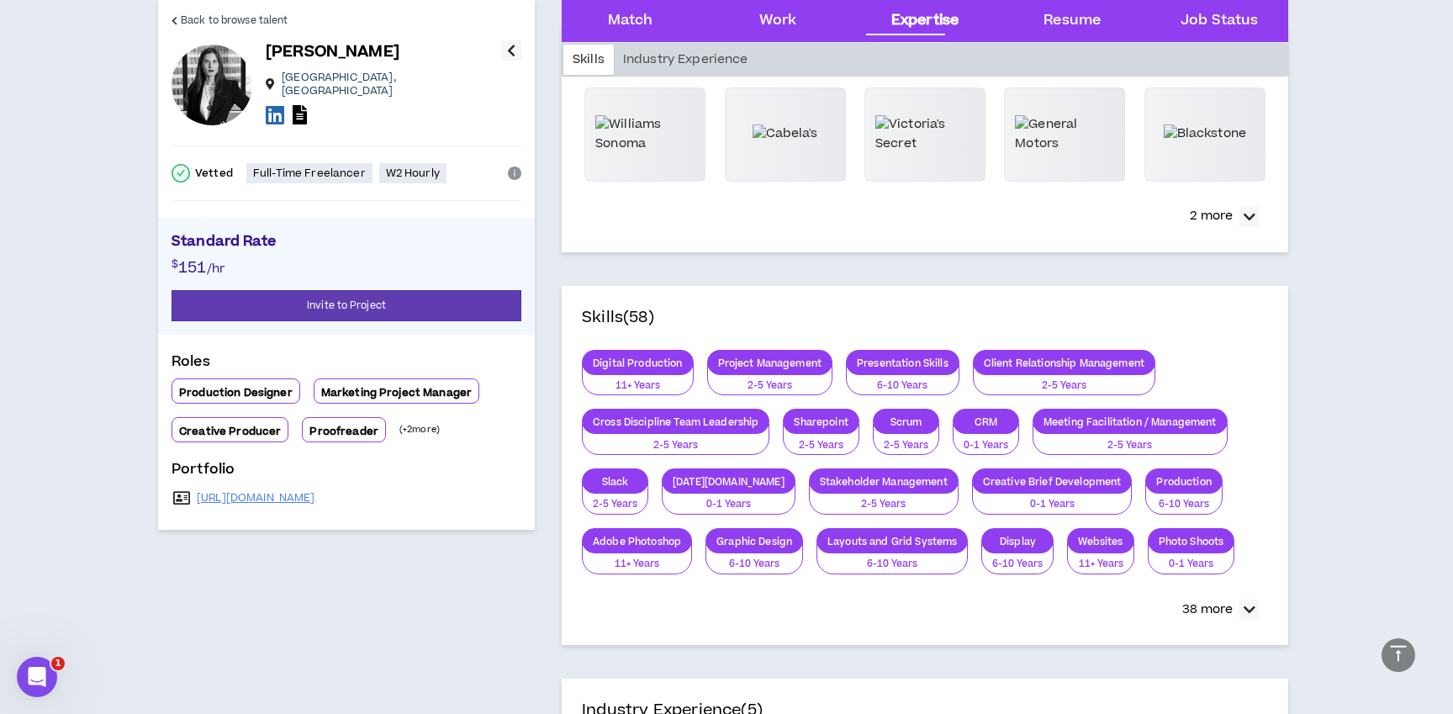
scroll to position [604, 0]
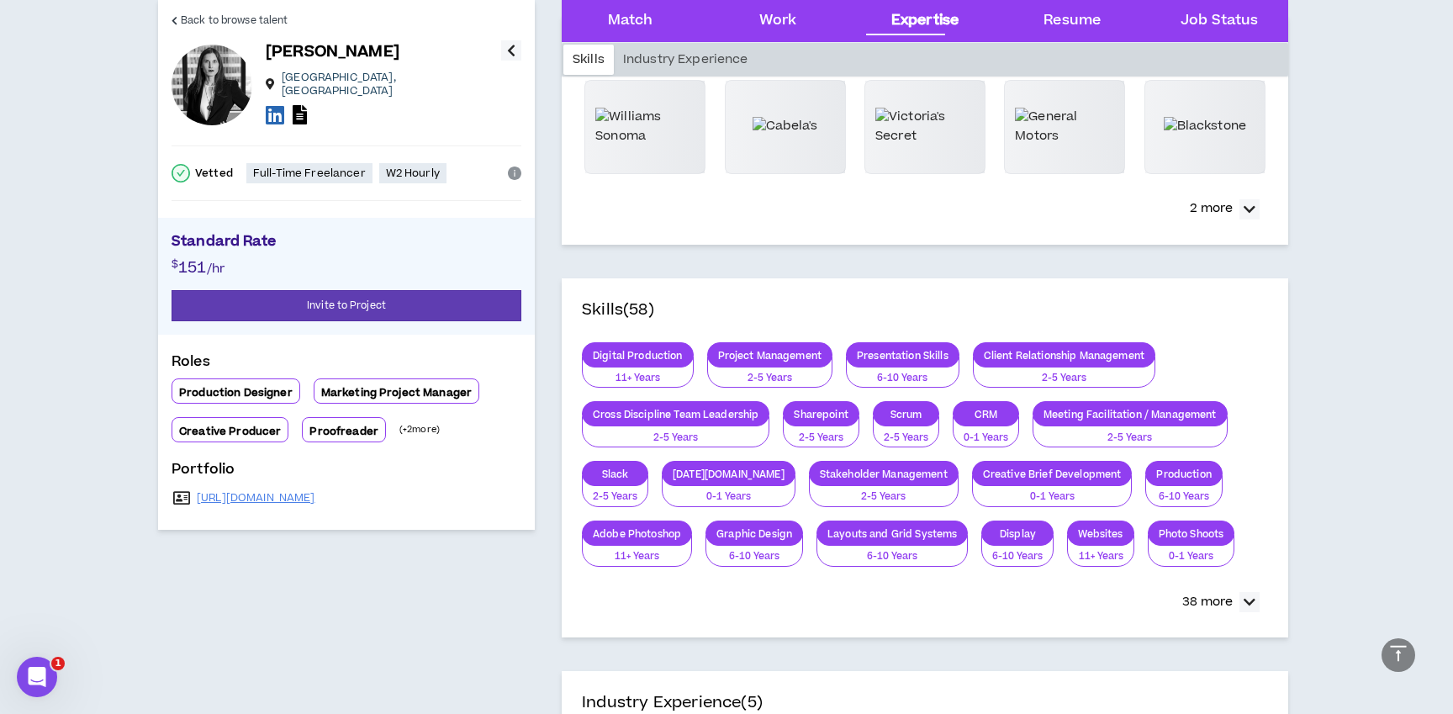
click at [511, 54] on icon "button" at bounding box center [511, 50] width 8 height 20
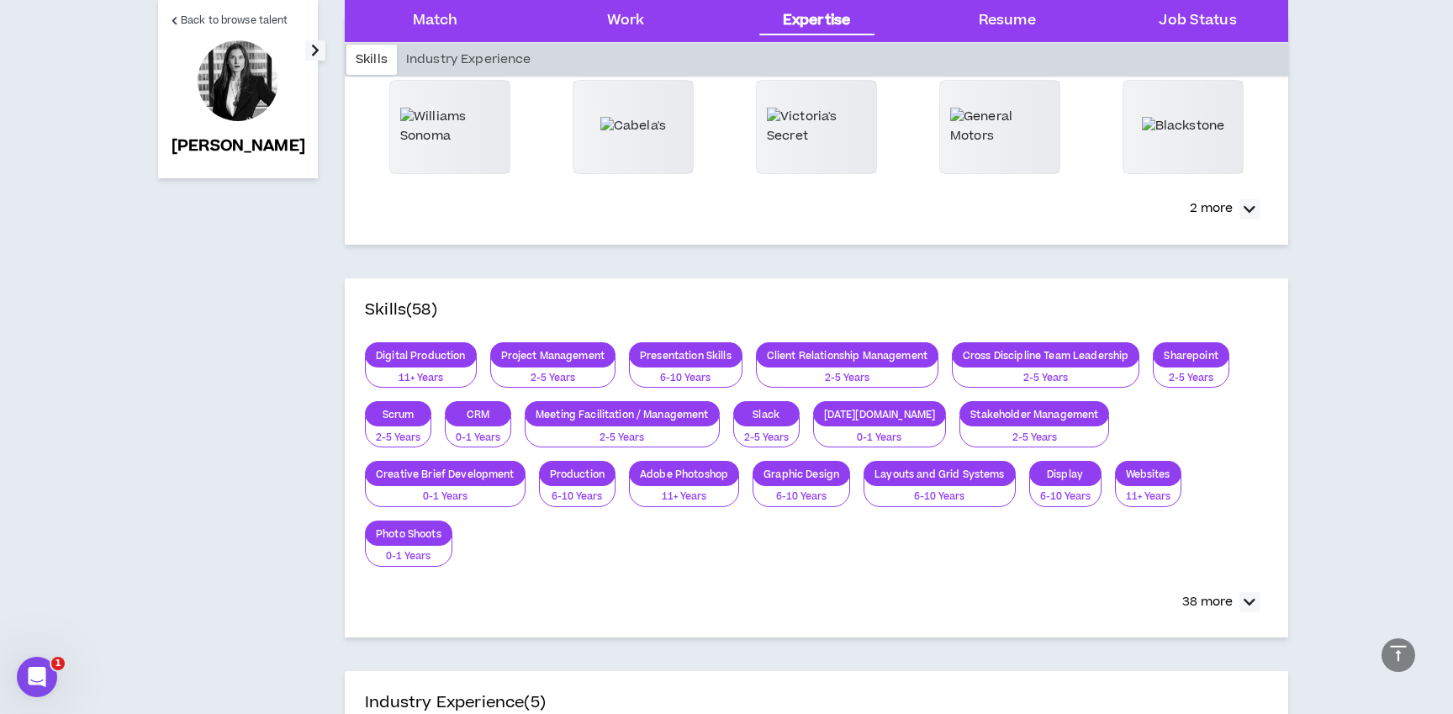
click at [311, 55] on icon "button" at bounding box center [315, 50] width 8 height 20
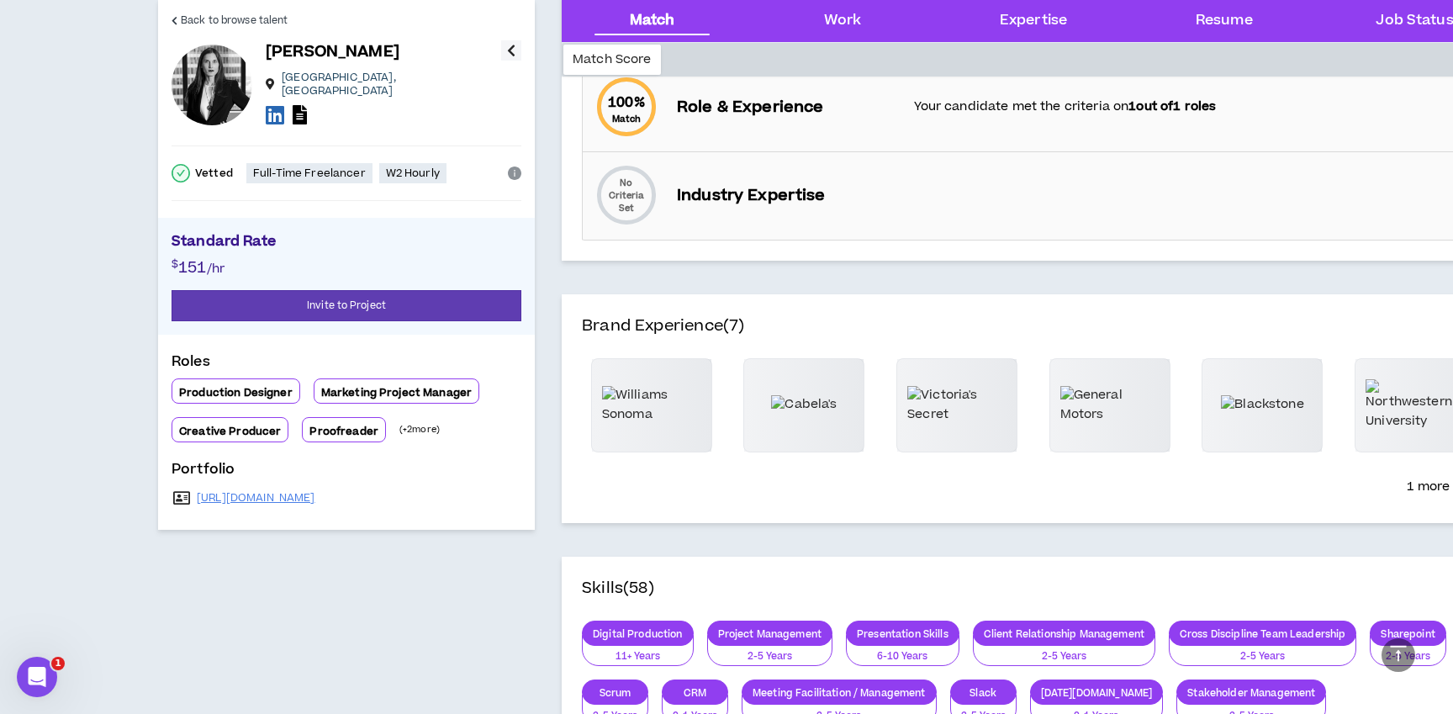
scroll to position [319, 0]
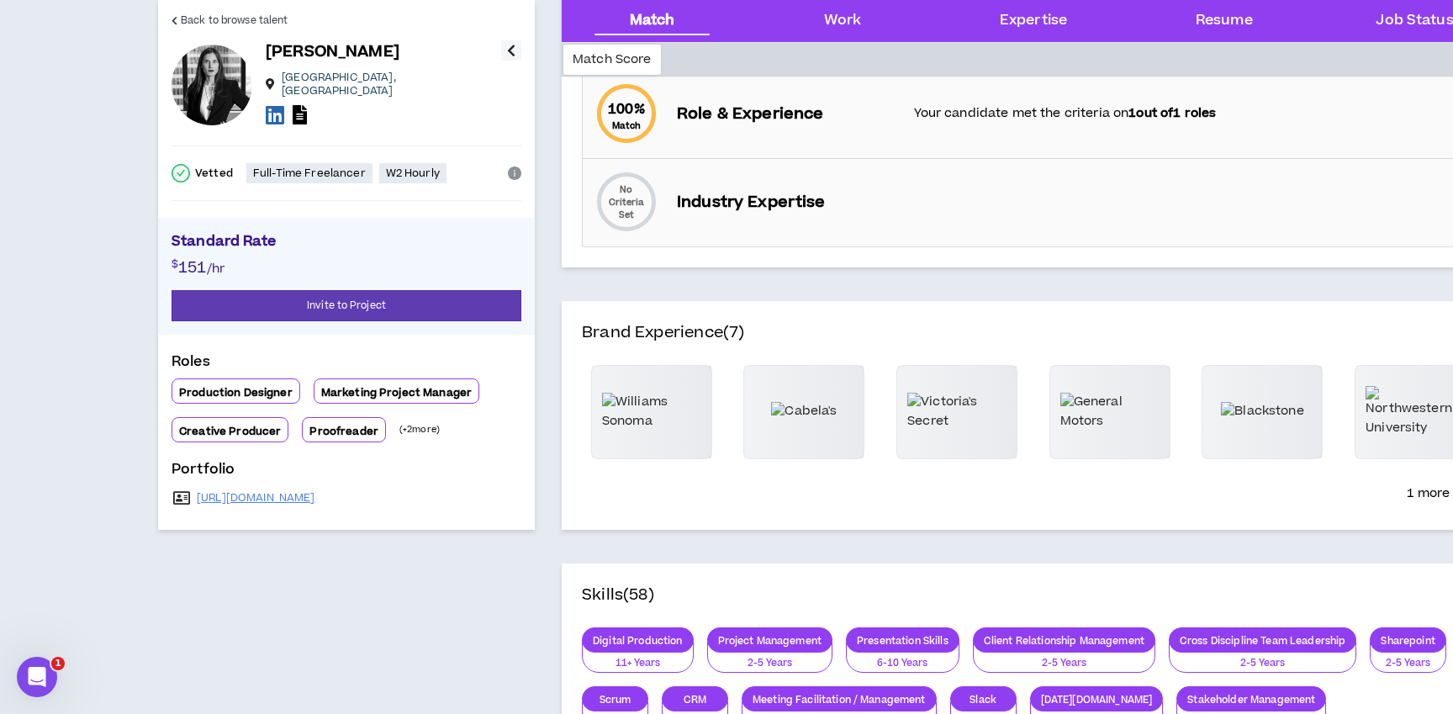
click at [514, 45] on icon "button" at bounding box center [511, 50] width 8 height 20
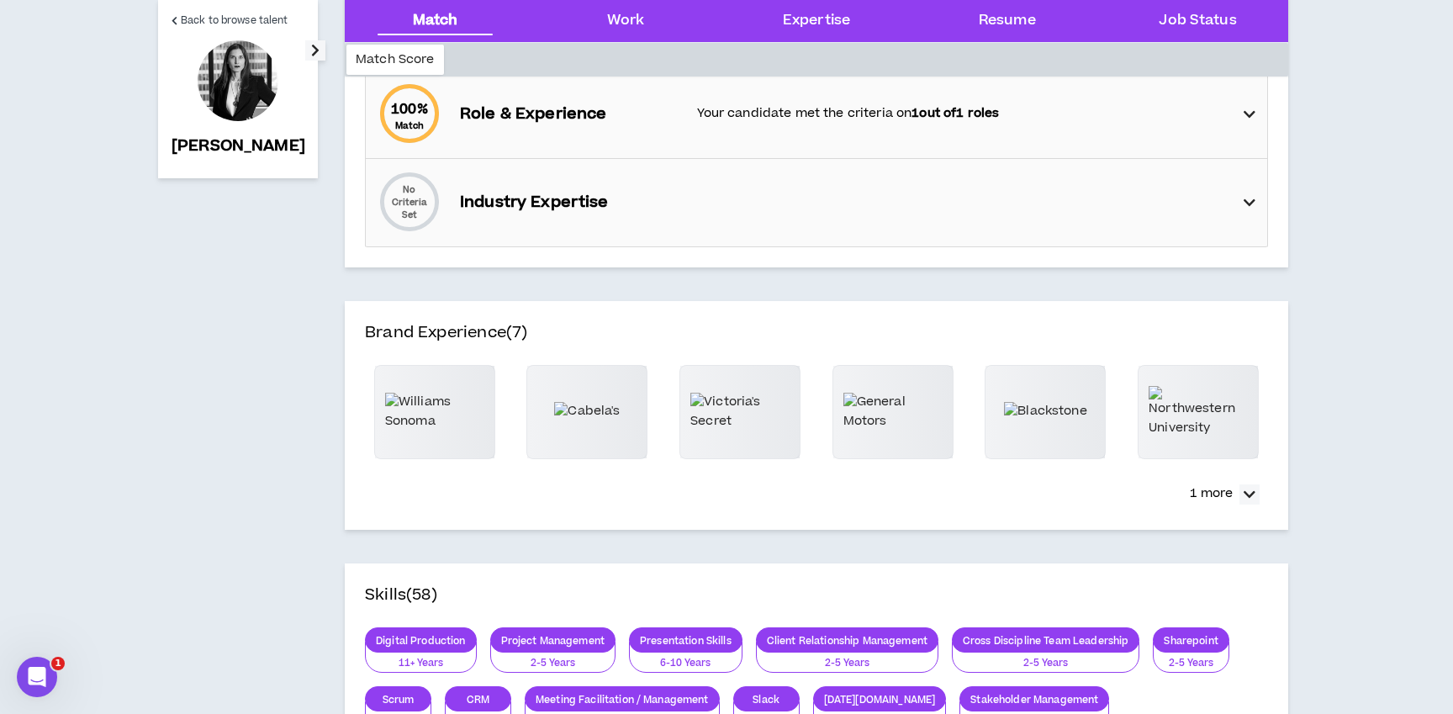
click at [305, 47] on button "button" at bounding box center [315, 50] width 20 height 20
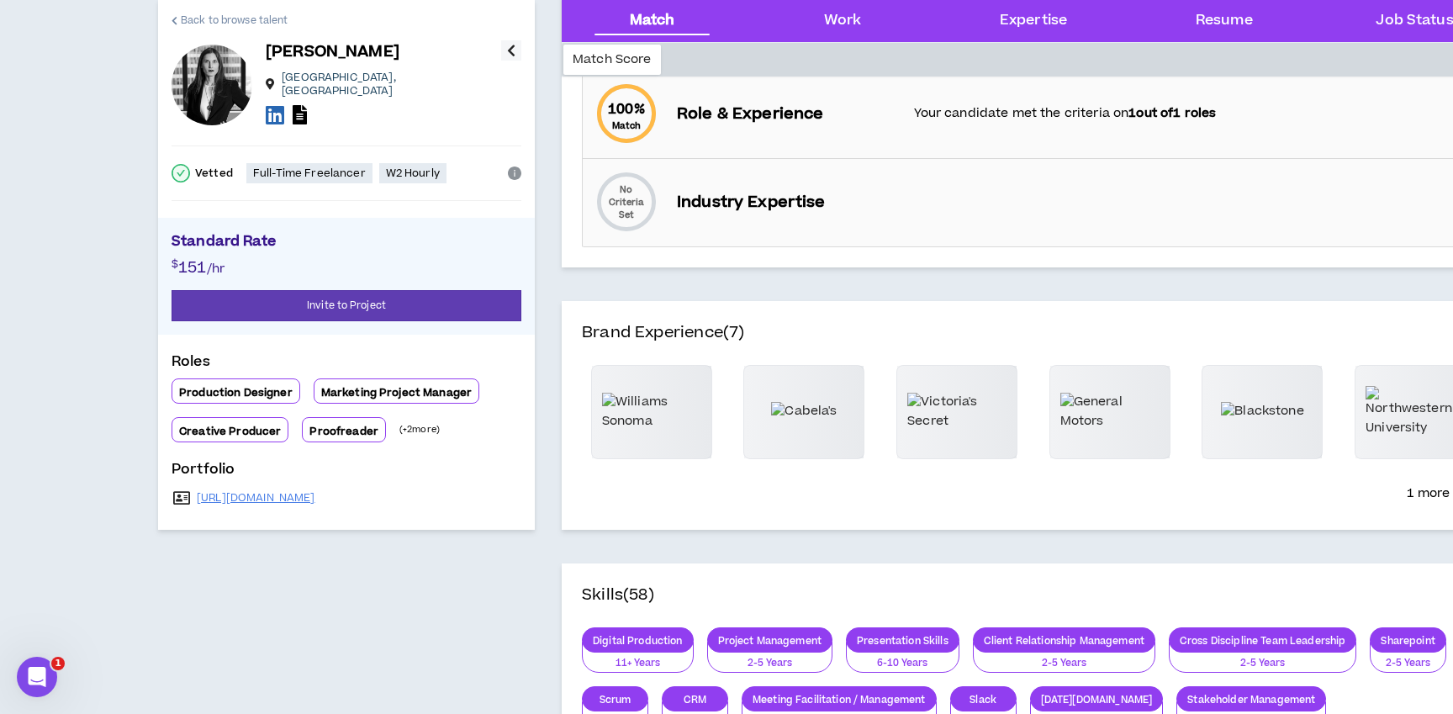
click at [217, 15] on span "Back to browse talent" at bounding box center [234, 21] width 107 height 16
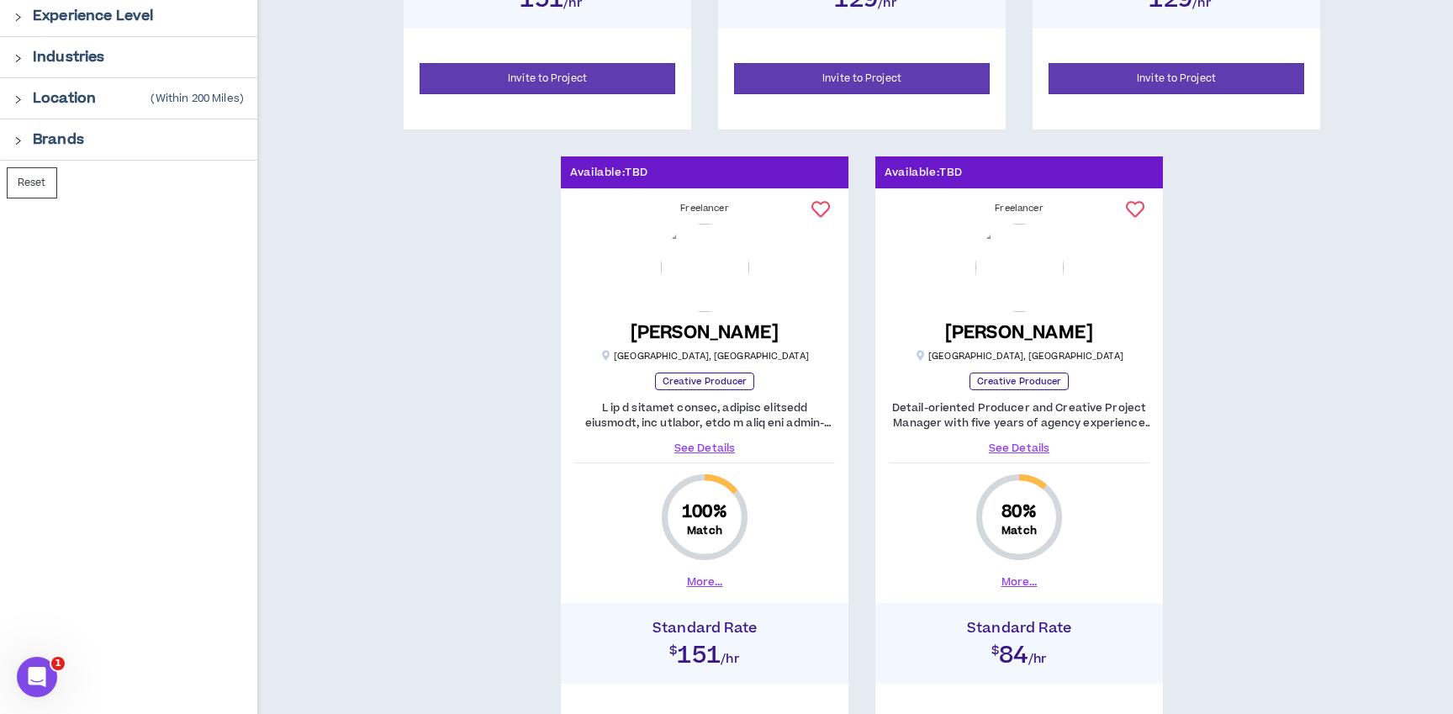
scroll to position [798, 0]
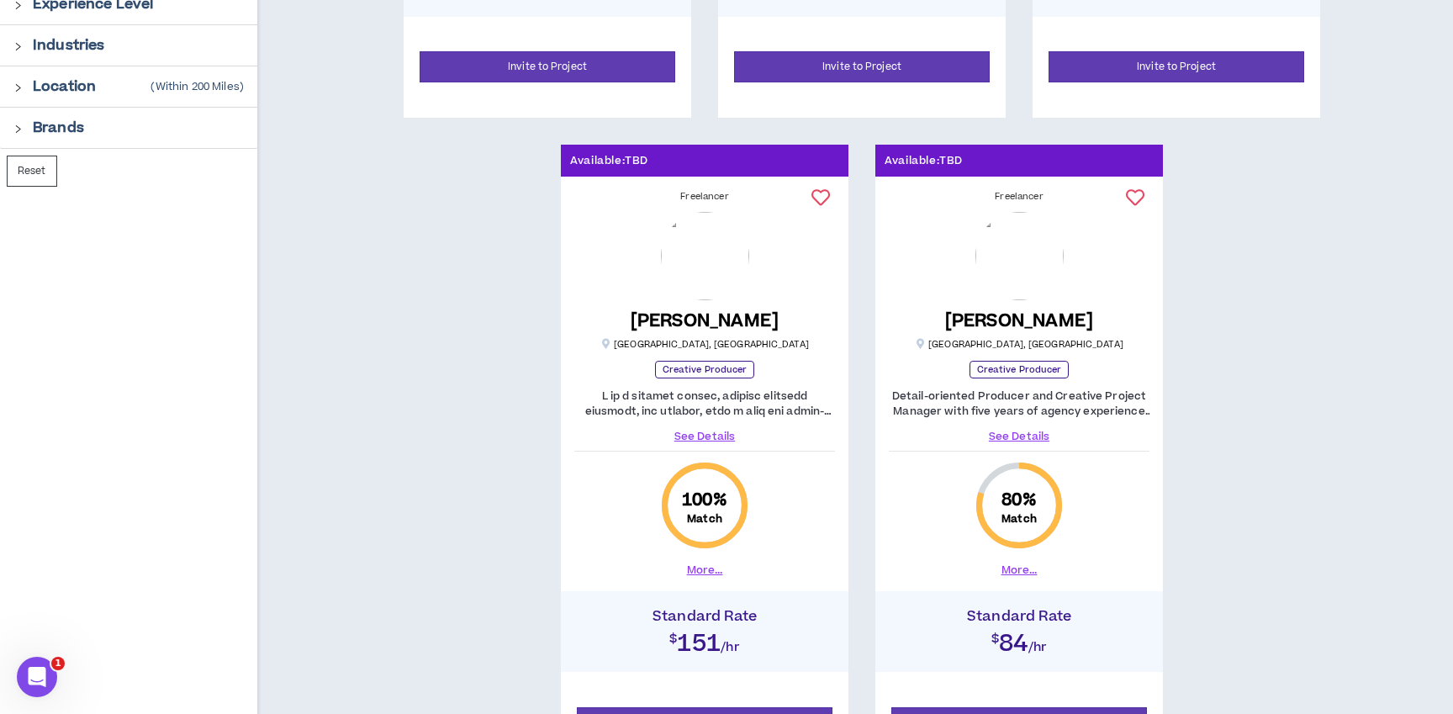
click at [711, 308] on div "[PERSON_NAME] [GEOGRAPHIC_DATA] , [GEOGRAPHIC_DATA]" at bounding box center [704, 281] width 271 height 139
click at [707, 574] on button "More..." at bounding box center [705, 569] width 36 height 15
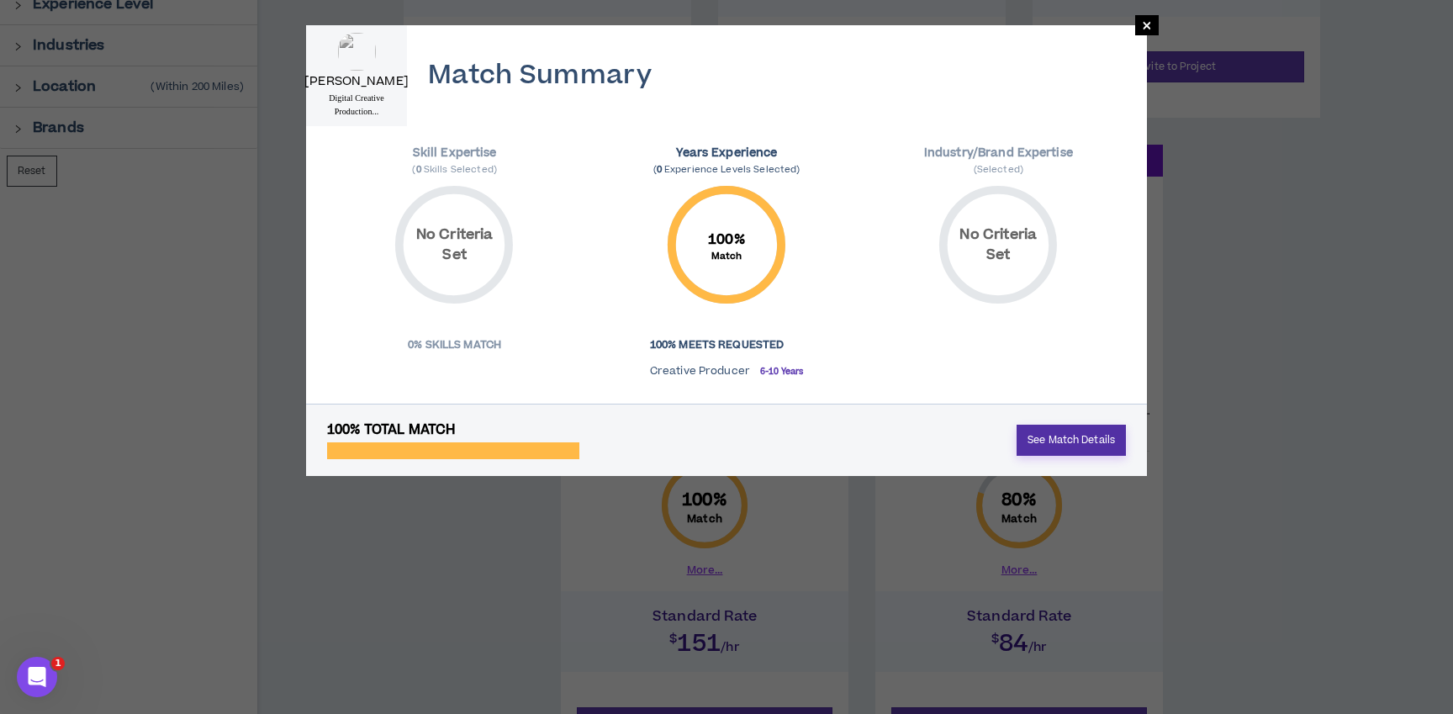
click at [1076, 440] on link "See Match Details" at bounding box center [1071, 440] width 109 height 31
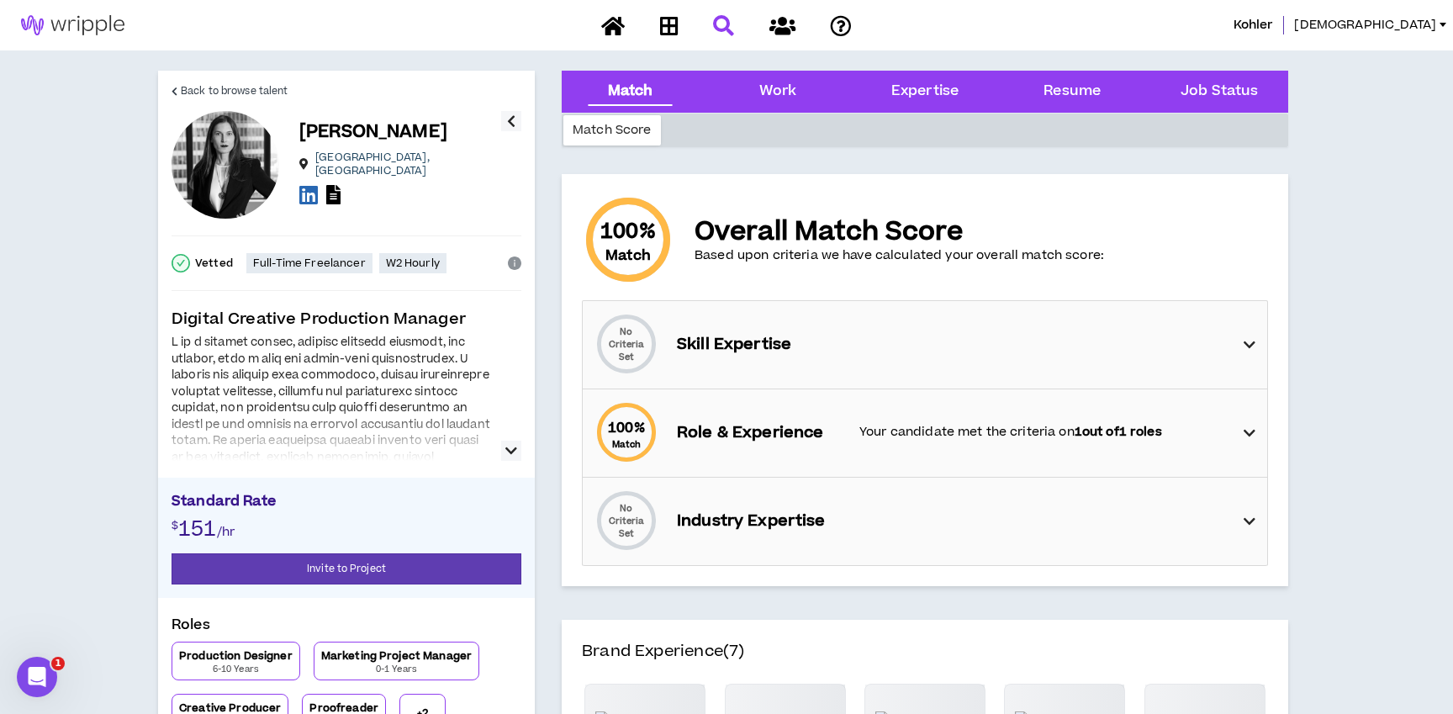
click at [504, 447] on button "button" at bounding box center [511, 451] width 20 height 20
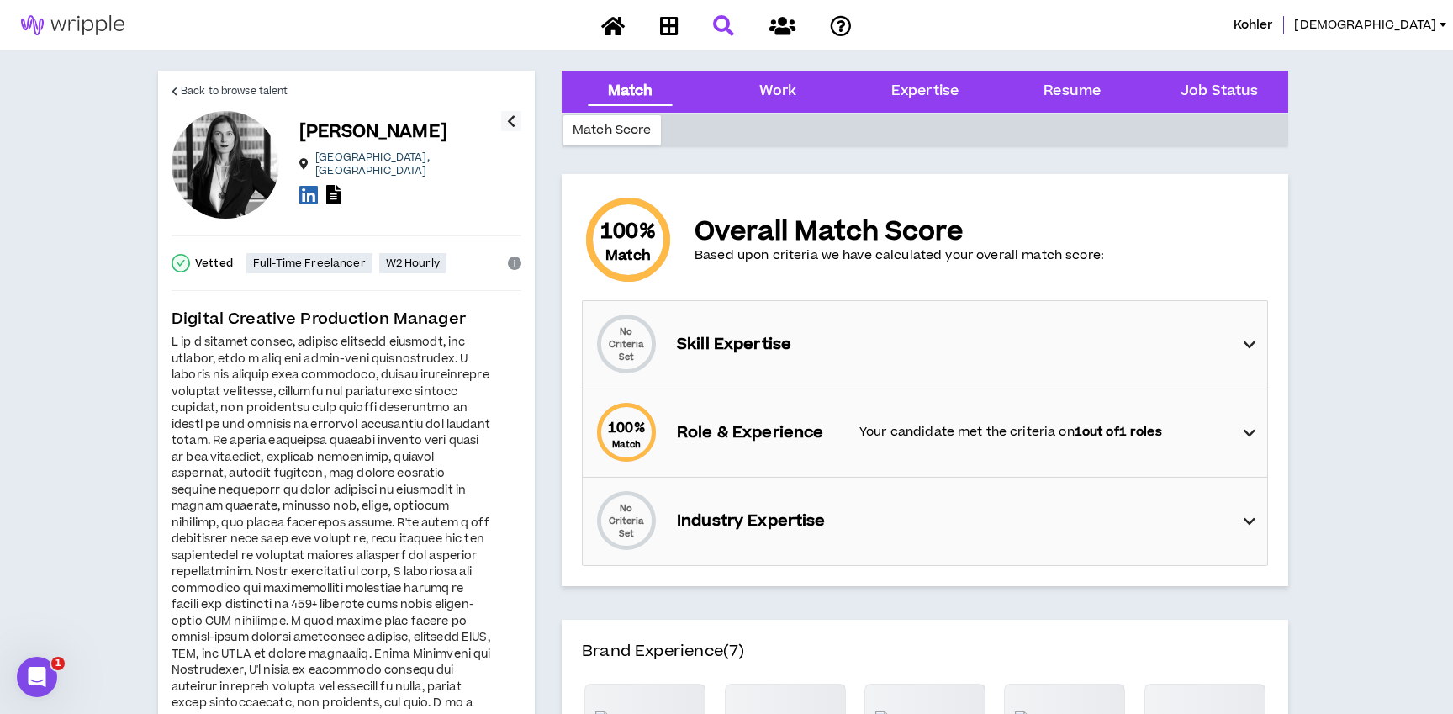
click at [515, 128] on icon "button" at bounding box center [511, 121] width 8 height 20
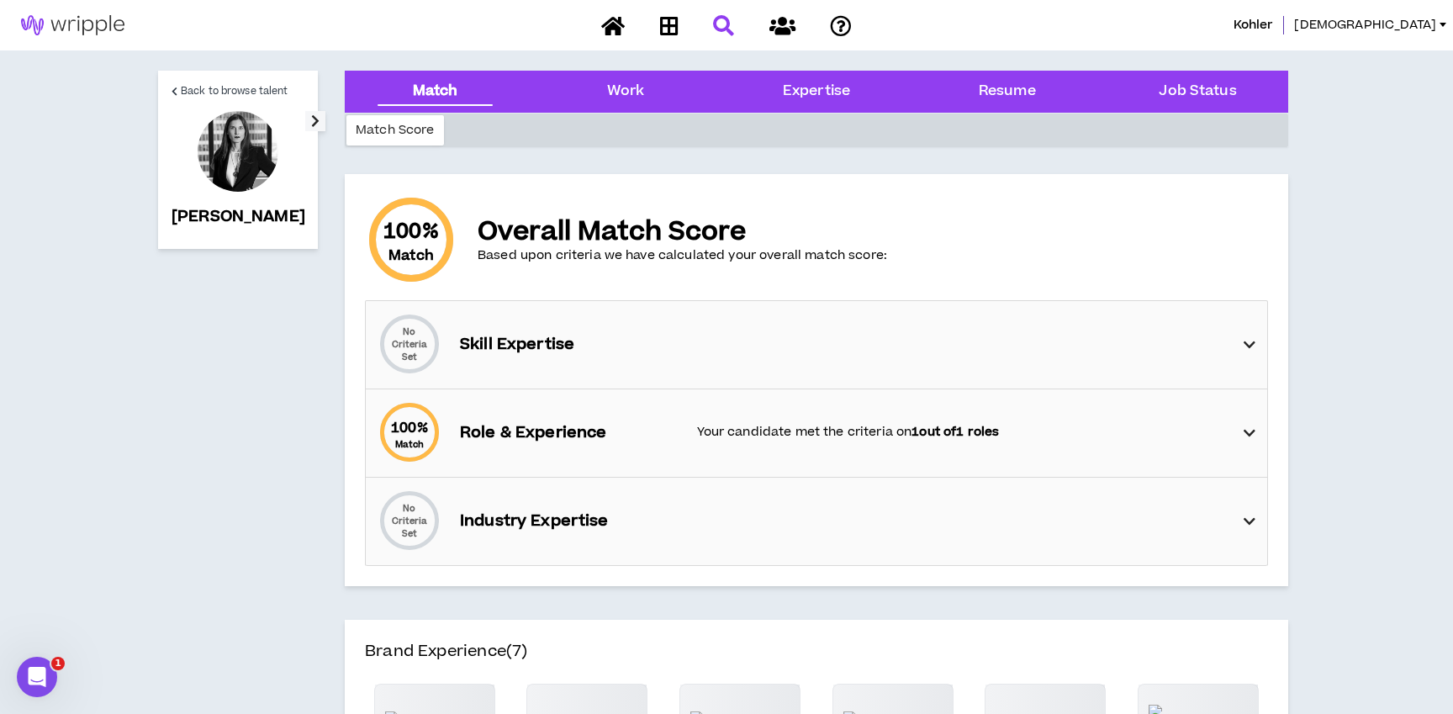
click at [311, 122] on icon "button" at bounding box center [315, 121] width 8 height 20
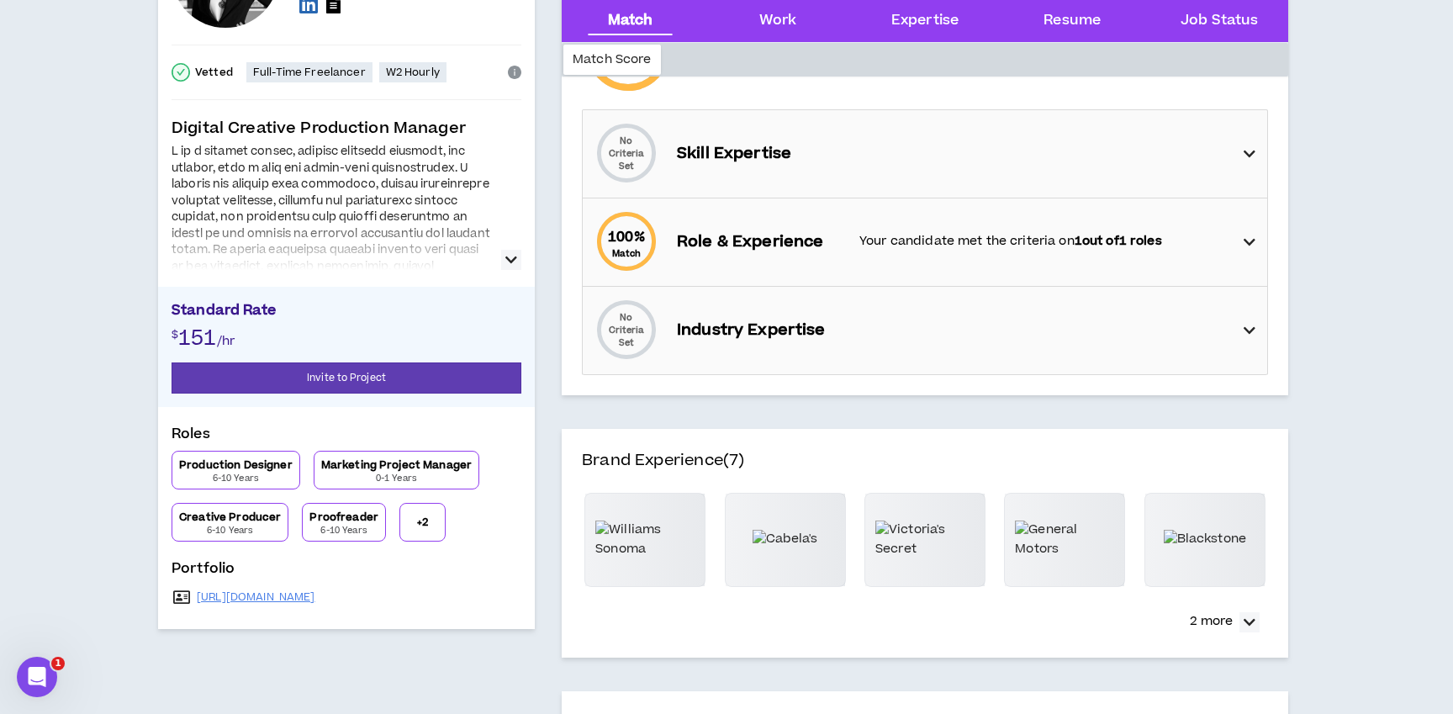
scroll to position [251, 0]
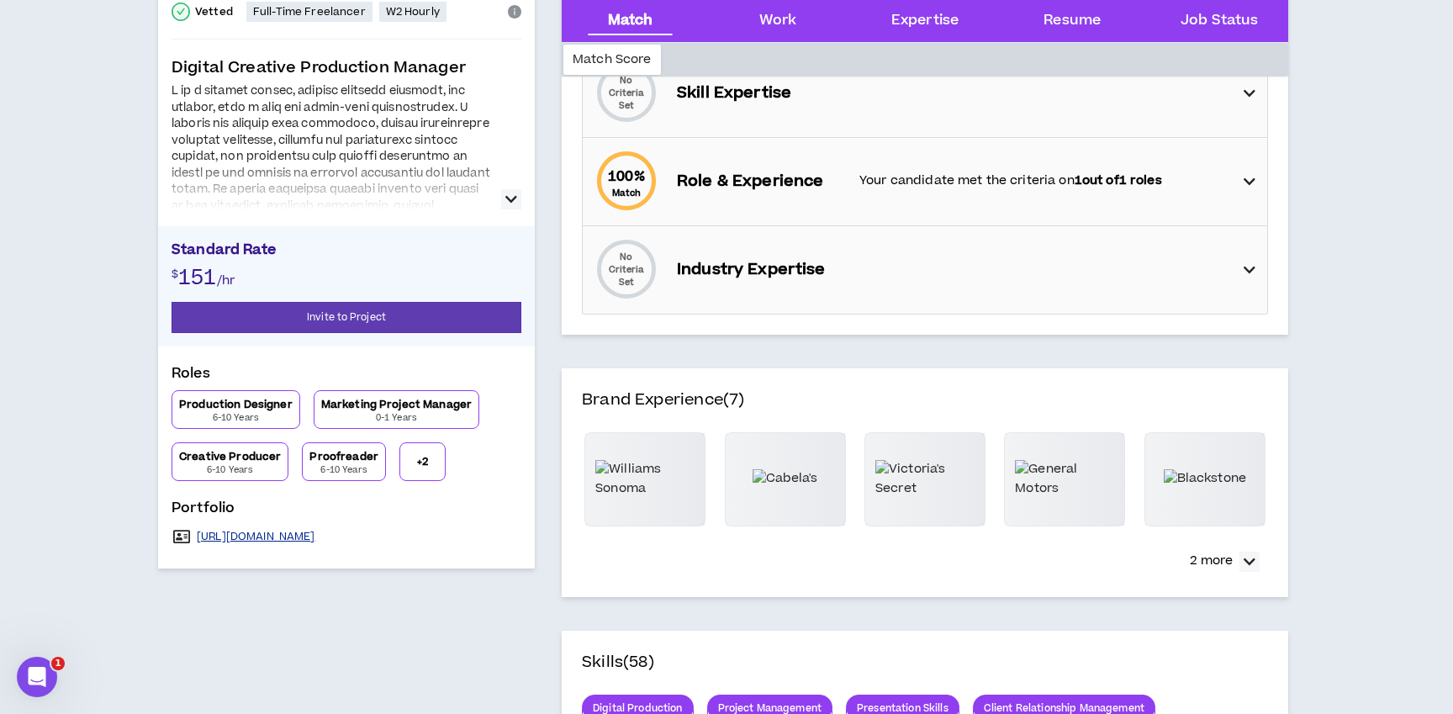
click at [315, 534] on link "[URL][DOMAIN_NAME]" at bounding box center [256, 536] width 119 height 13
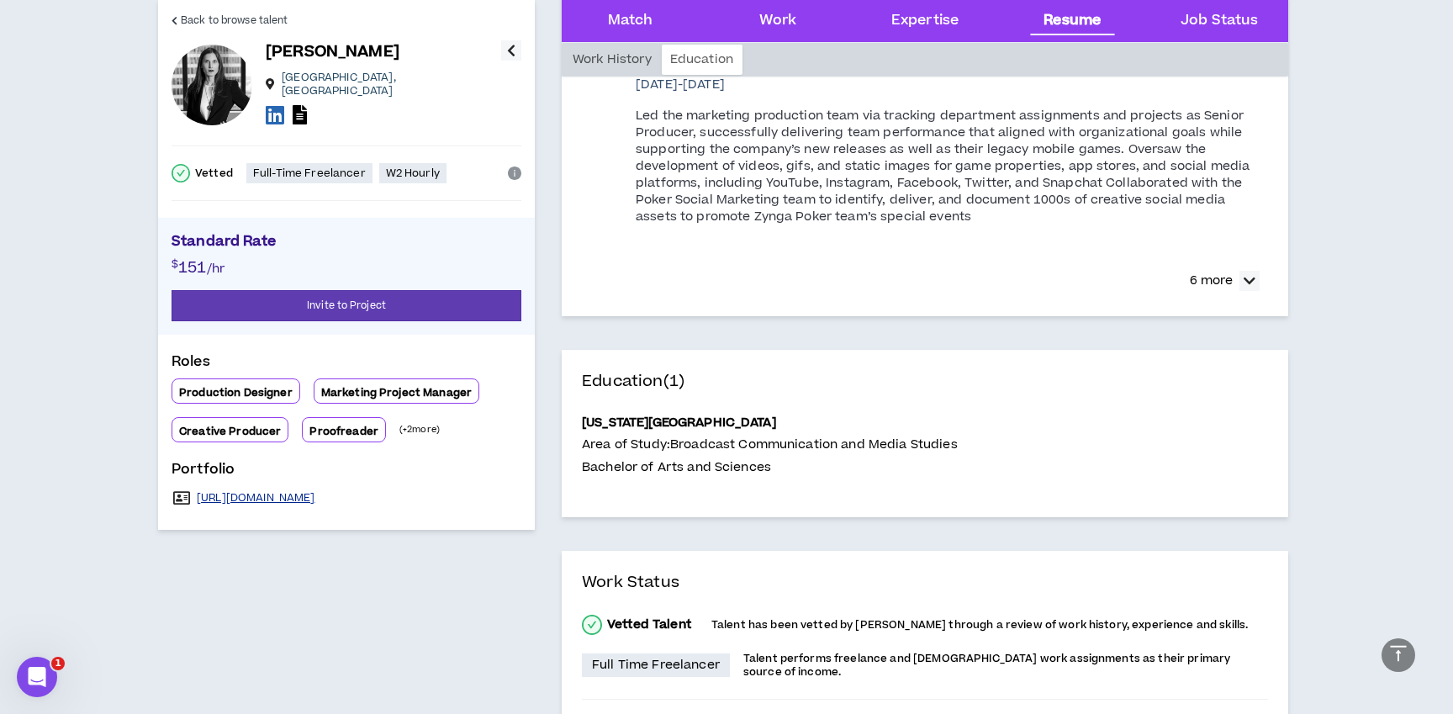
scroll to position [1874, 0]
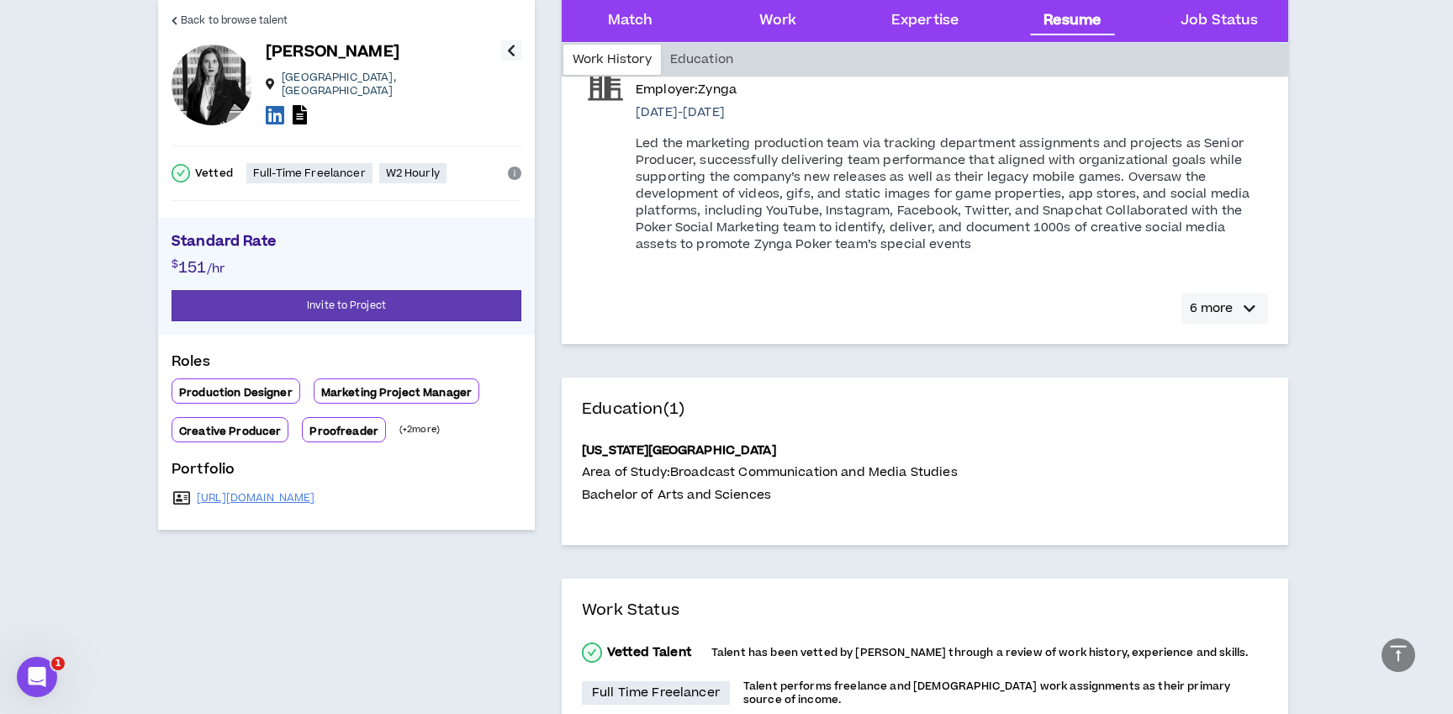
click at [1223, 309] on p "6 more" at bounding box center [1211, 308] width 43 height 18
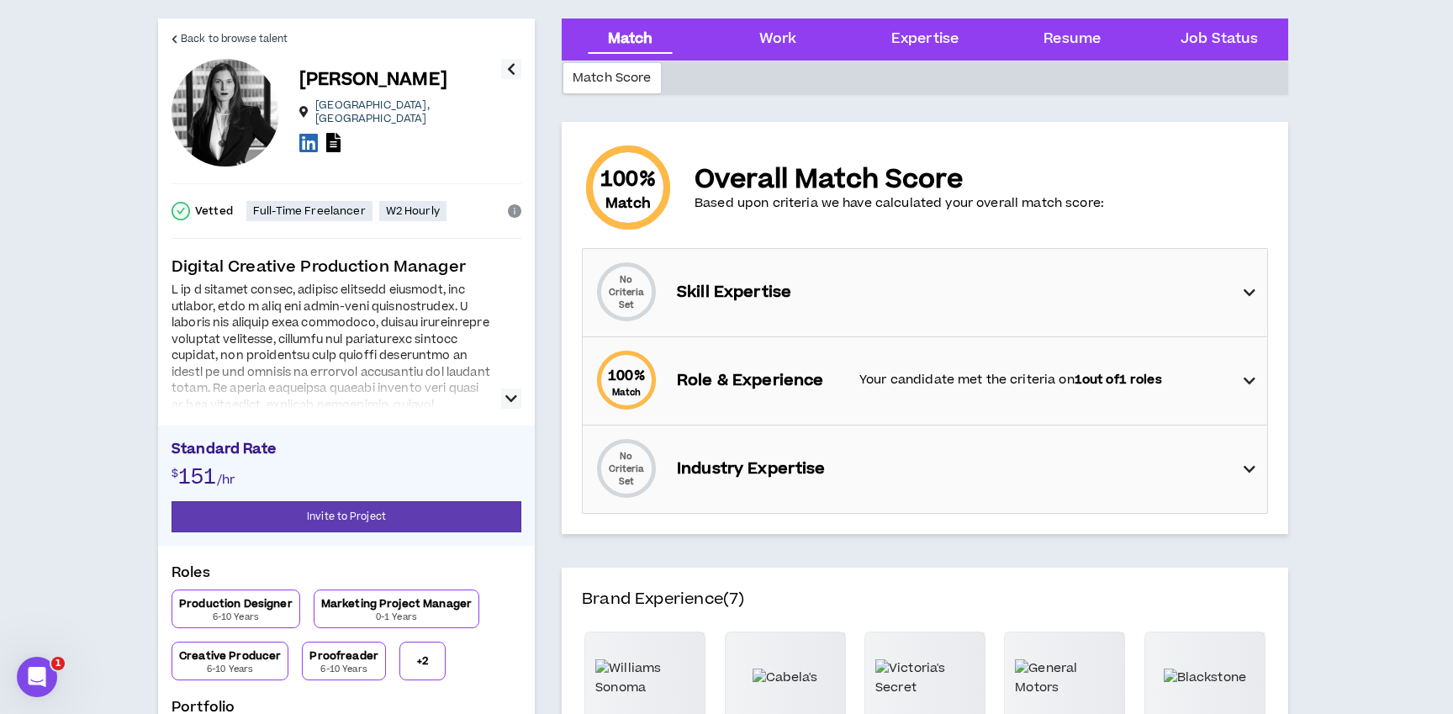
scroll to position [0, 0]
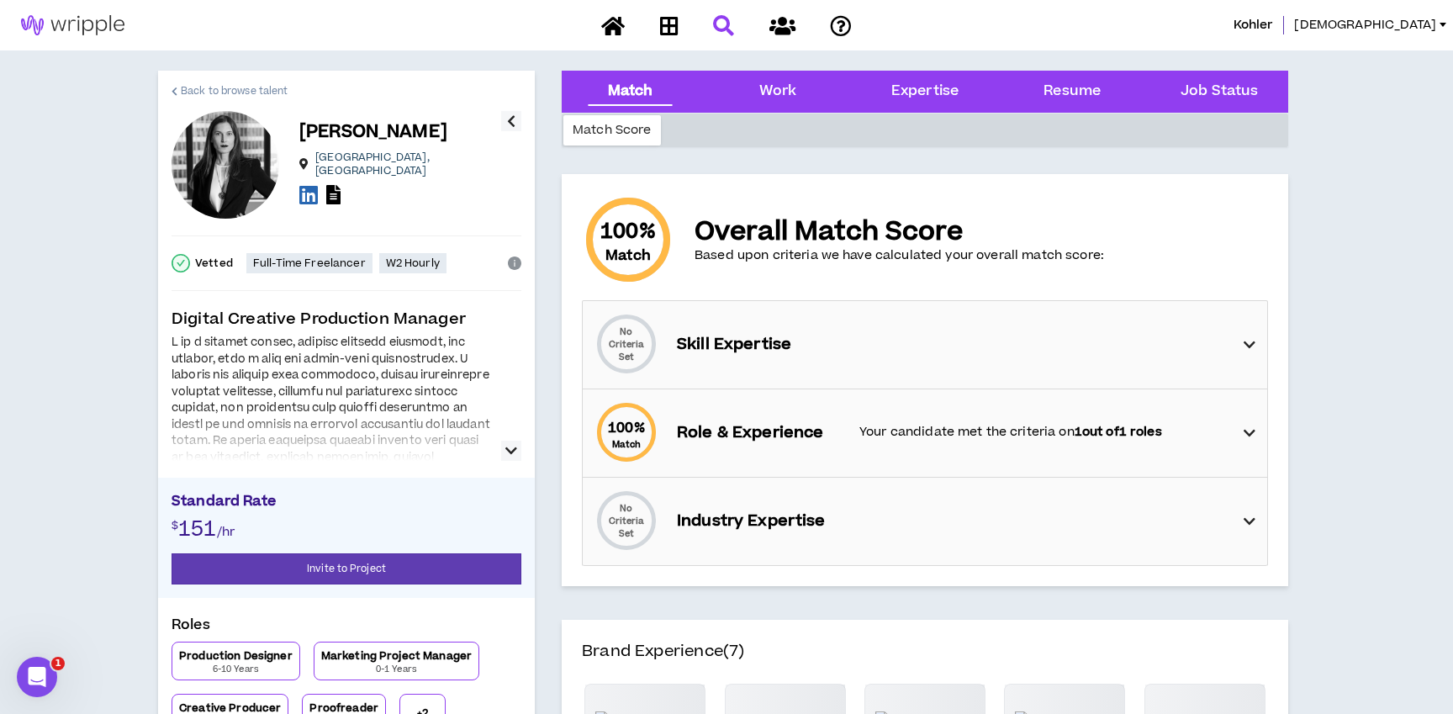
click at [202, 89] on span "Back to browse talent" at bounding box center [234, 91] width 107 height 16
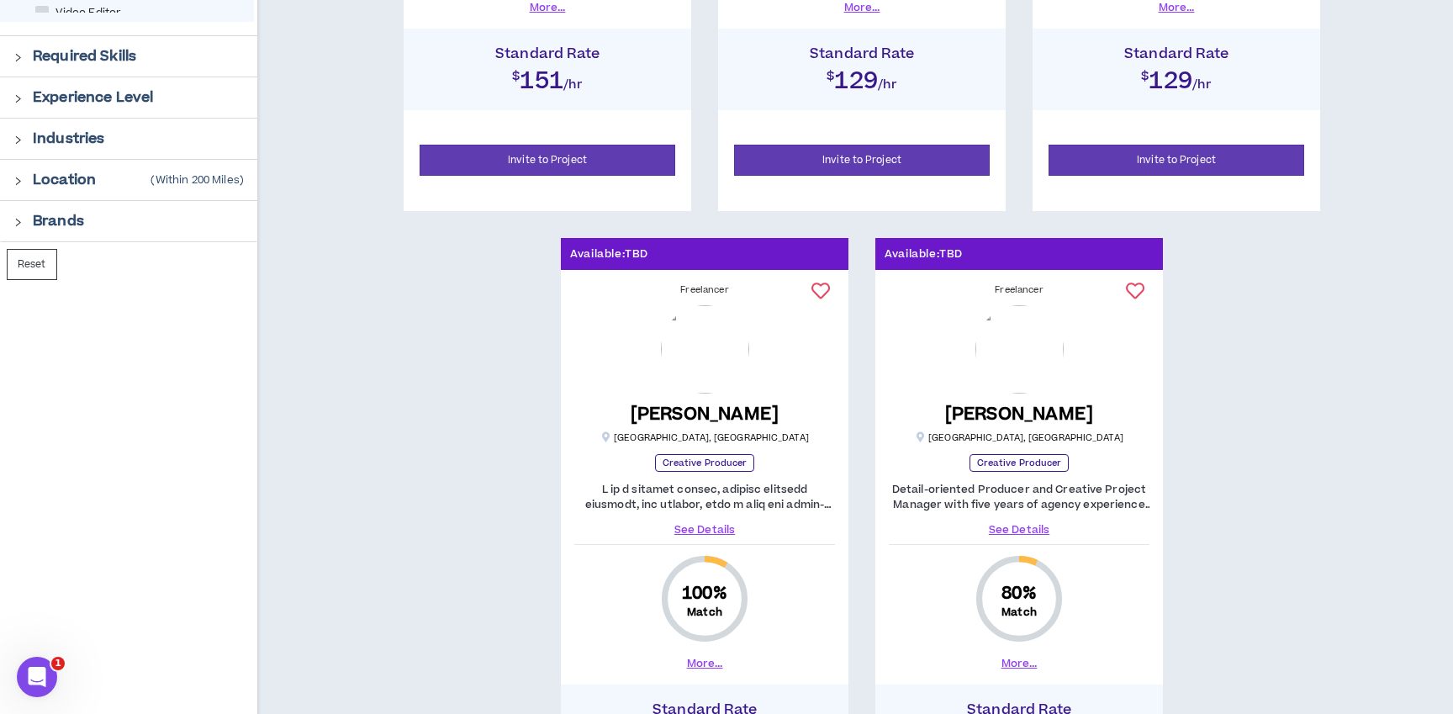
scroll to position [798, 0]
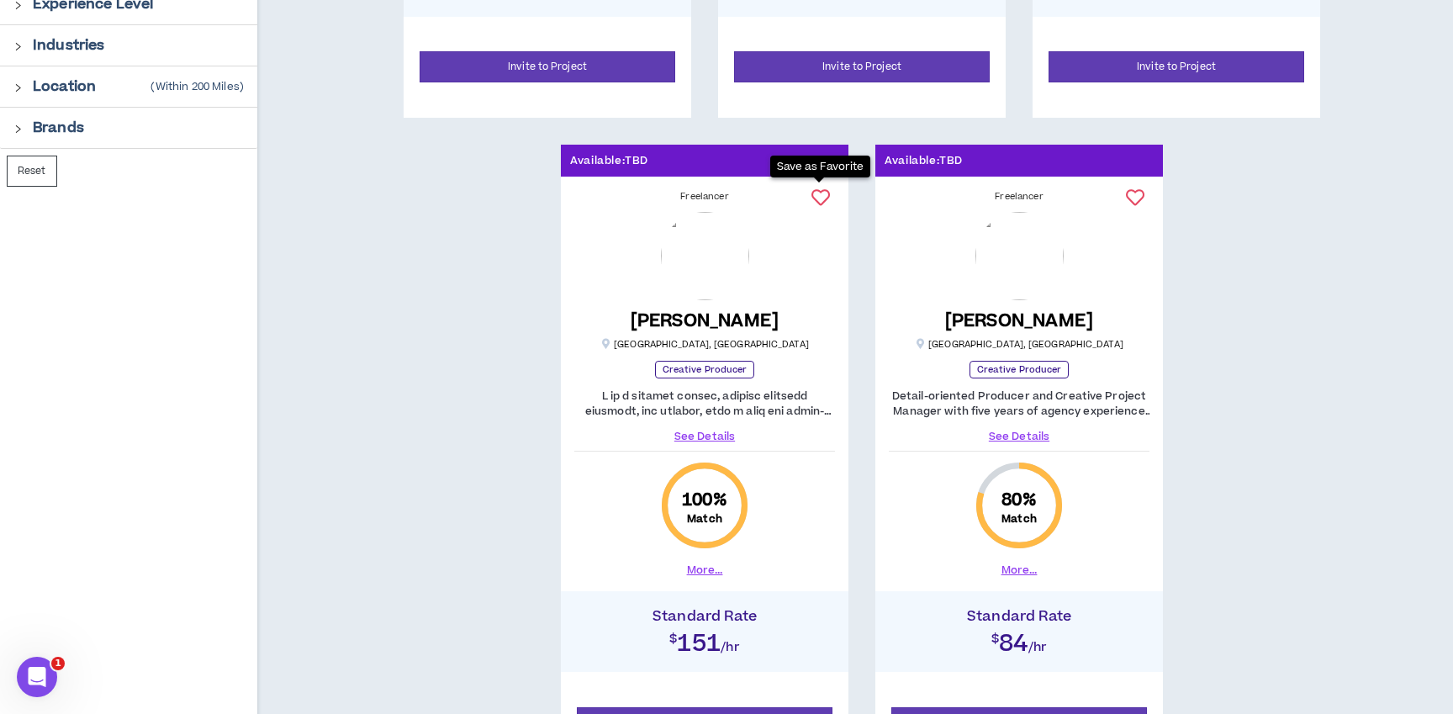
click at [816, 193] on icon at bounding box center [820, 197] width 18 height 18
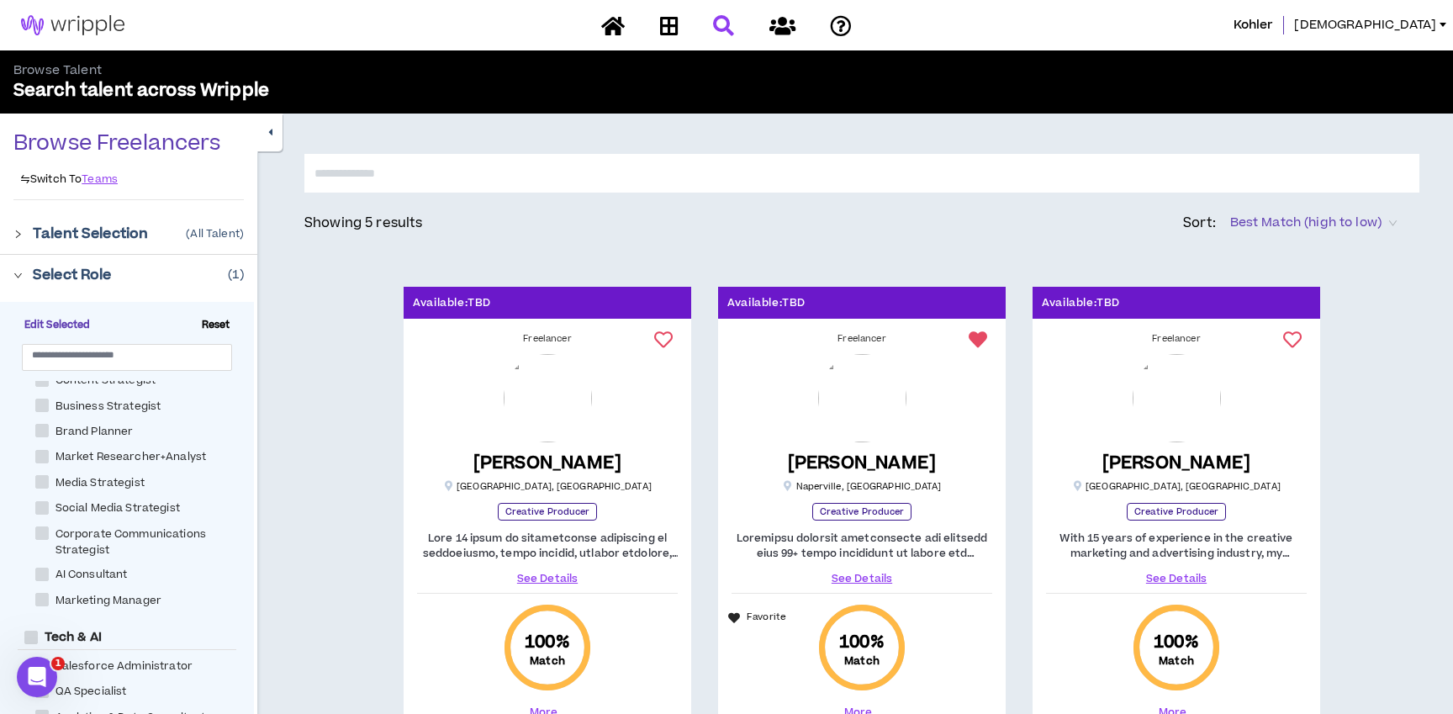
scroll to position [1009, 0]
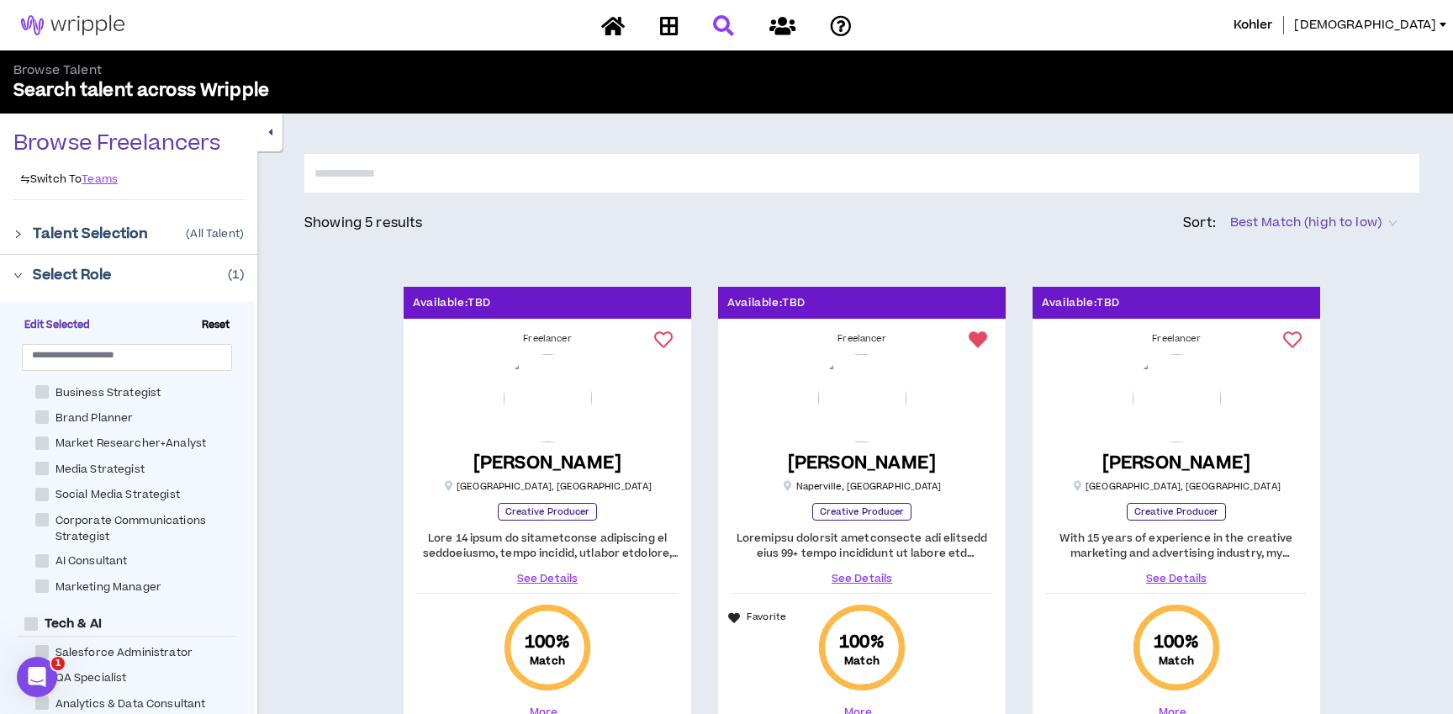
click at [92, 583] on span "Marketing Manager" at bounding box center [108, 587] width 119 height 16
checkbox Manager "****"
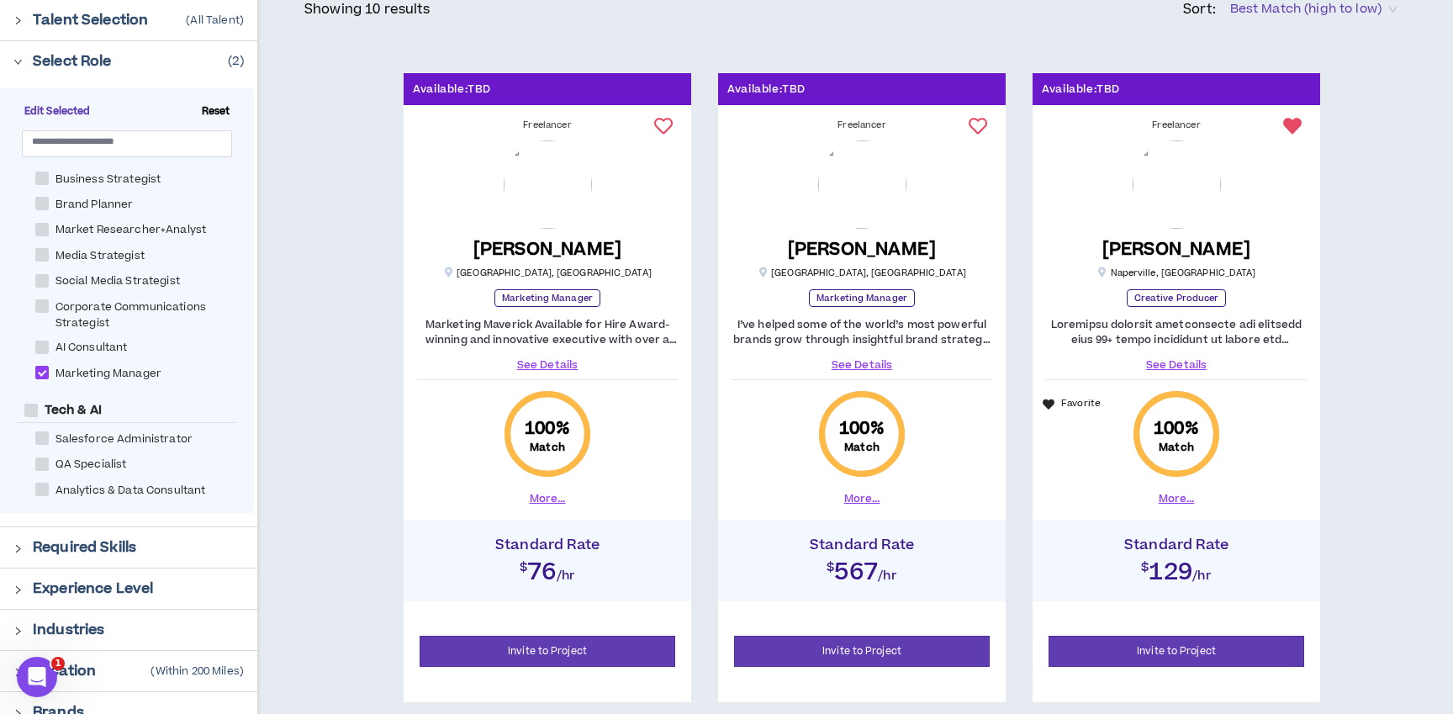
scroll to position [212, 0]
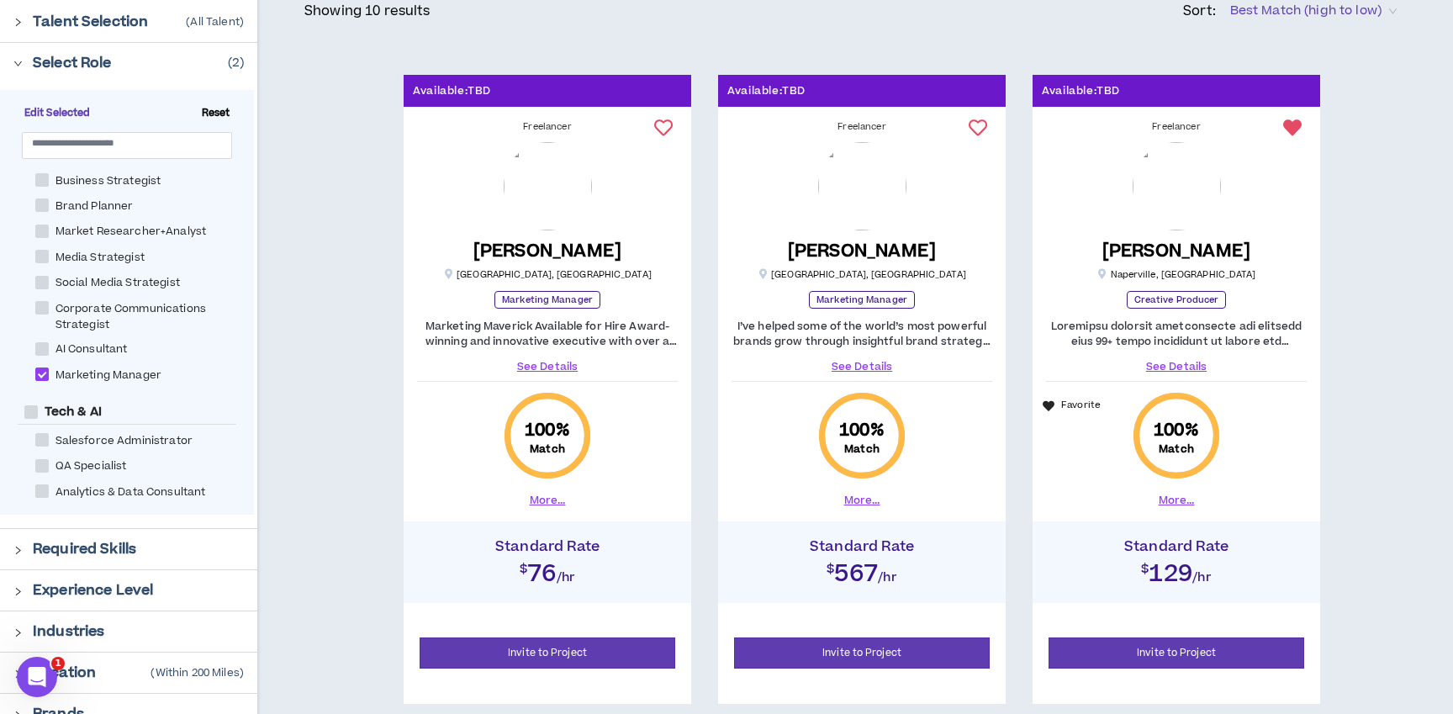
click at [546, 365] on link "See Details" at bounding box center [547, 366] width 261 height 15
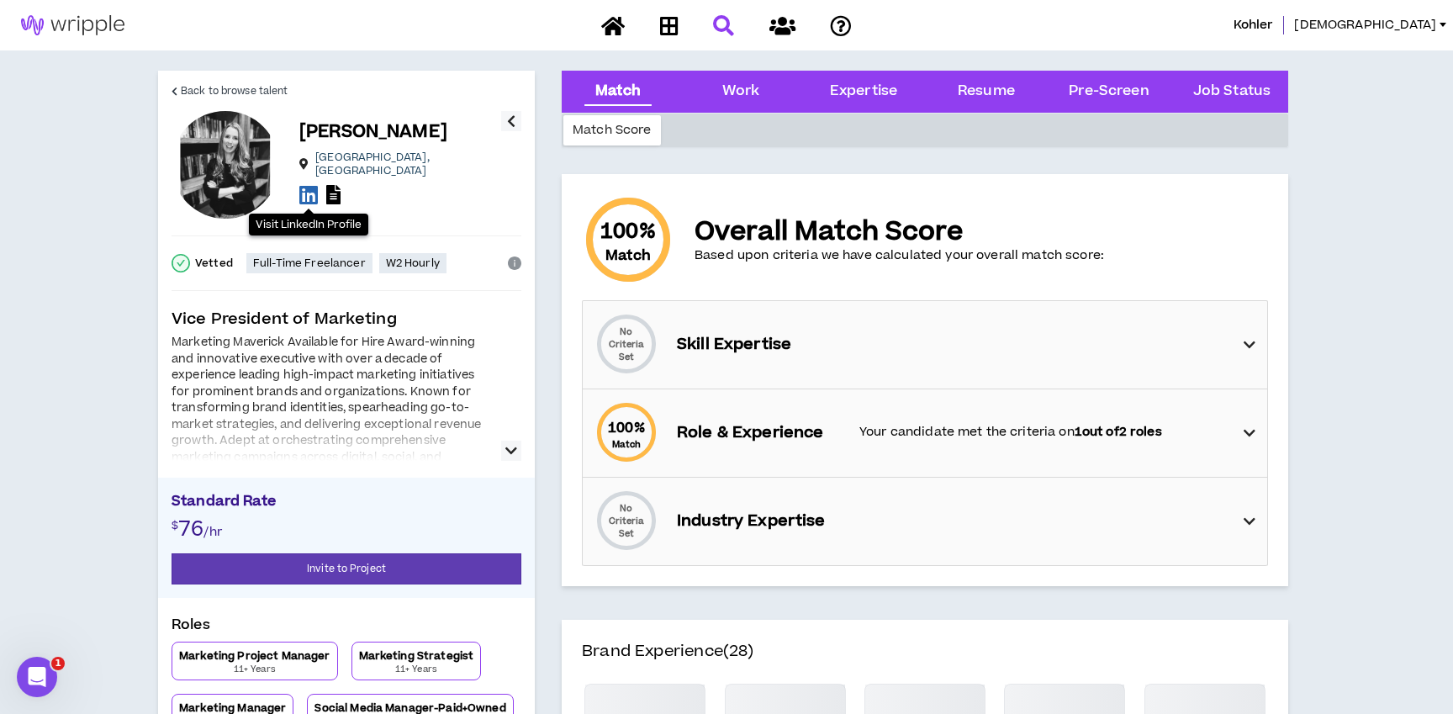
click at [312, 189] on icon at bounding box center [308, 194] width 18 height 21
click at [518, 450] on button "button" at bounding box center [511, 451] width 20 height 20
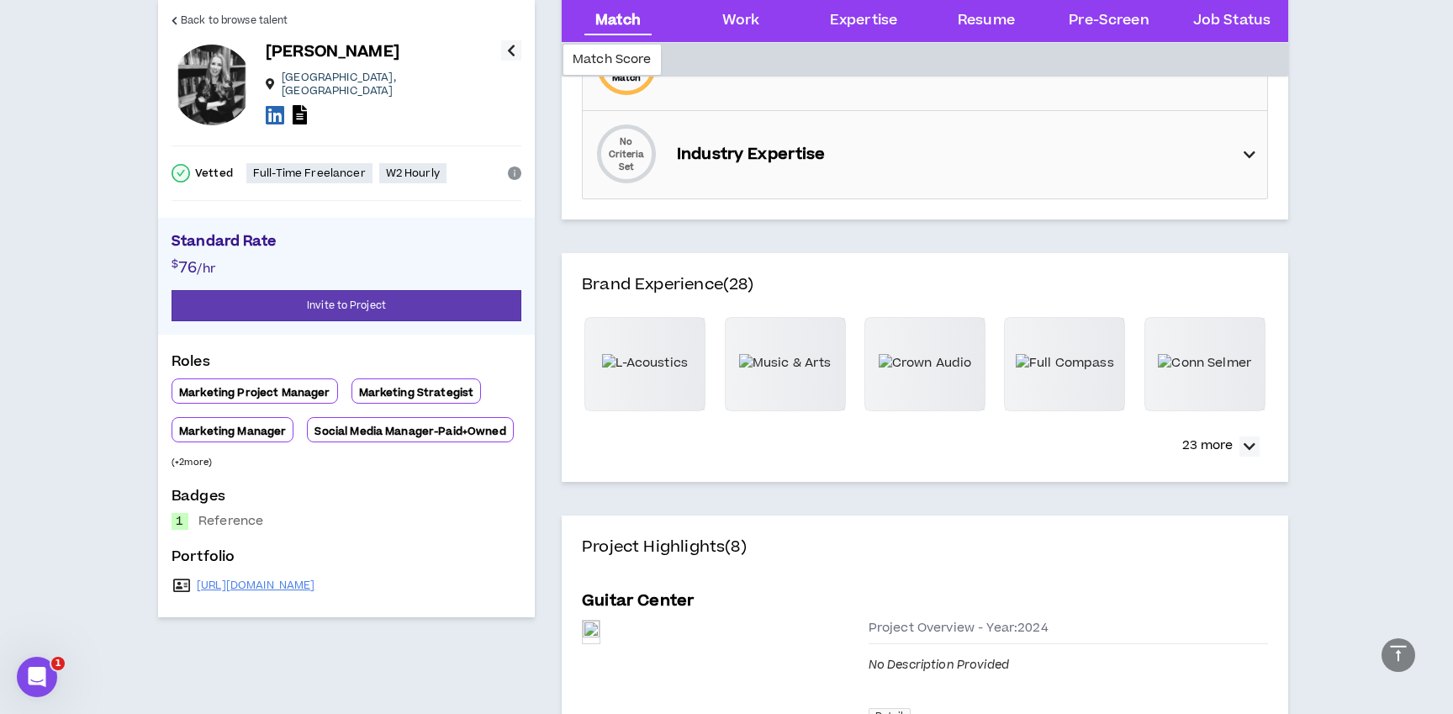
scroll to position [367, 0]
click at [1226, 446] on p "23 more" at bounding box center [1207, 445] width 50 height 18
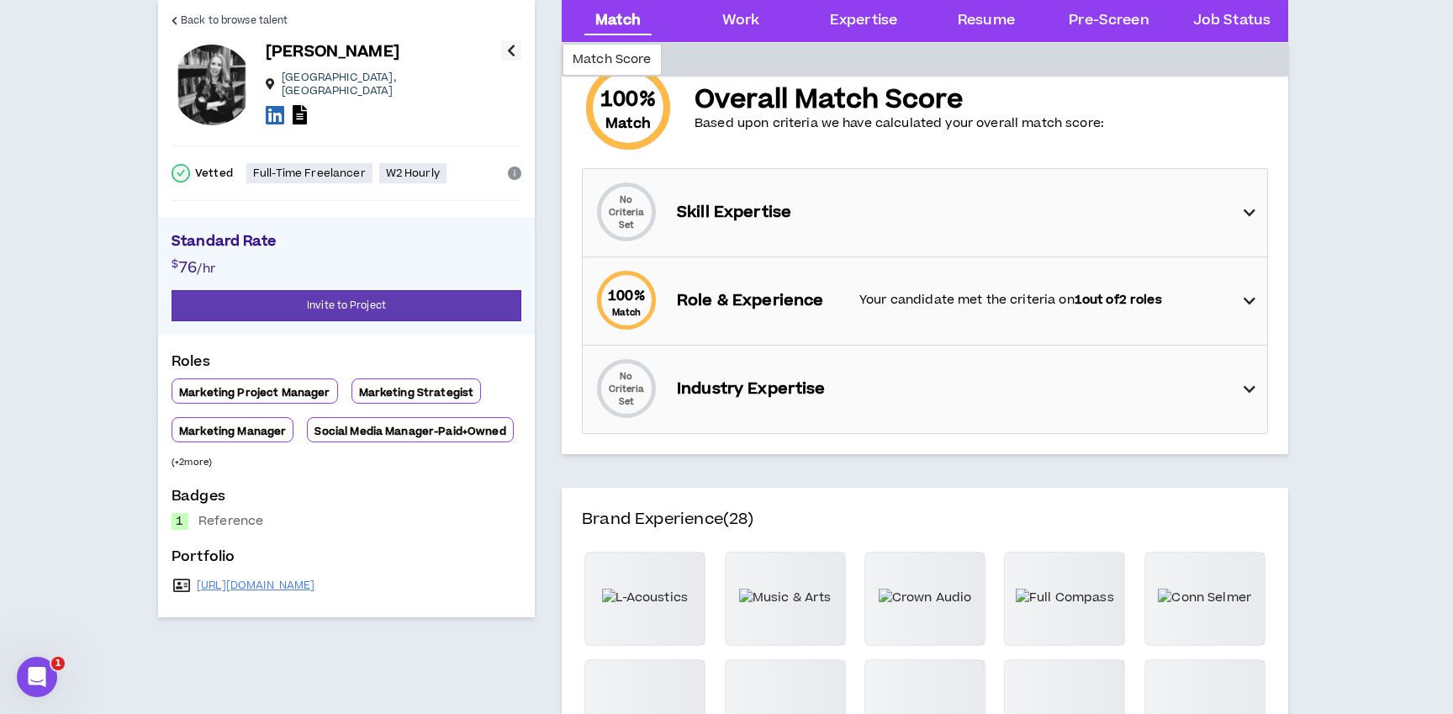
scroll to position [0, 0]
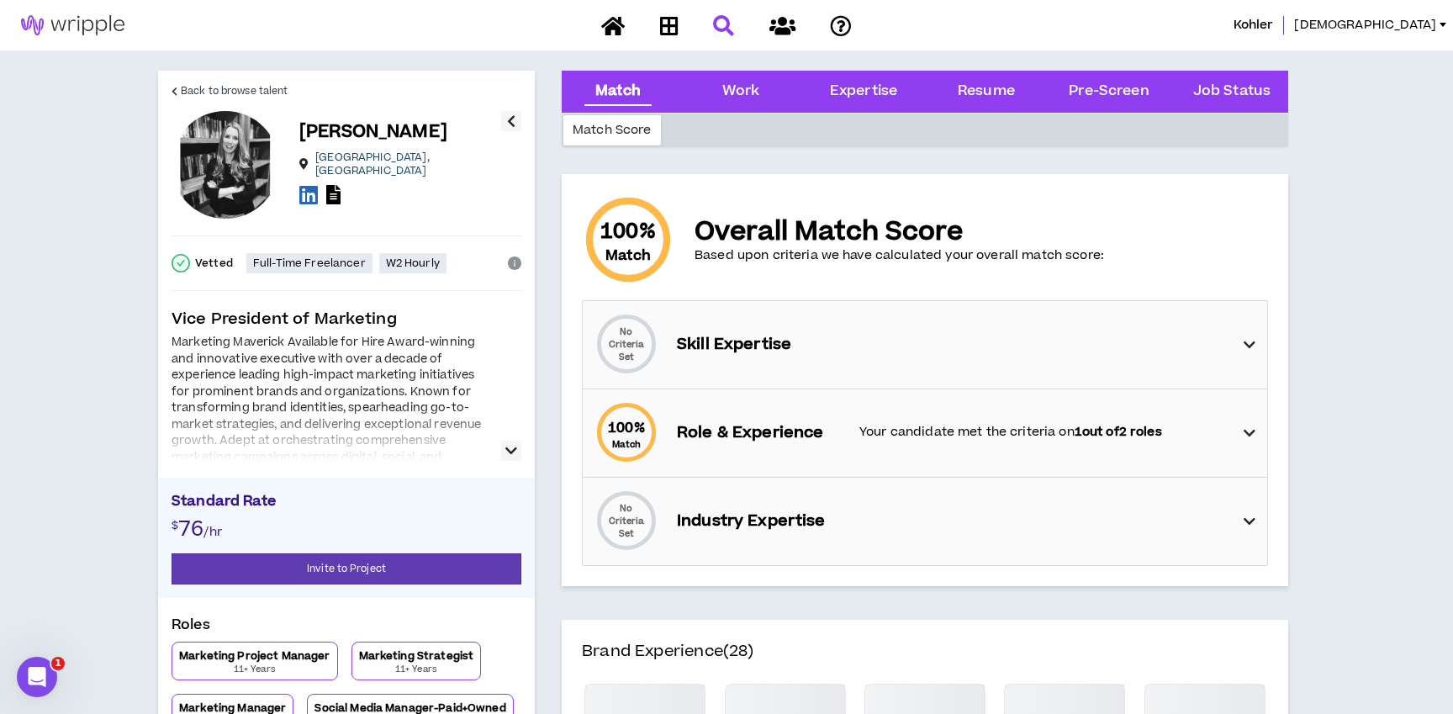
click at [215, 143] on div at bounding box center [226, 165] width 108 height 108
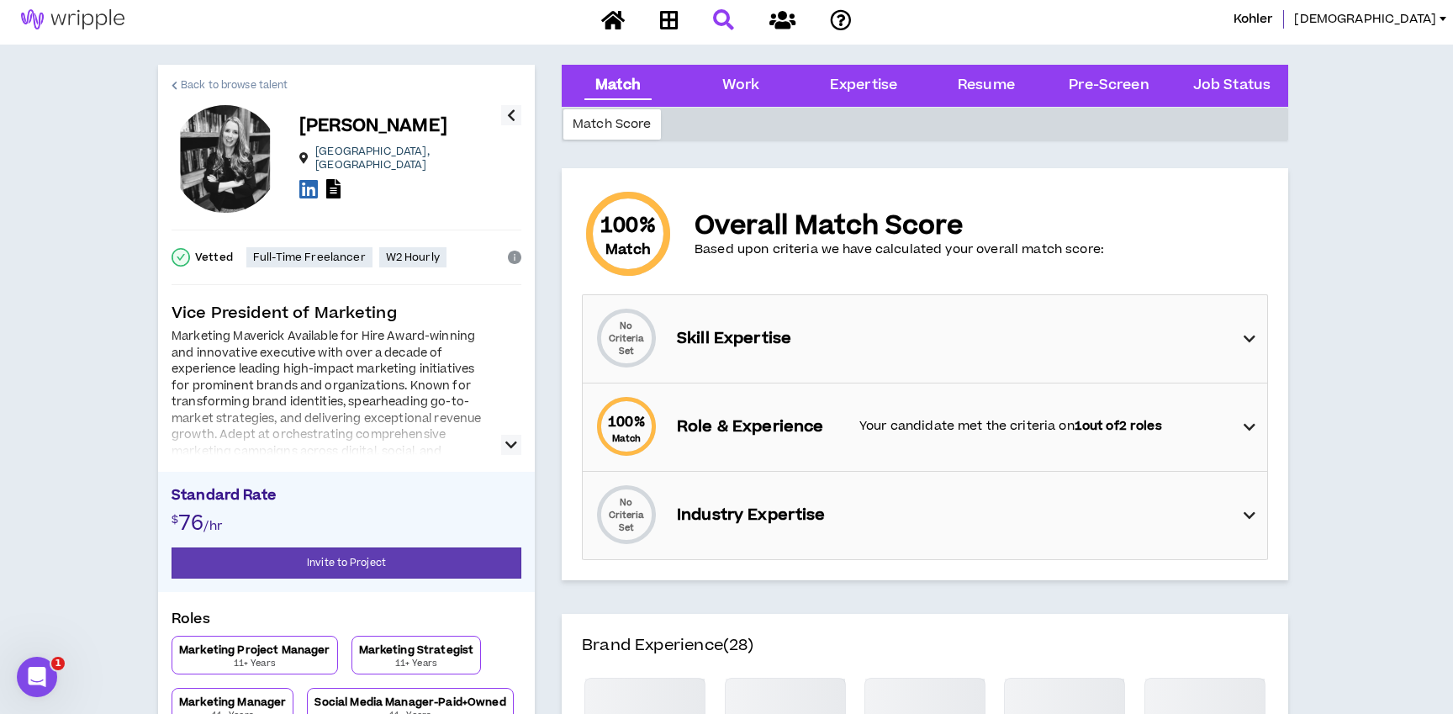
click at [235, 93] on link "Back to browse talent" at bounding box center [230, 85] width 116 height 40
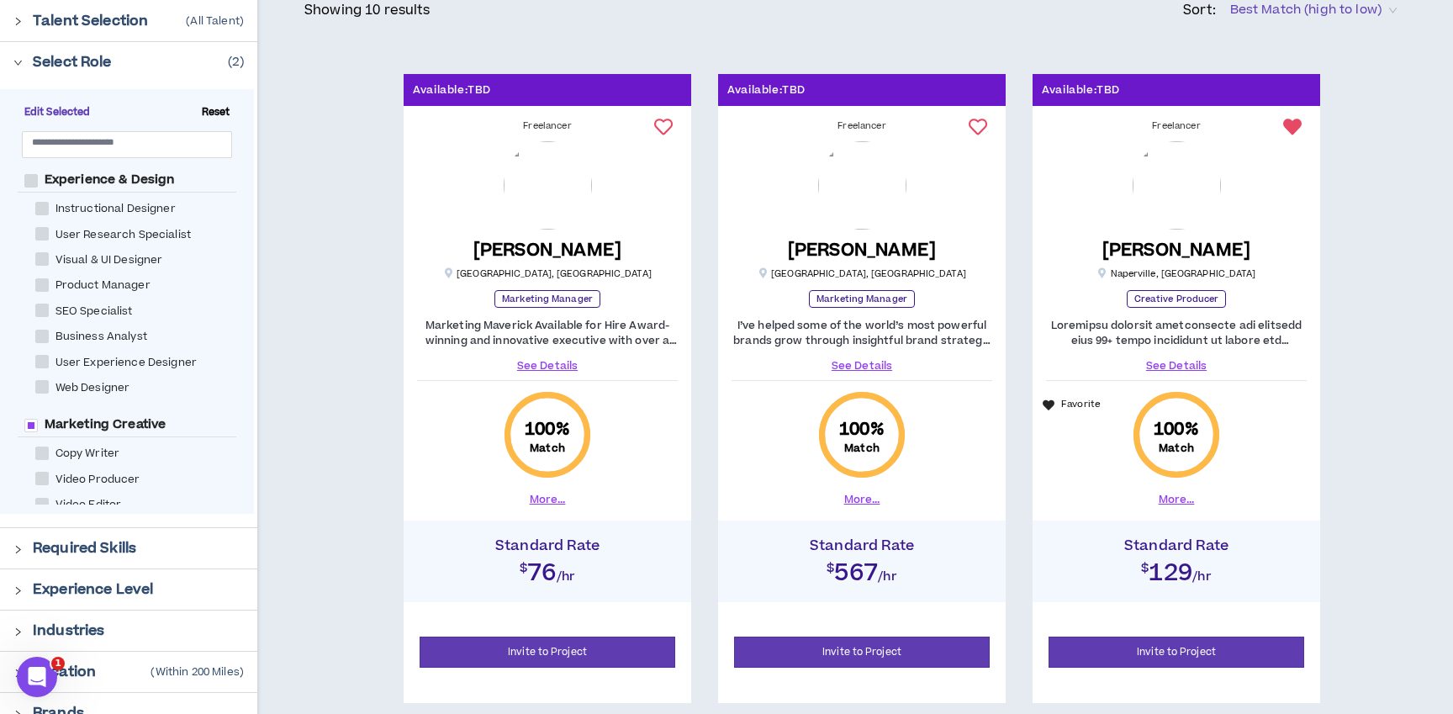
scroll to position [235, 0]
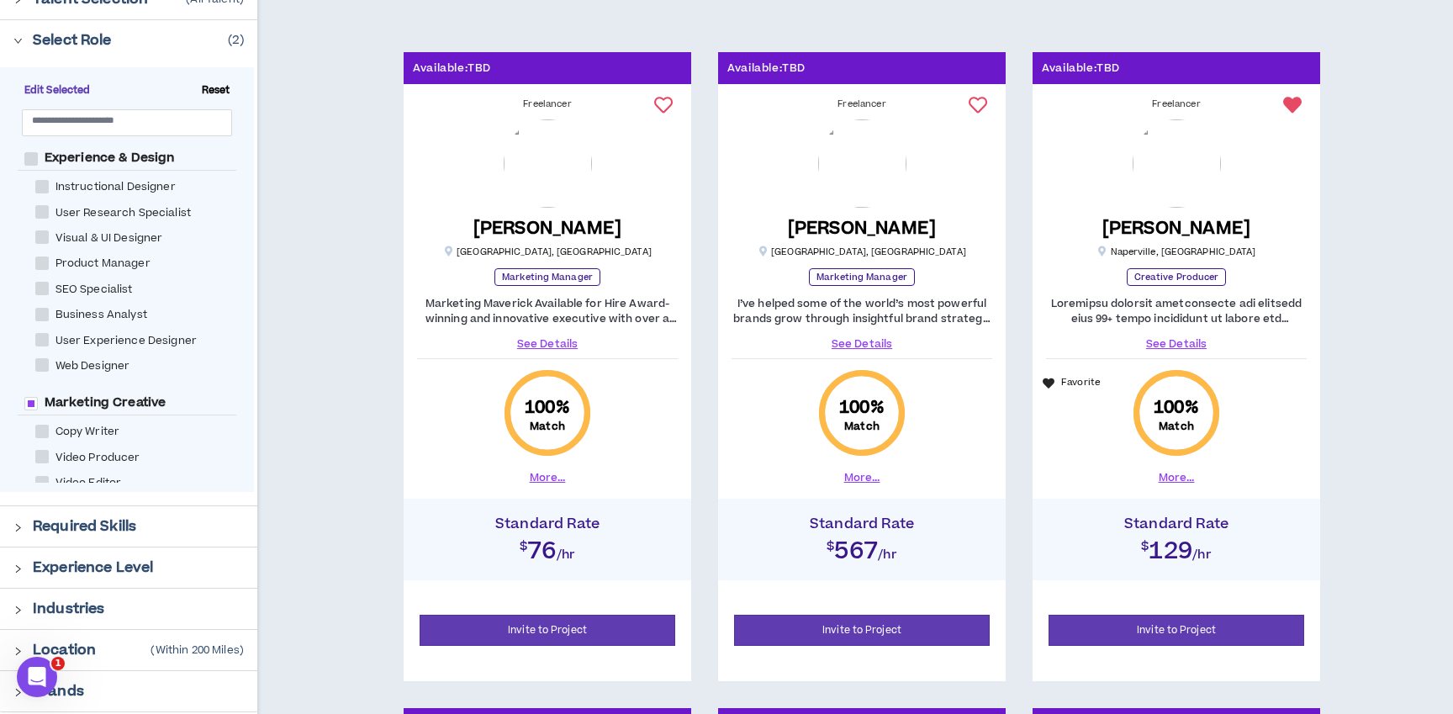
click at [543, 344] on link "See Details" at bounding box center [547, 343] width 261 height 15
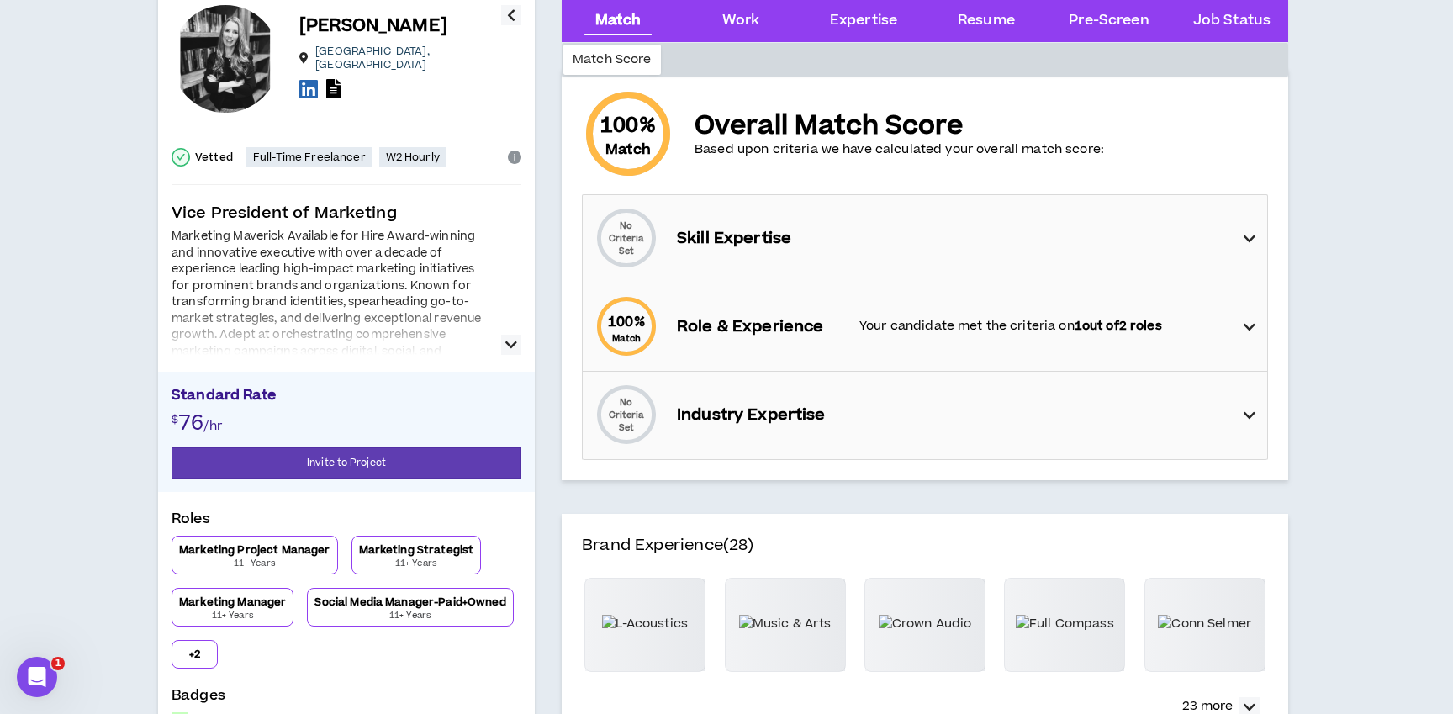
scroll to position [100, 0]
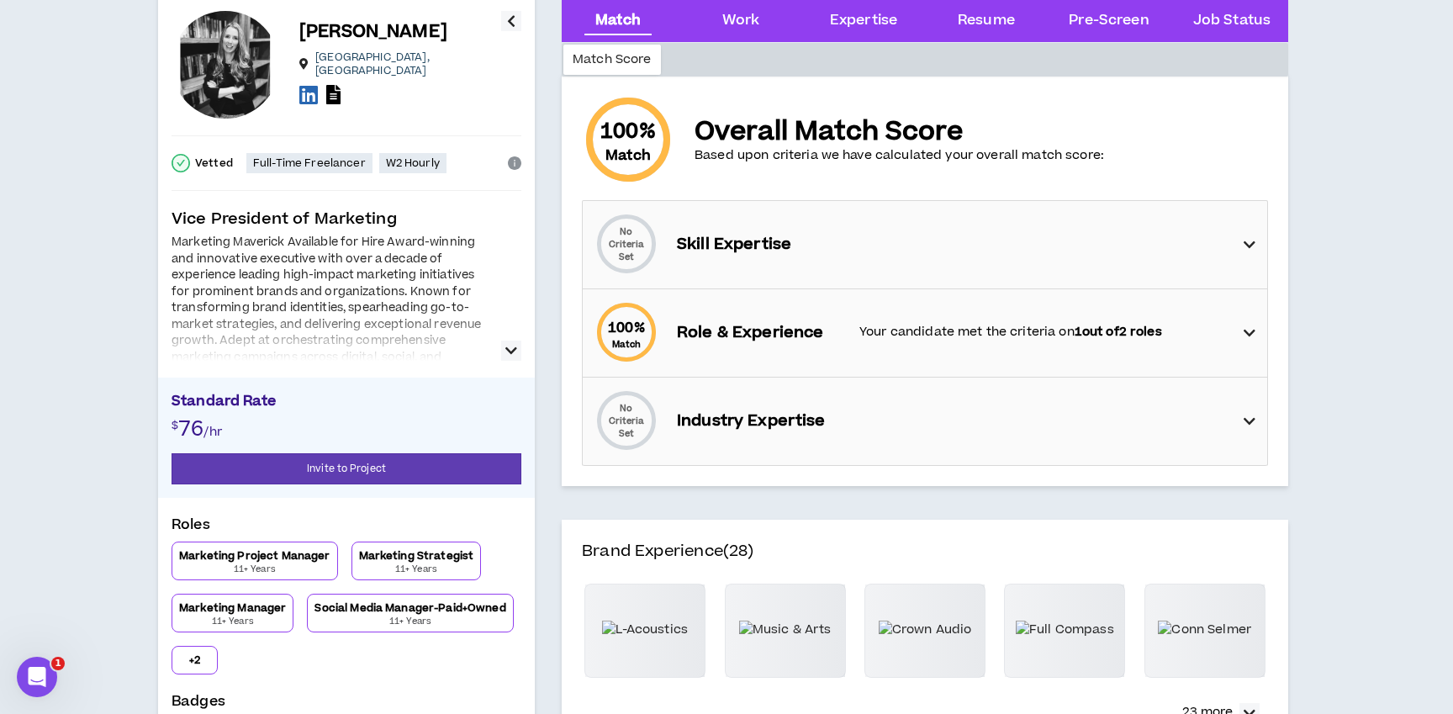
click at [502, 347] on button "button" at bounding box center [511, 351] width 20 height 20
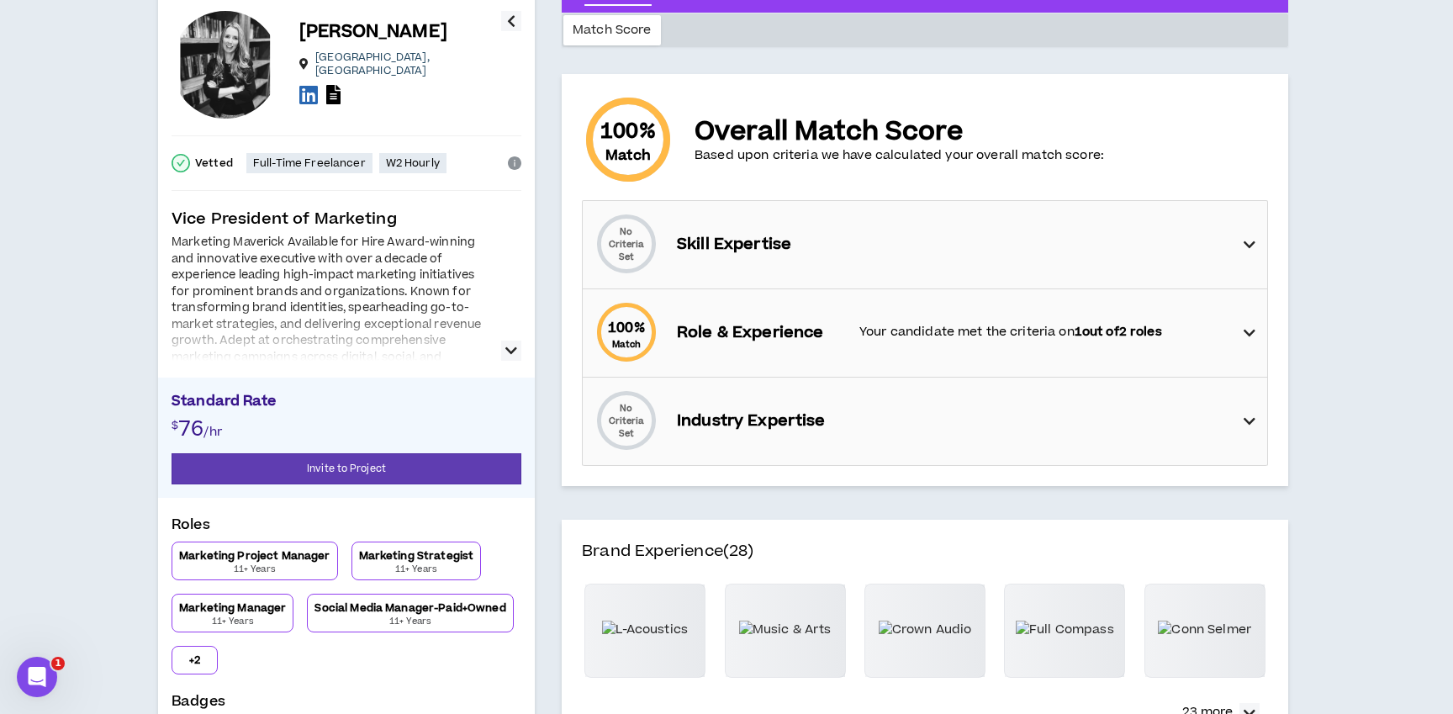
scroll to position [0, 0]
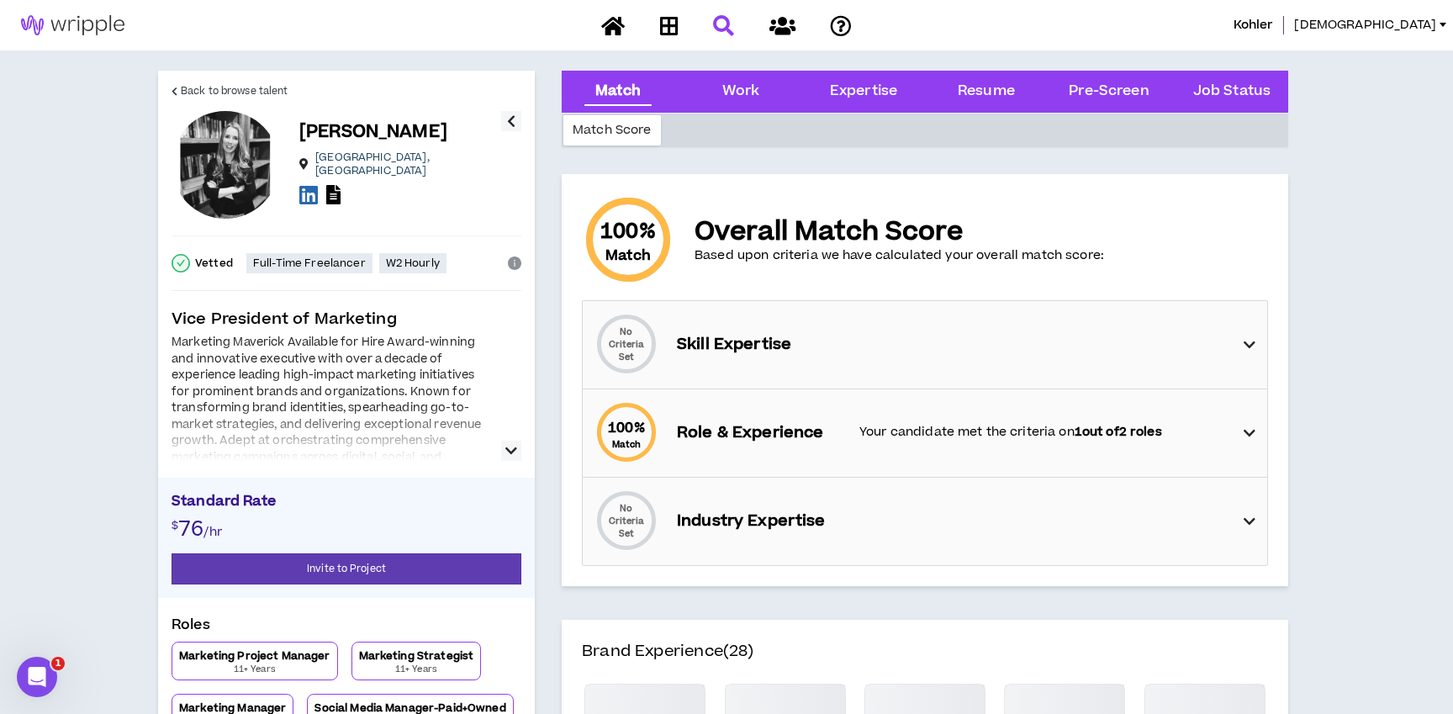
click at [516, 452] on icon "button" at bounding box center [511, 451] width 12 height 20
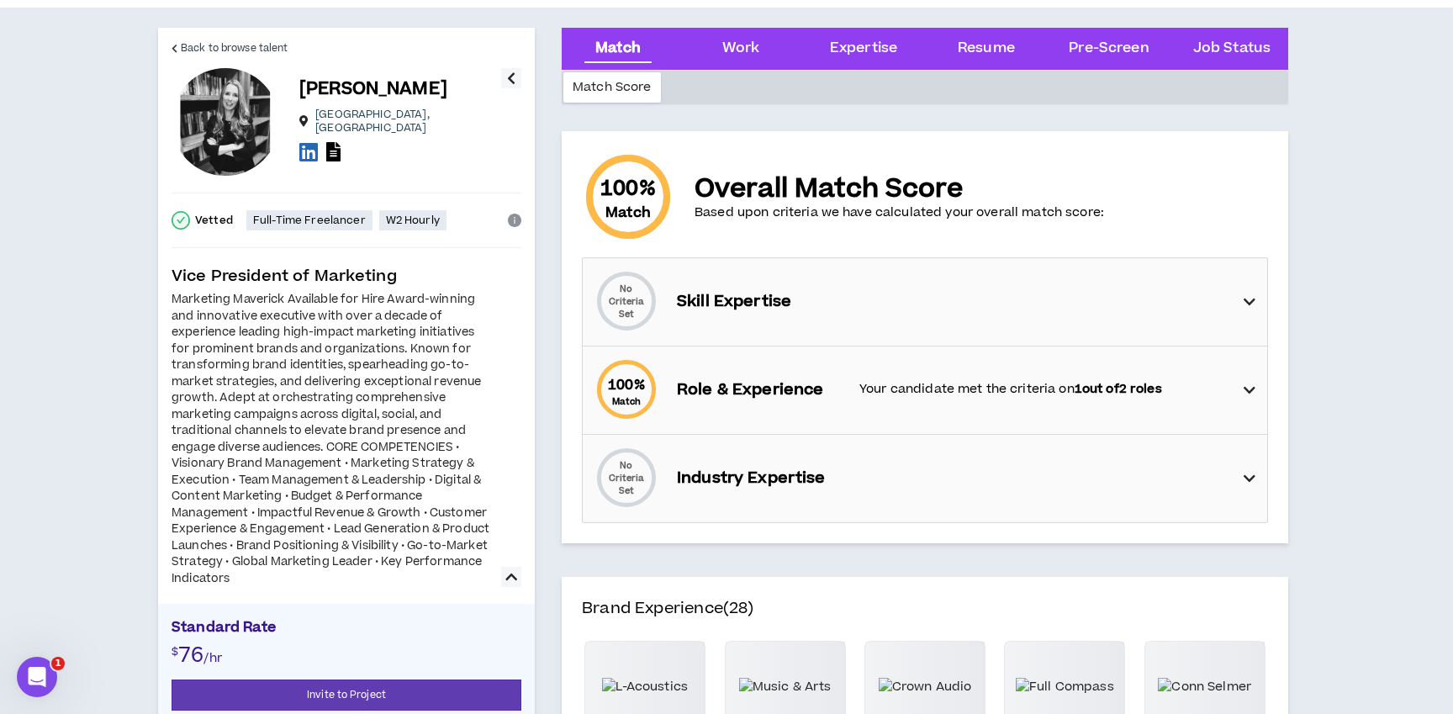
scroll to position [44, 0]
click at [1254, 393] on icon at bounding box center [1250, 389] width 12 height 20
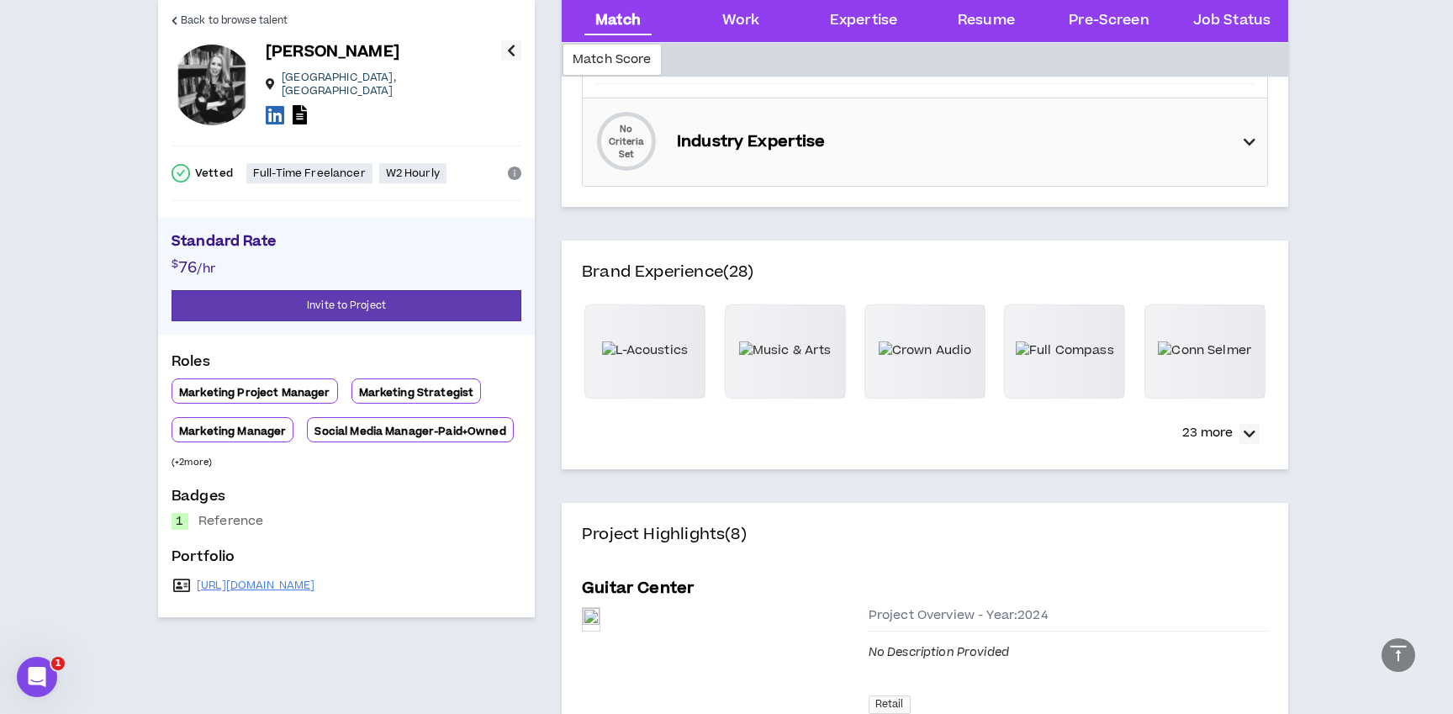
scroll to position [570, 0]
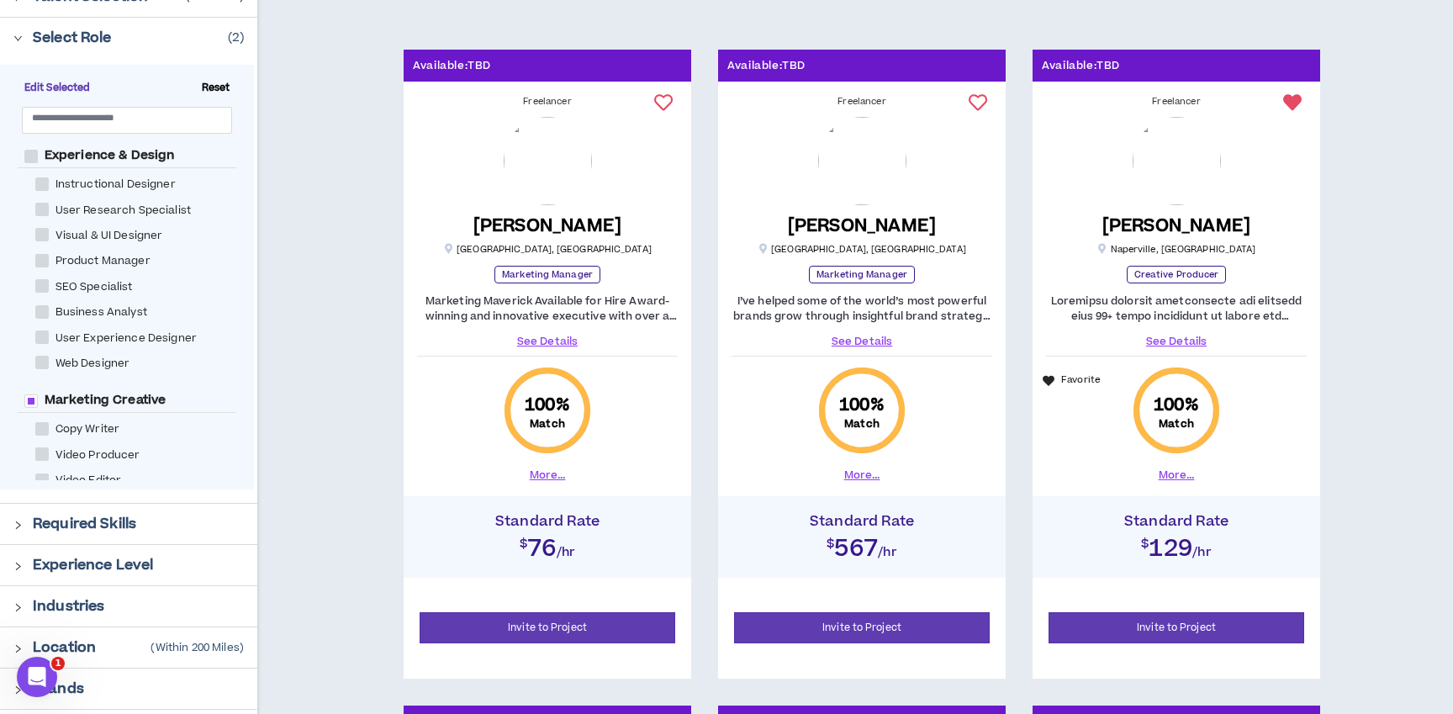
scroll to position [243, 0]
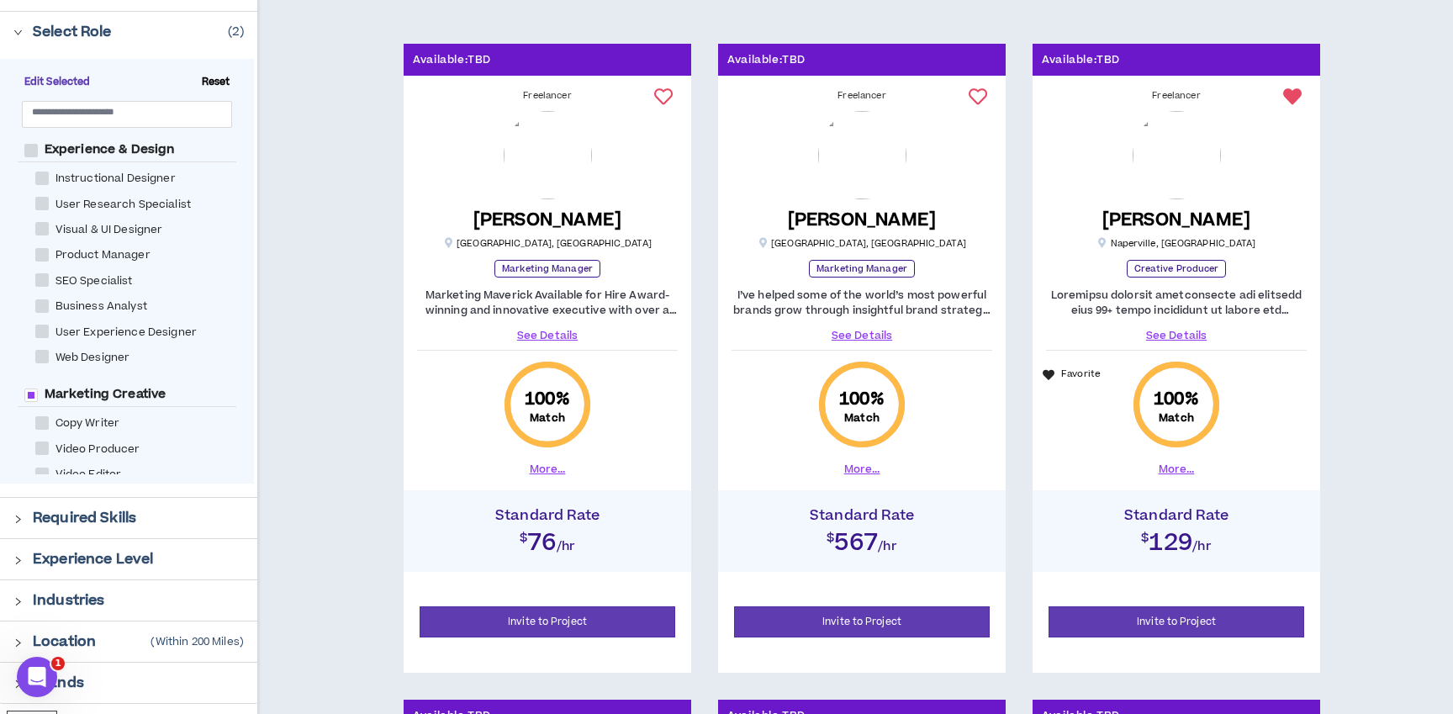
click at [876, 328] on link "See Details" at bounding box center [861, 335] width 261 height 15
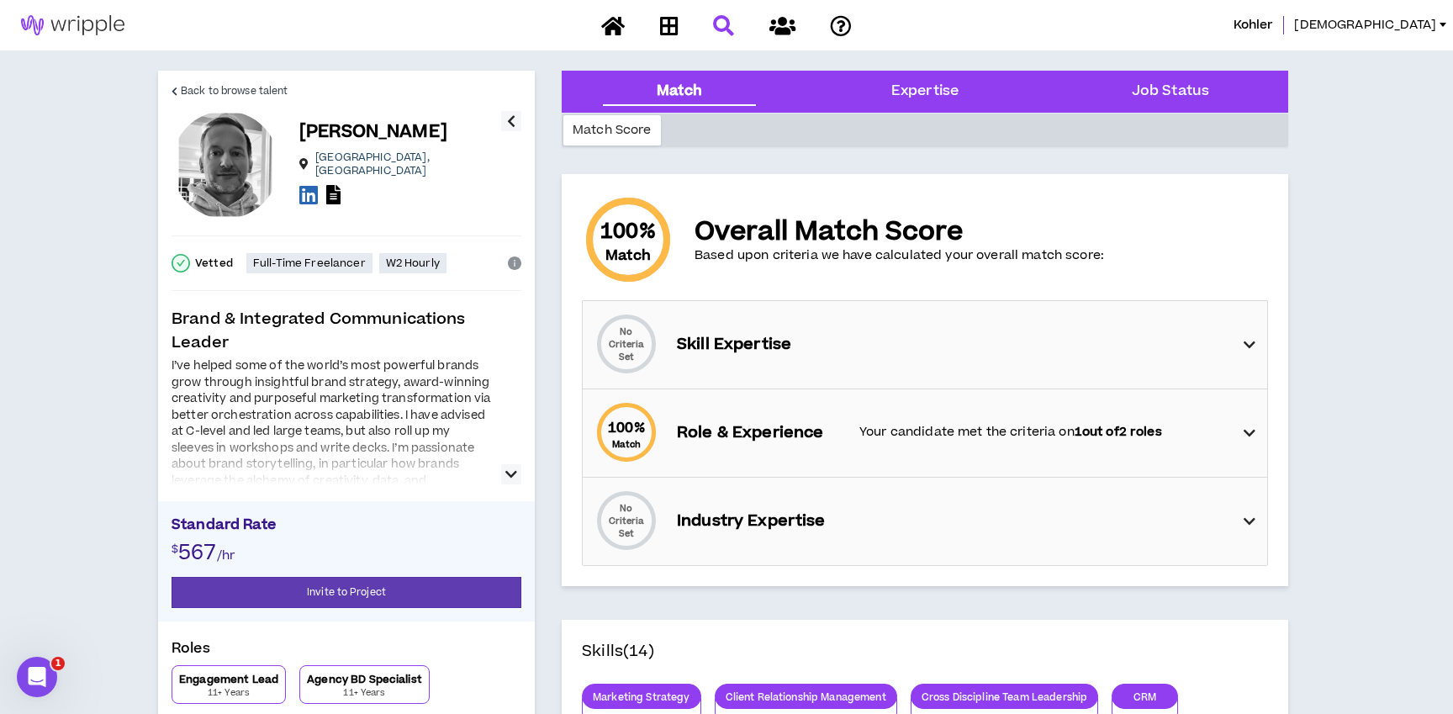
click at [515, 474] on icon "button" at bounding box center [511, 474] width 12 height 20
click at [515, 471] on icon "button" at bounding box center [511, 474] width 12 height 20
click at [513, 474] on icon "button" at bounding box center [511, 474] width 12 height 20
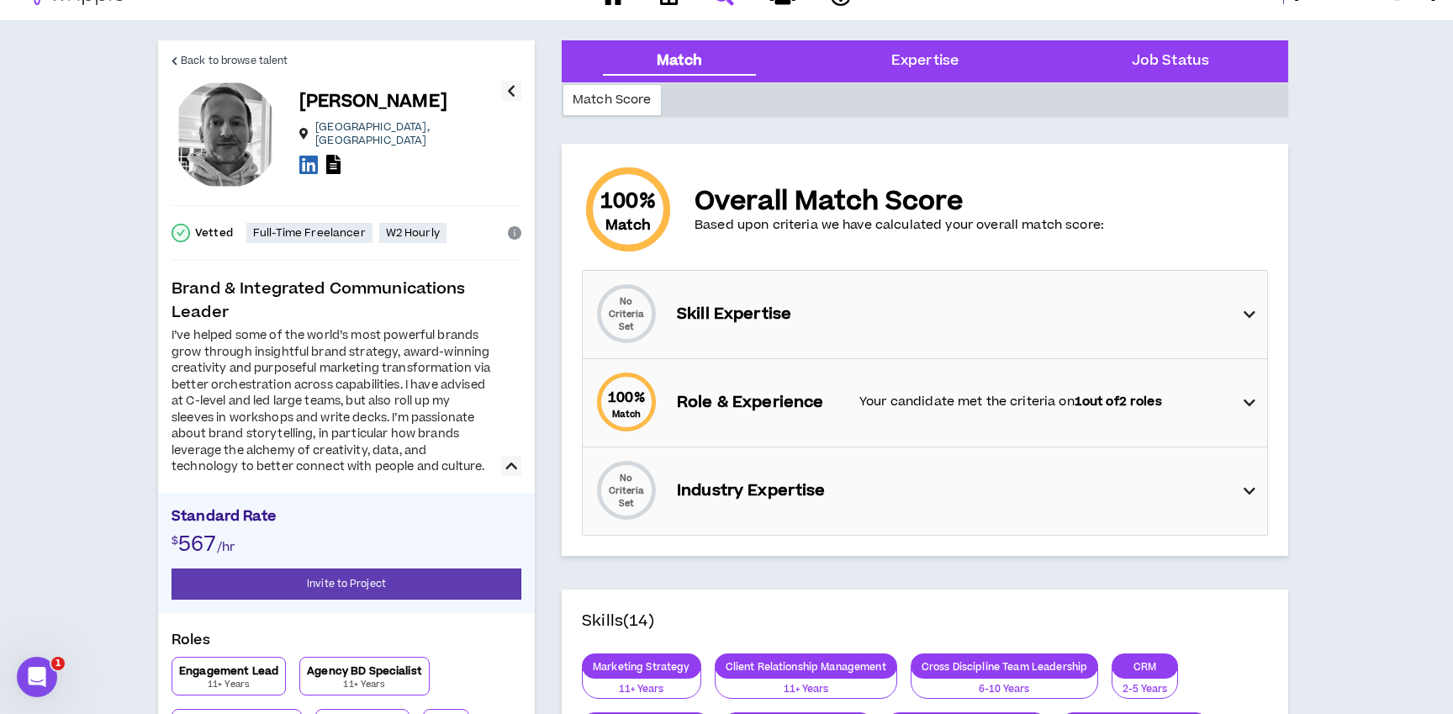
scroll to position [41, 0]
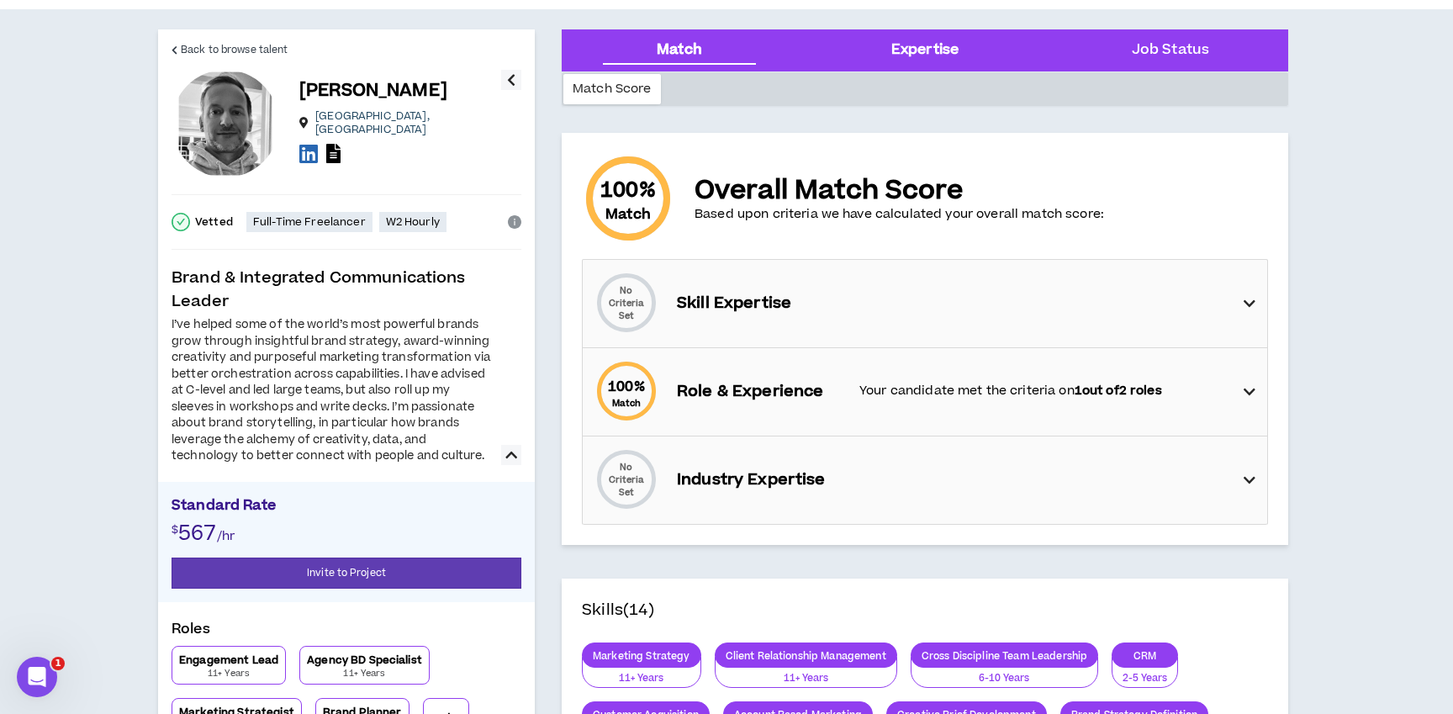
click at [923, 44] on div "Expertise" at bounding box center [924, 51] width 67 height 22
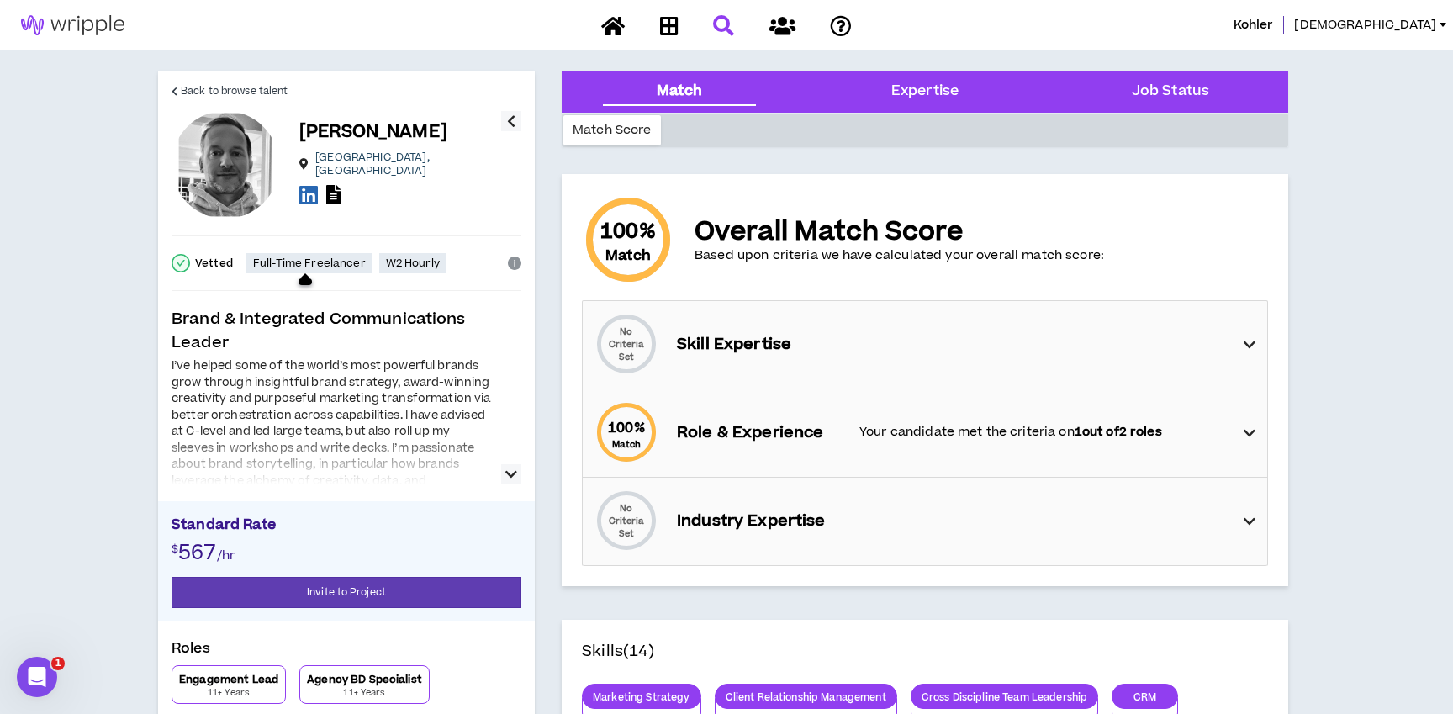
scroll to position [1, 0]
click at [952, 87] on div "Expertise" at bounding box center [924, 91] width 67 height 22
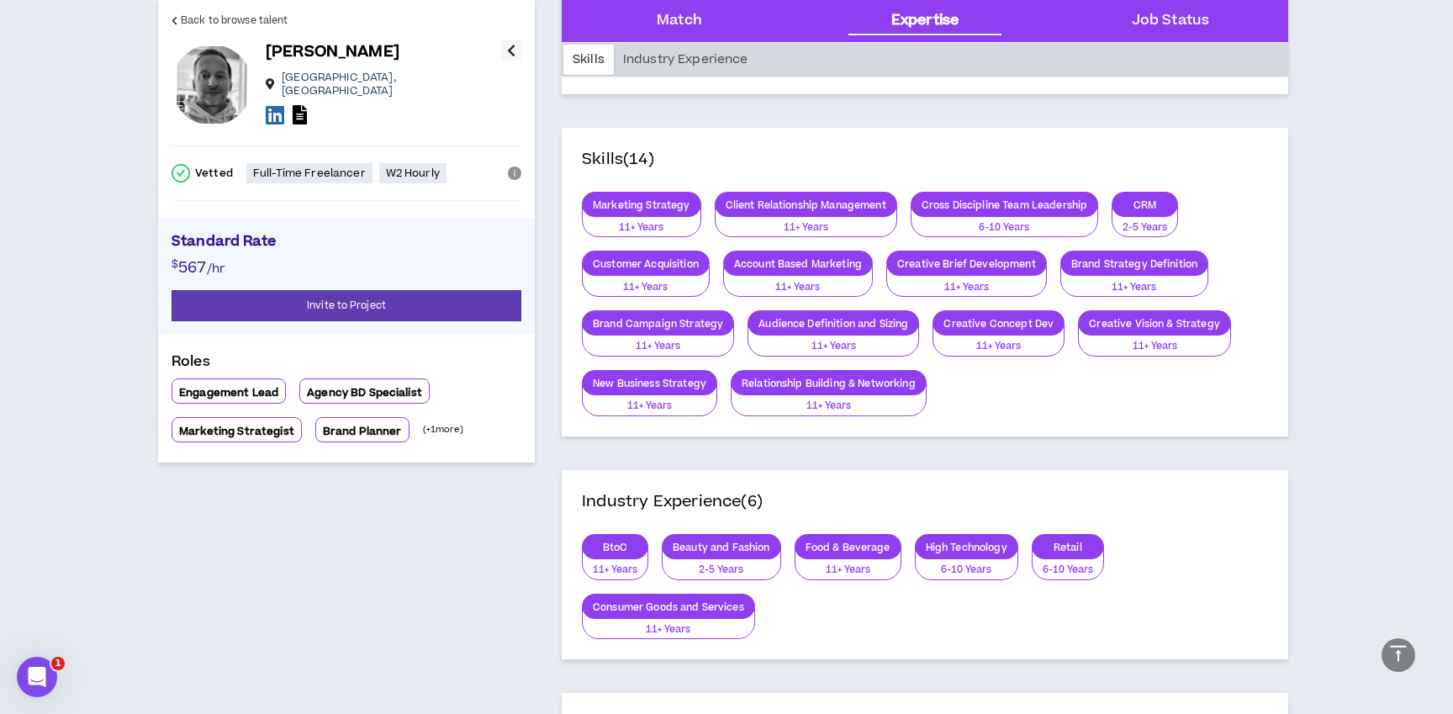
scroll to position [511, 0]
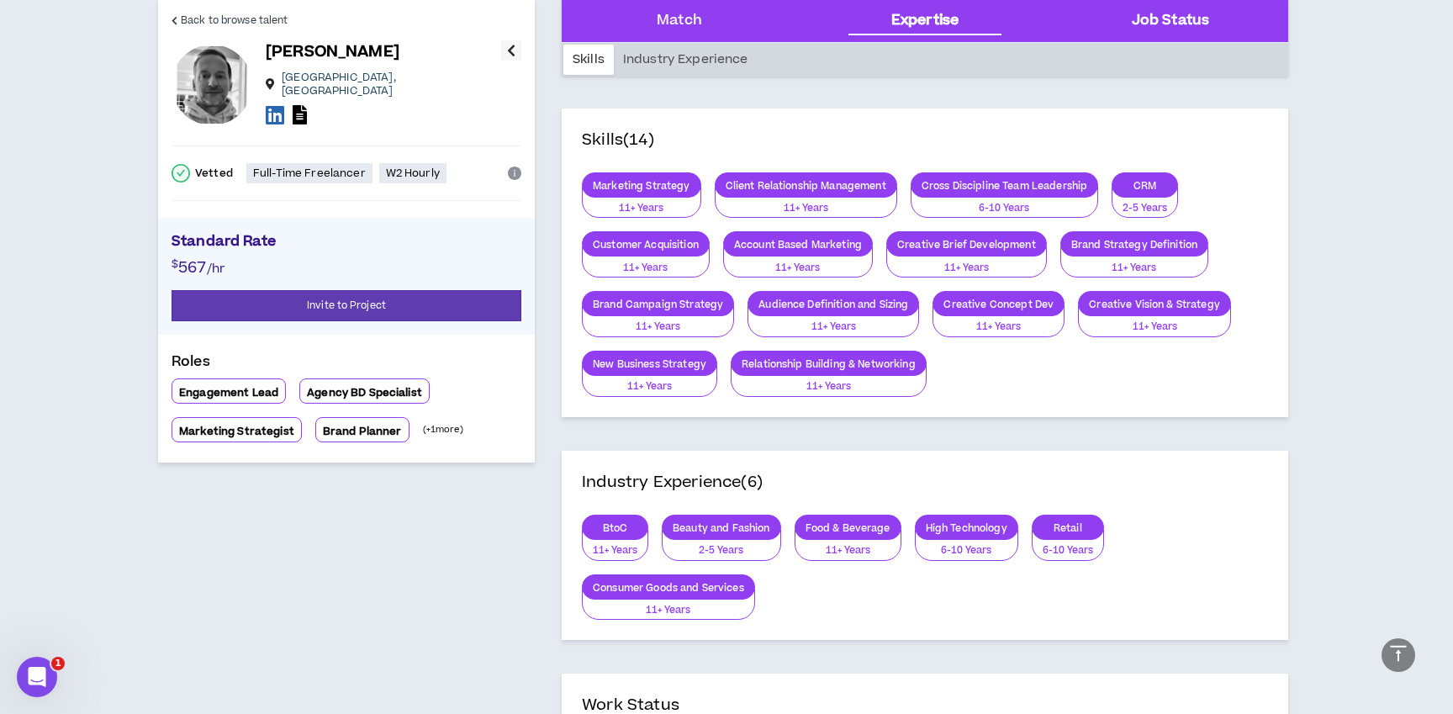
click at [1186, 22] on Status "Job Status" at bounding box center [1170, 21] width 77 height 22
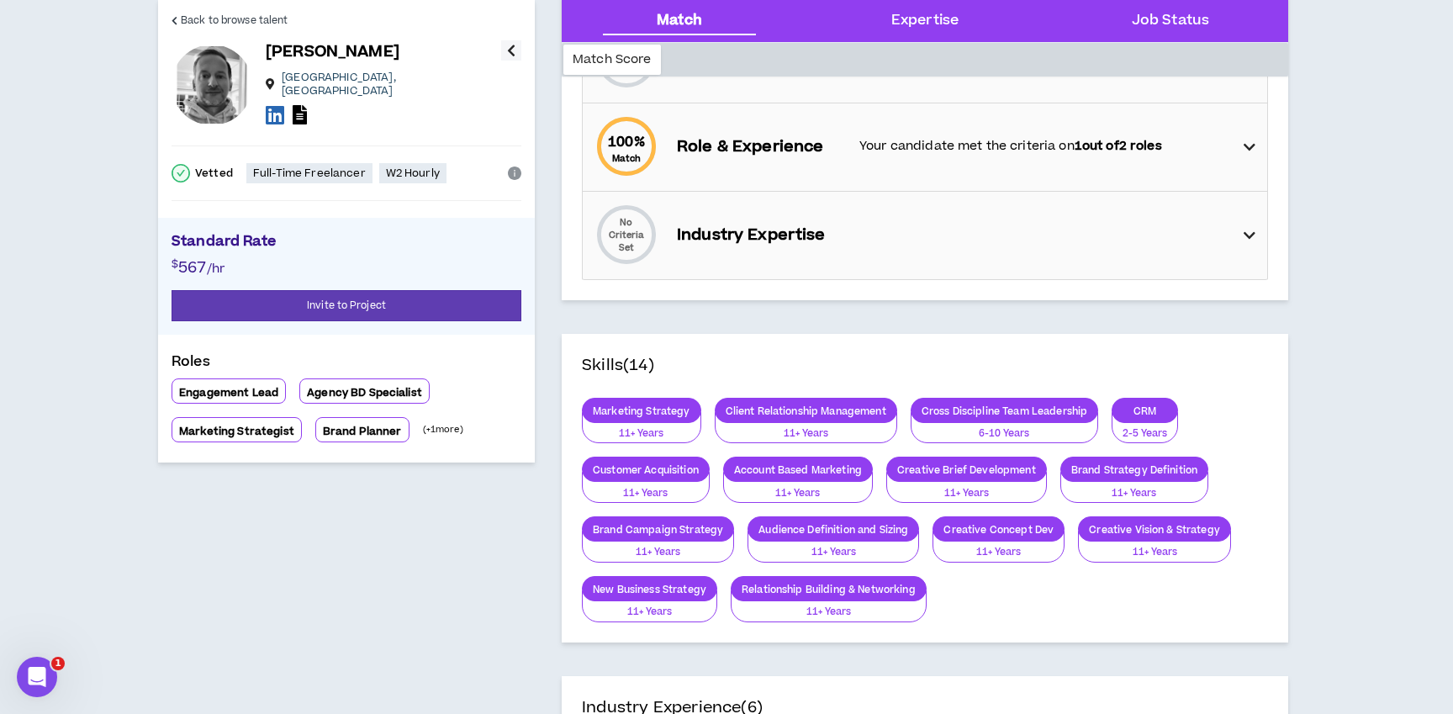
scroll to position [0, 0]
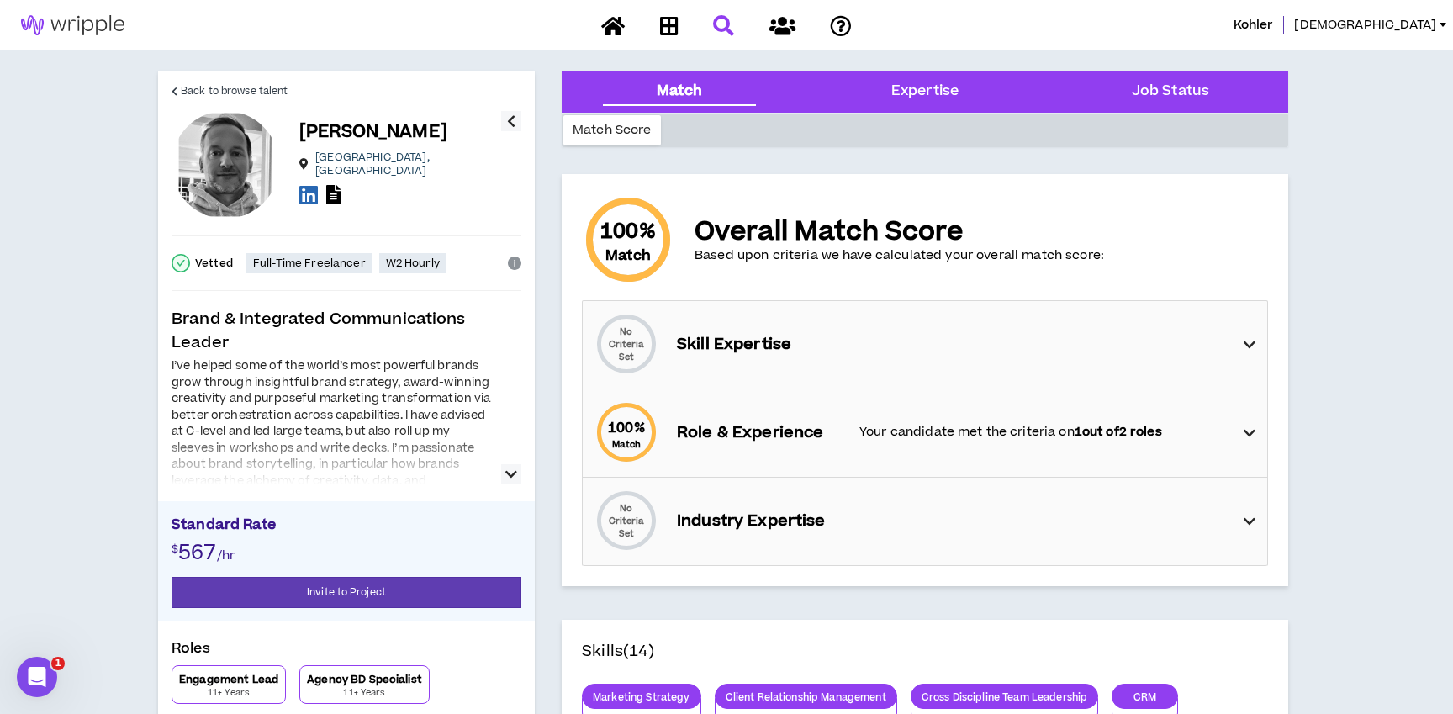
click at [509, 118] on icon "button" at bounding box center [511, 121] width 8 height 20
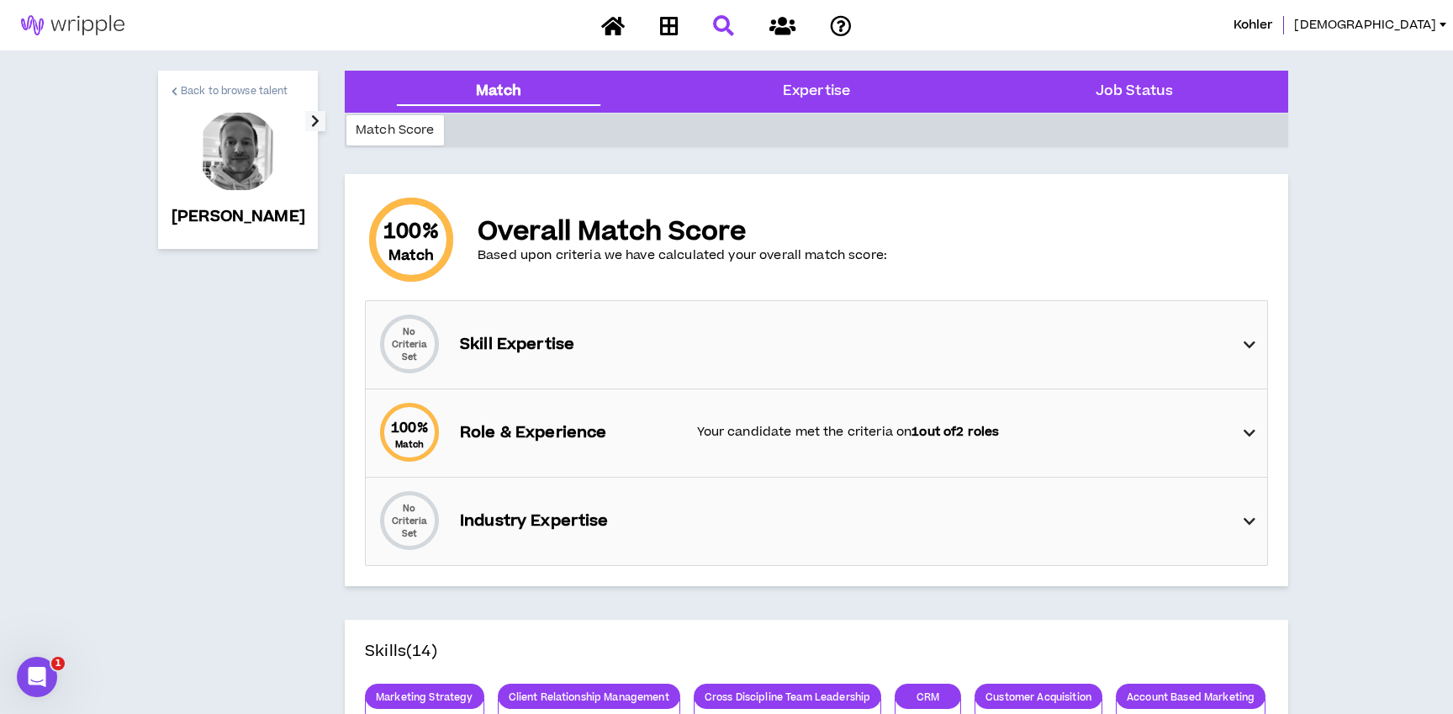
click at [195, 86] on span "Back to browse talent" at bounding box center [234, 91] width 107 height 16
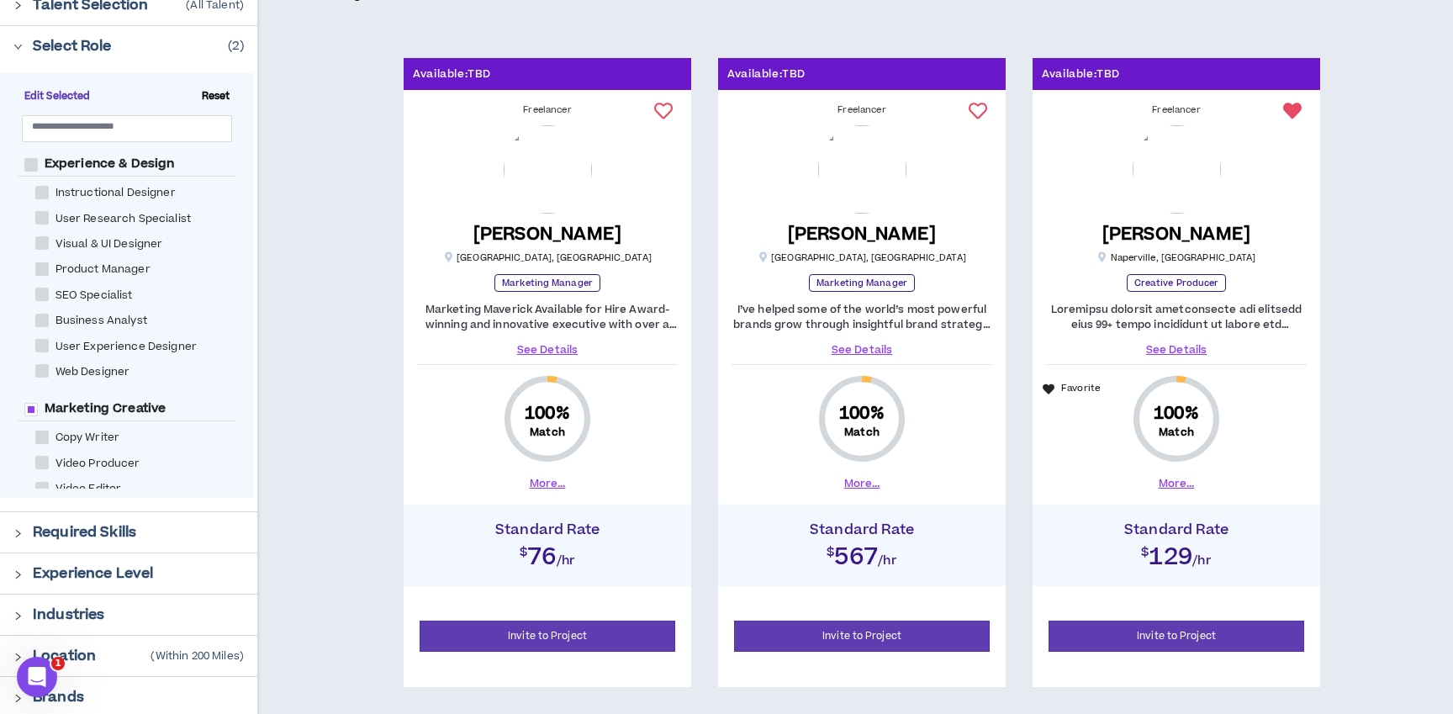
scroll to position [243, 0]
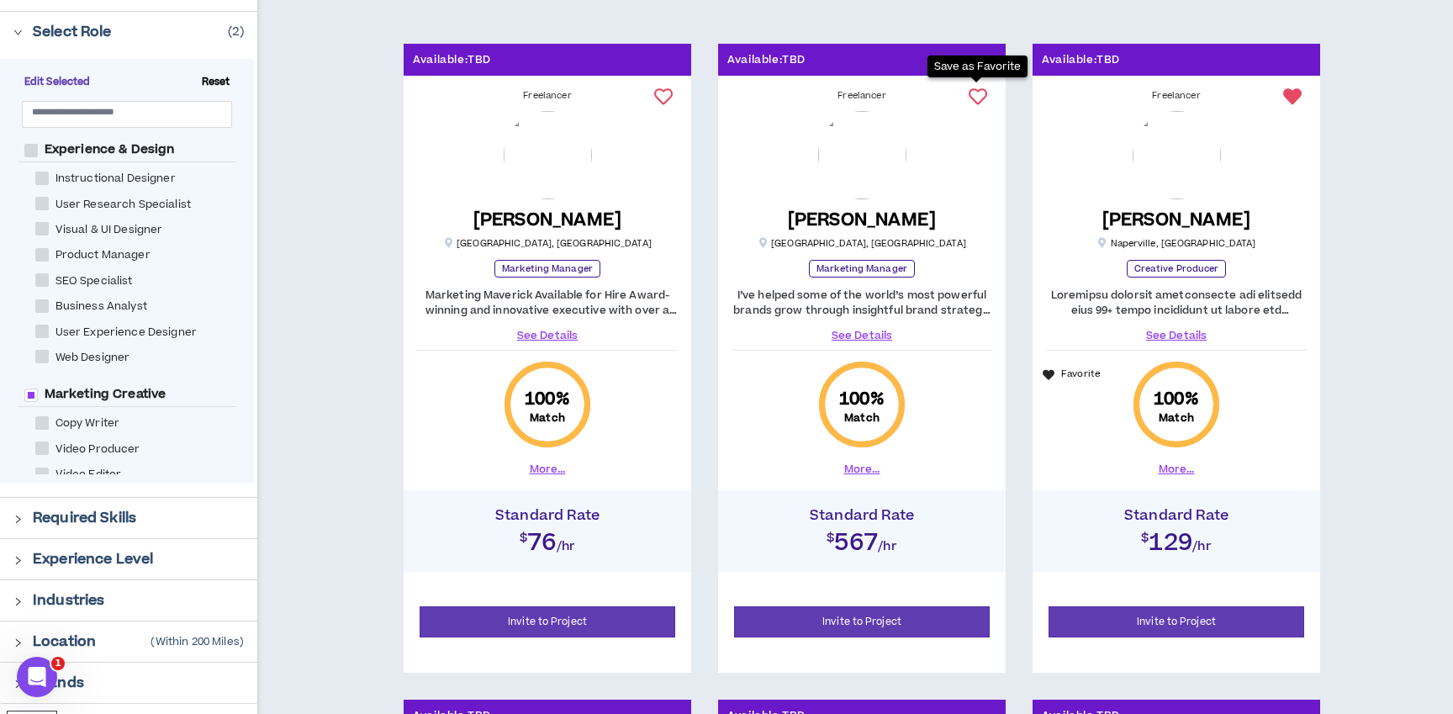
click at [963, 97] on button at bounding box center [977, 96] width 29 height 29
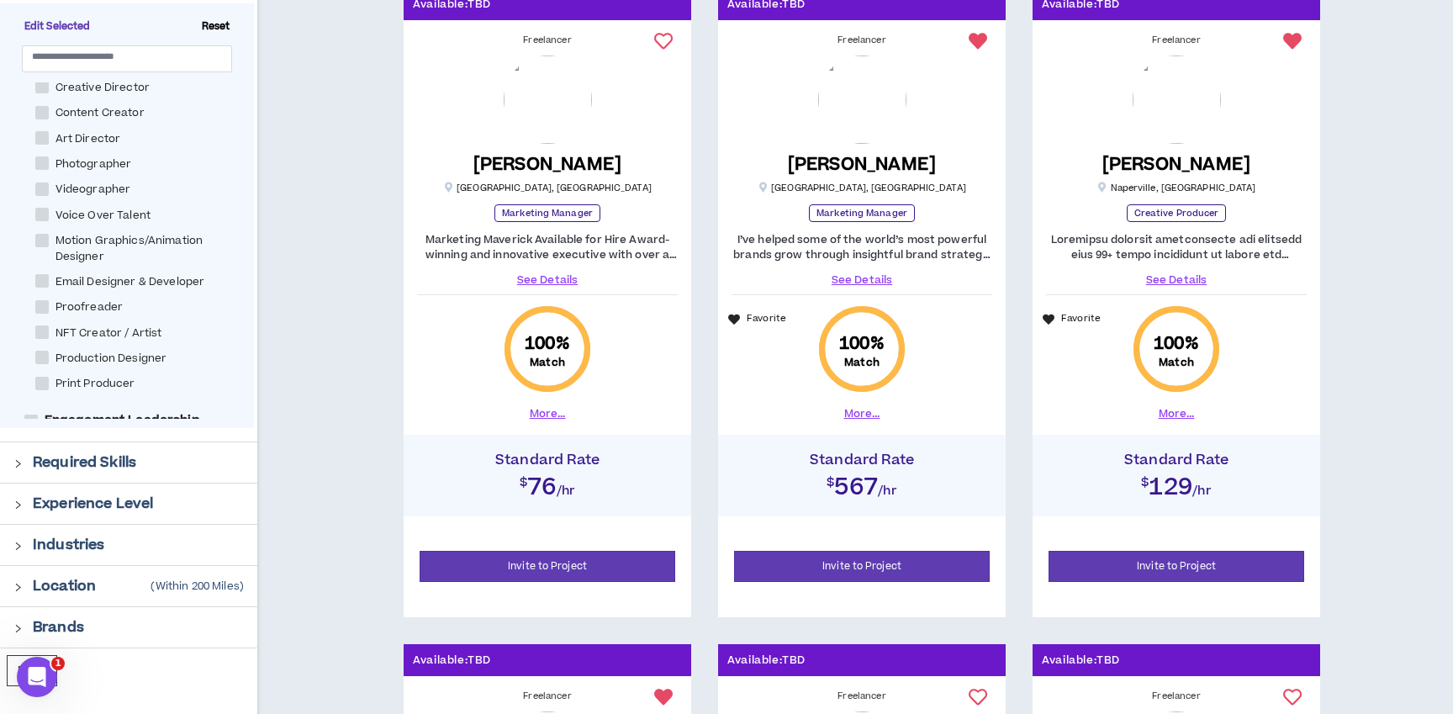
scroll to position [0, 0]
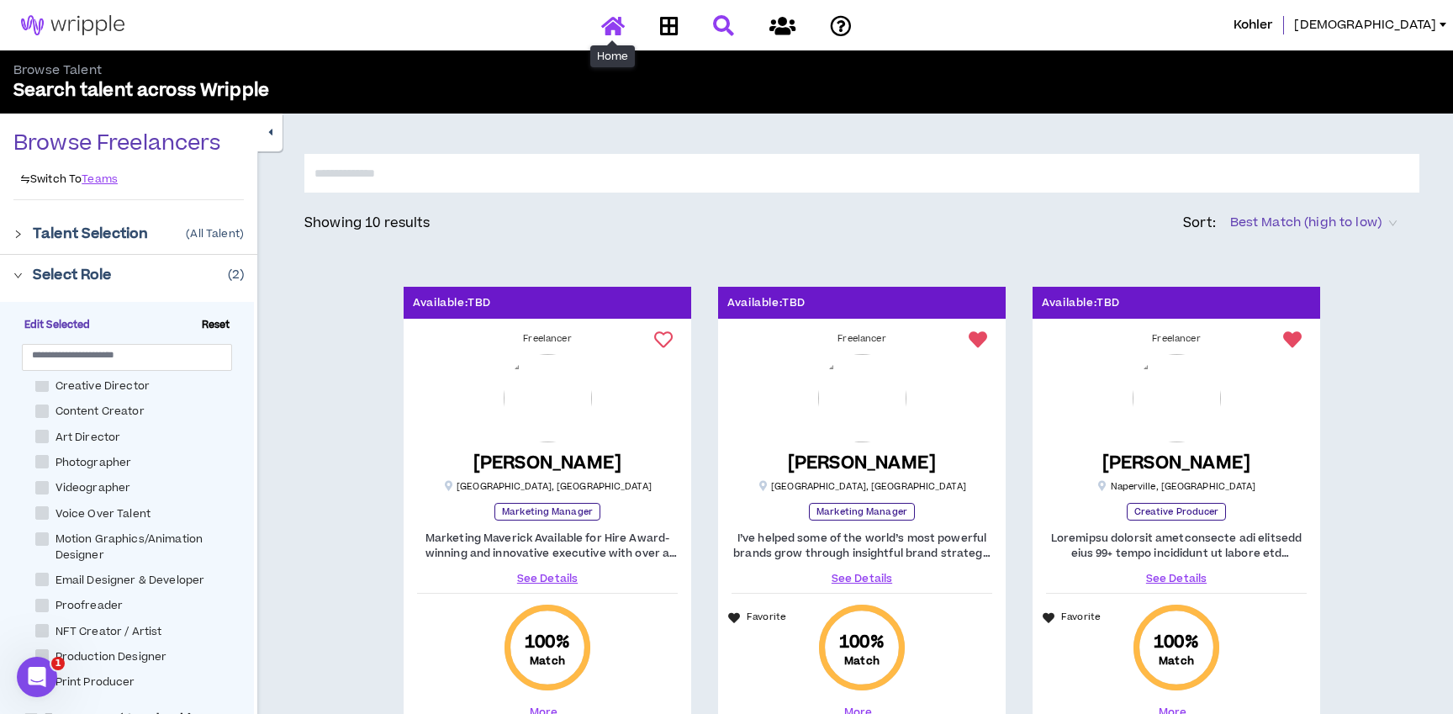
click at [619, 28] on icon at bounding box center [613, 25] width 24 height 21
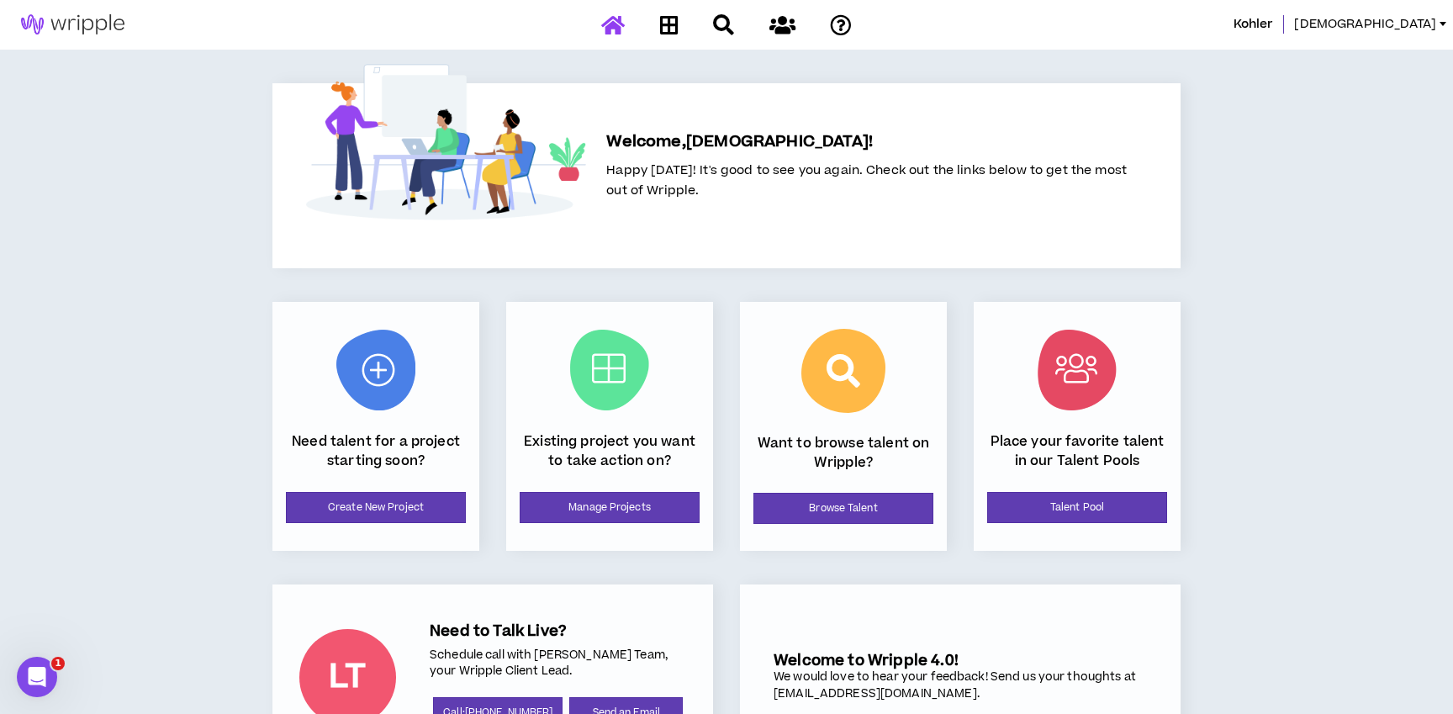
click at [1309, 362] on div "[PERSON_NAME][DEMOGRAPHIC_DATA] Welcome, [PERSON_NAME] ! Happy [DATE]! It's goo…" at bounding box center [726, 401] width 1453 height 804
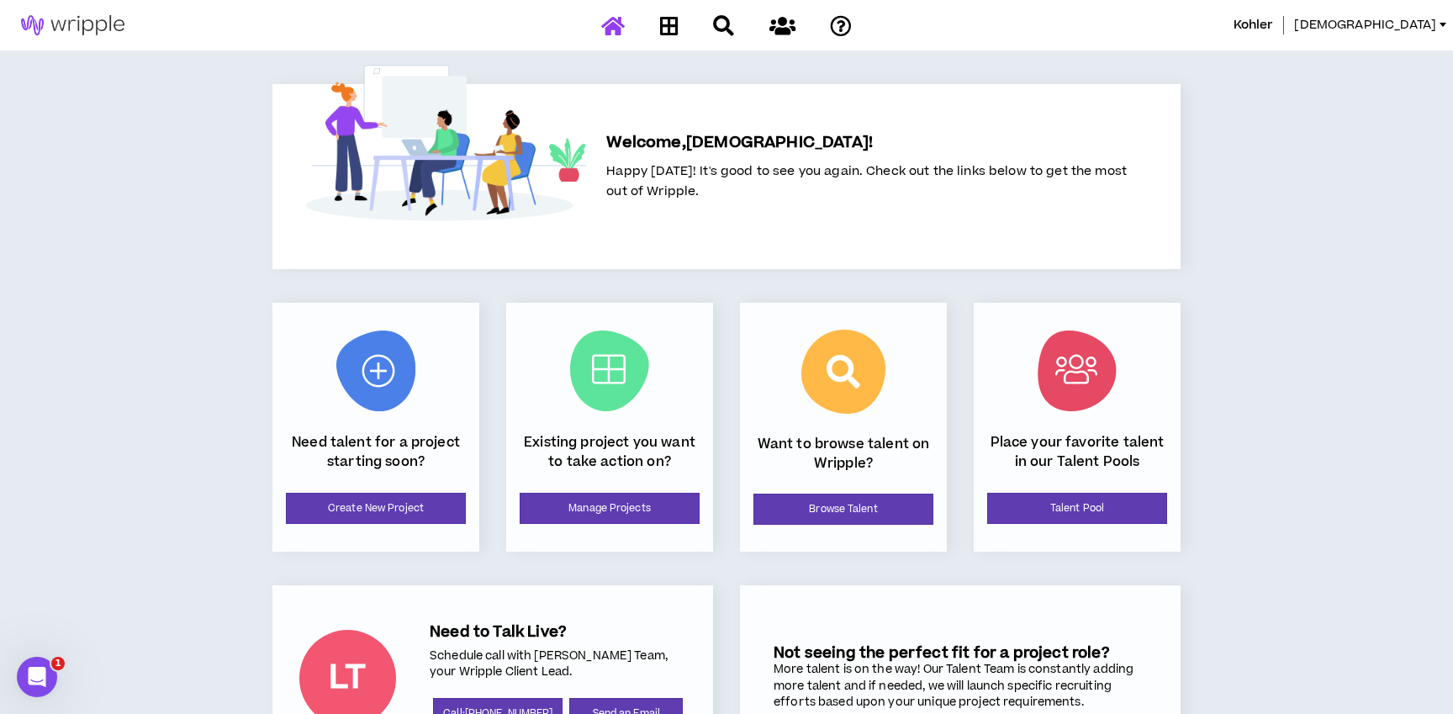
click at [1255, 422] on div "[PERSON_NAME][DEMOGRAPHIC_DATA] Welcome, [PERSON_NAME] ! Happy [DATE]! It's goo…" at bounding box center [726, 402] width 1453 height 804
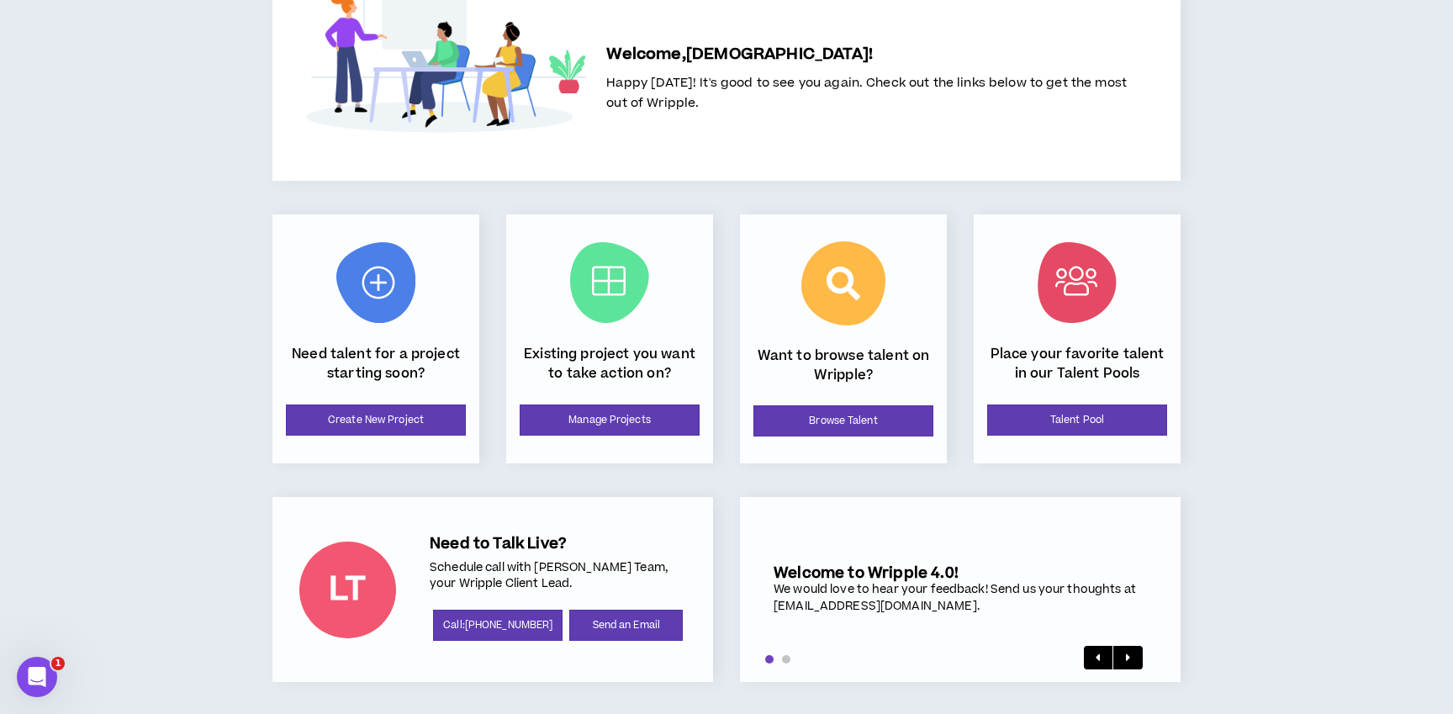
scroll to position [90, 0]
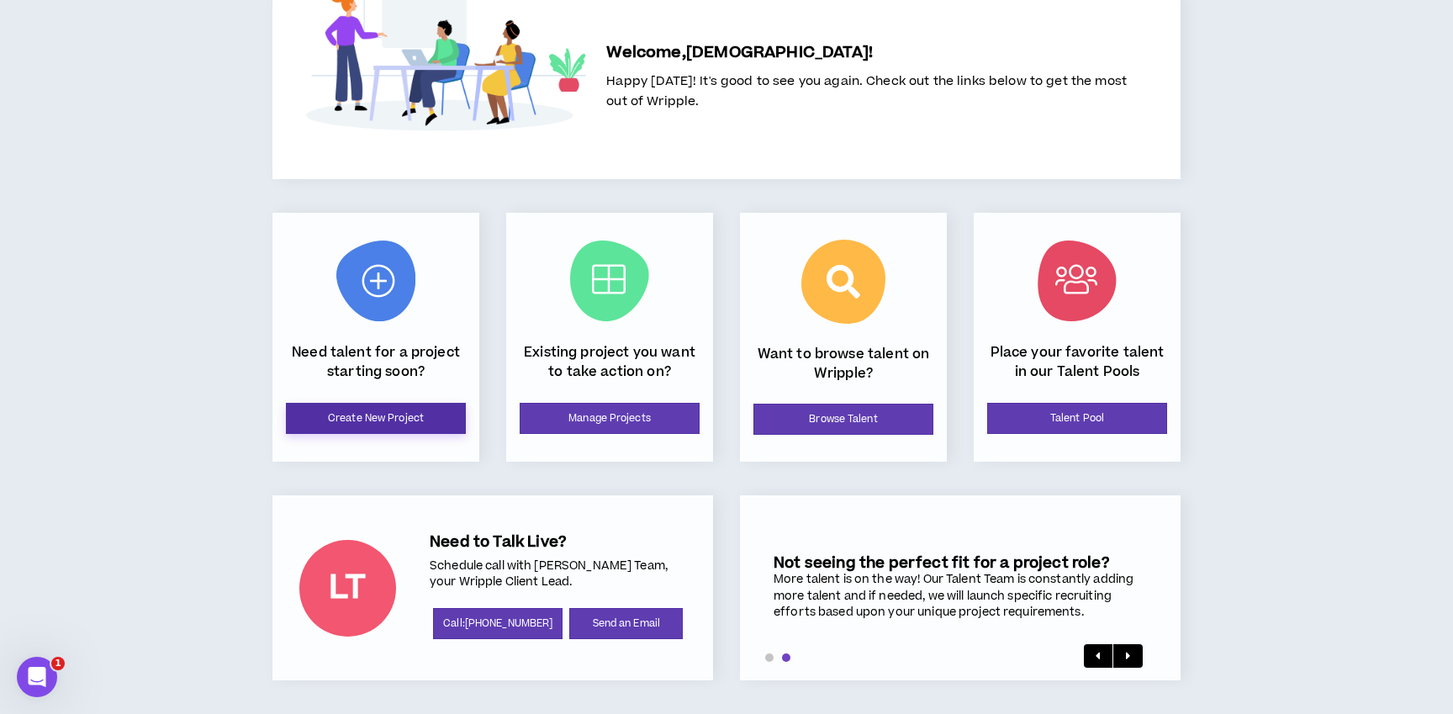
click at [346, 412] on link "Create New Project" at bounding box center [376, 418] width 180 height 31
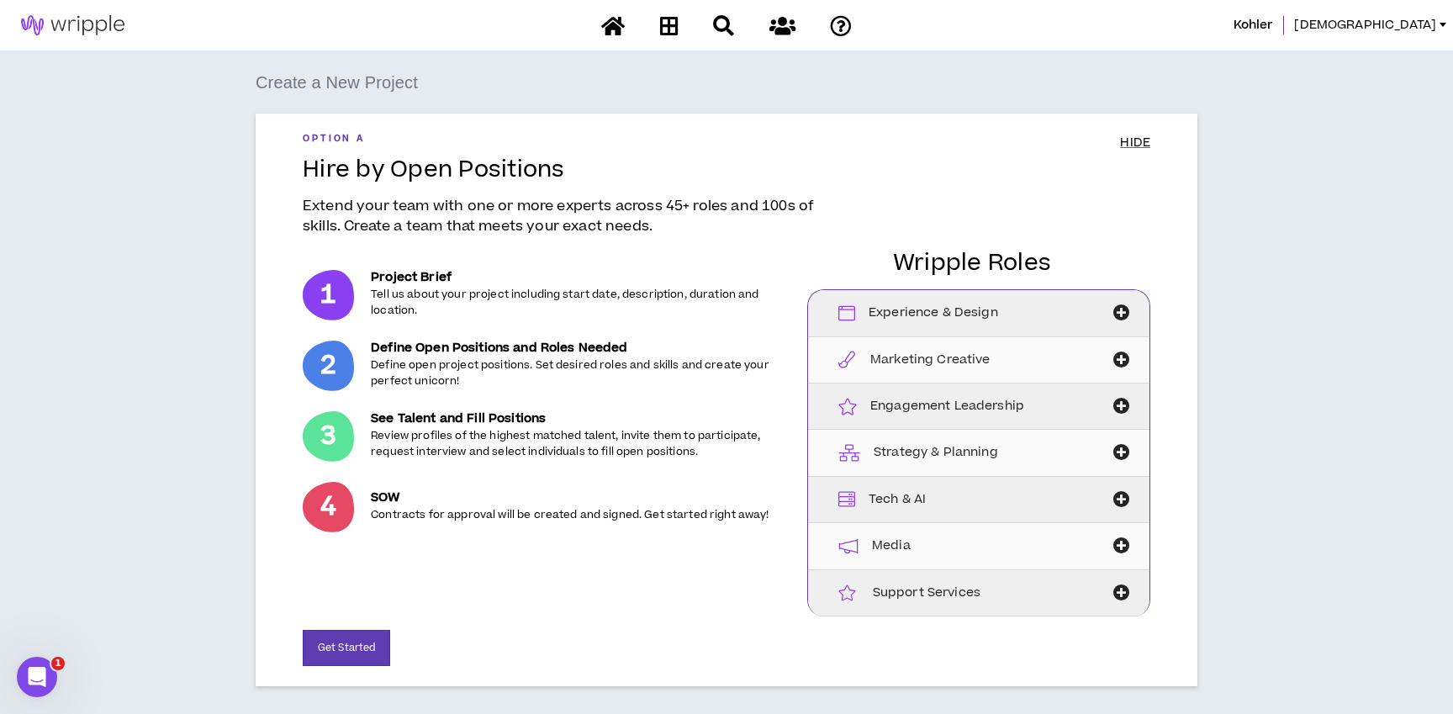
click at [162, 307] on div "Create a New Project Option A HIDE Hire by Open Positions Extend your team with…" at bounding box center [726, 506] width 1436 height 874
